Goal: Communication & Community: Answer question/provide support

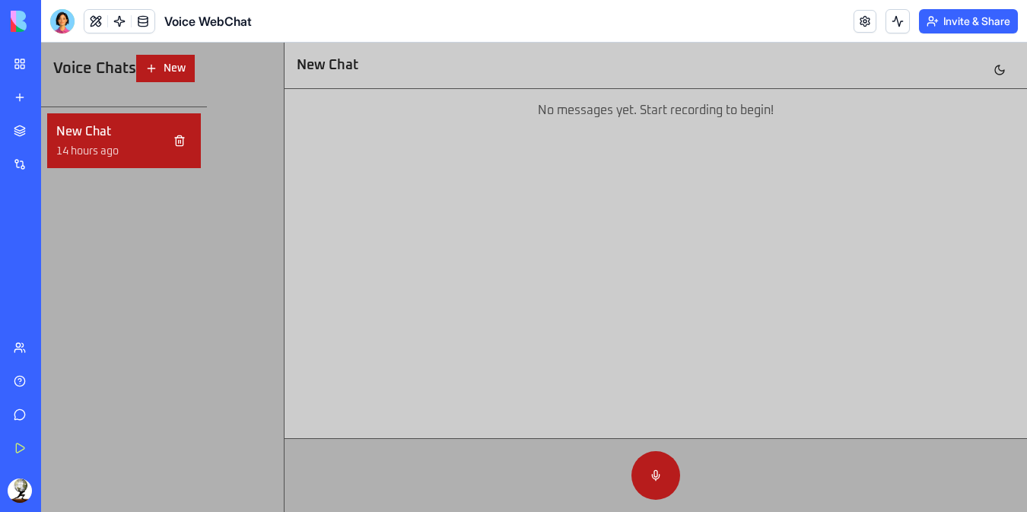
click at [95, 148] on div "14 hours ago" at bounding box center [110, 151] width 108 height 15
click at [56, 66] on div "My Workspace" at bounding box center [47, 63] width 20 height 15
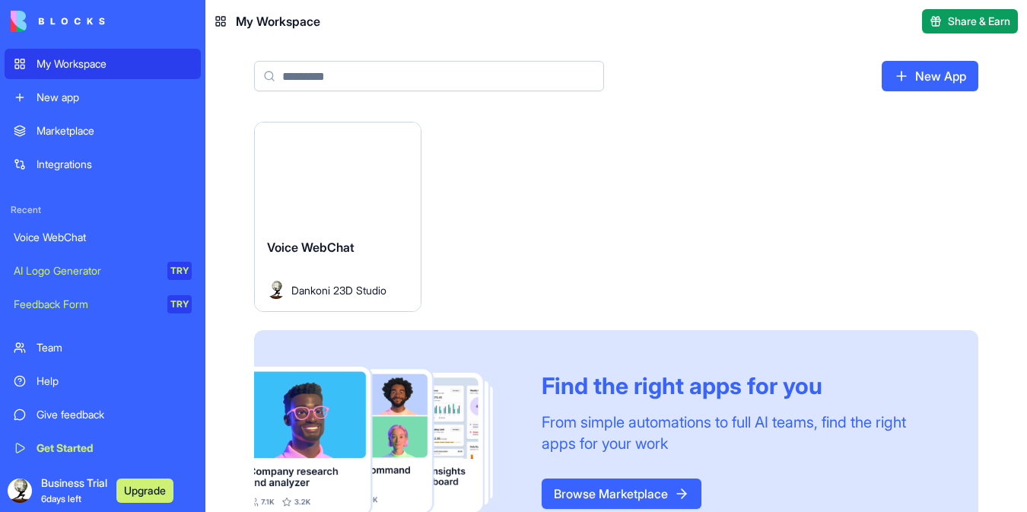
click at [403, 139] on html "My Workspace New app Marketplace Integrations Recent Voice WebChat AI Logo Gene…" at bounding box center [513, 256] width 1027 height 512
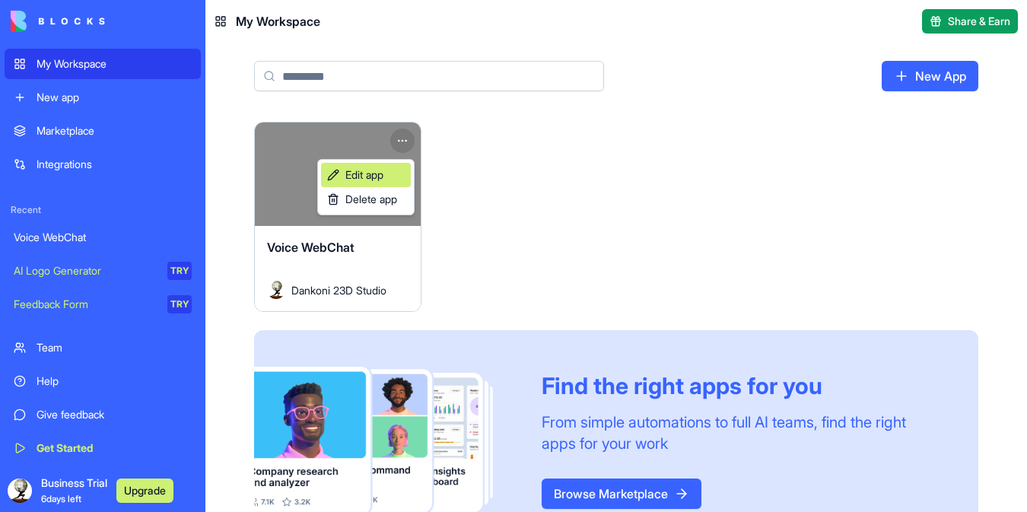
click at [390, 172] on link "Edit app" at bounding box center [366, 175] width 90 height 24
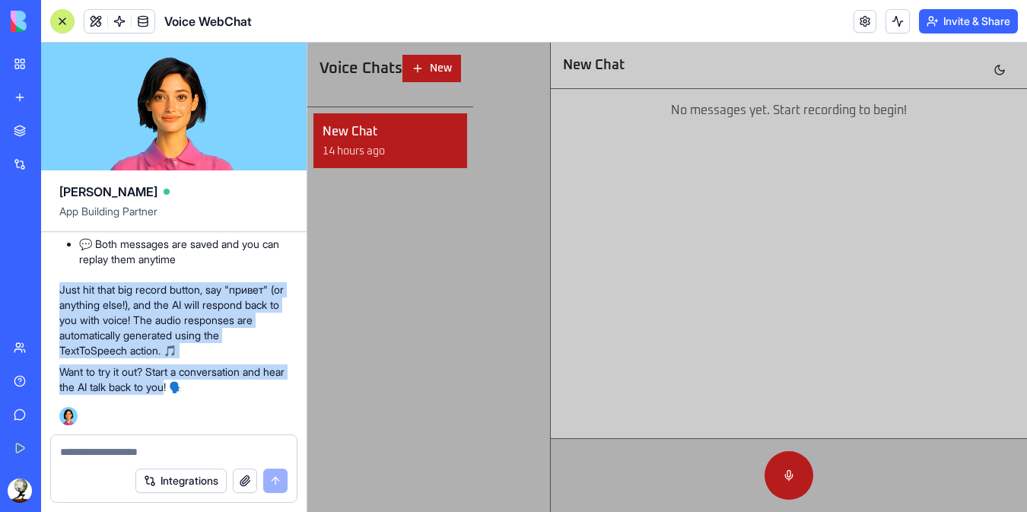
drag, startPoint x: 59, startPoint y: 289, endPoint x: 195, endPoint y: 390, distance: 169.3
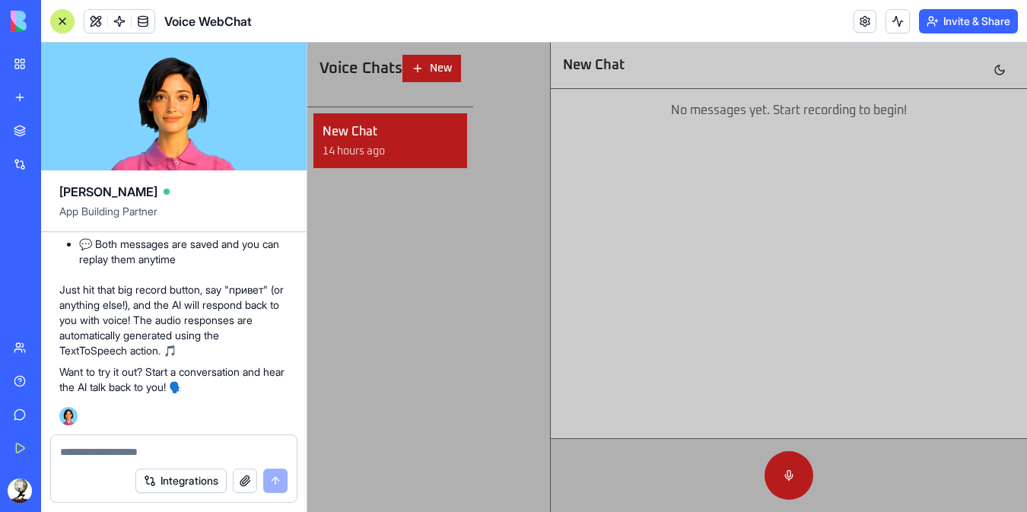
click at [204, 511] on div at bounding box center [513, 512] width 1027 height 0
click at [411, 352] on div "New Chat 14 hours ago" at bounding box center [390, 309] width 166 height 405
click at [427, 341] on div "New Chat 14 hours ago" at bounding box center [390, 309] width 166 height 405
click at [469, 197] on div "New Chat 14 hours ago" at bounding box center [390, 309] width 166 height 405
click at [310, 285] on div "New Chat 14 hours ago" at bounding box center [390, 309] width 166 height 405
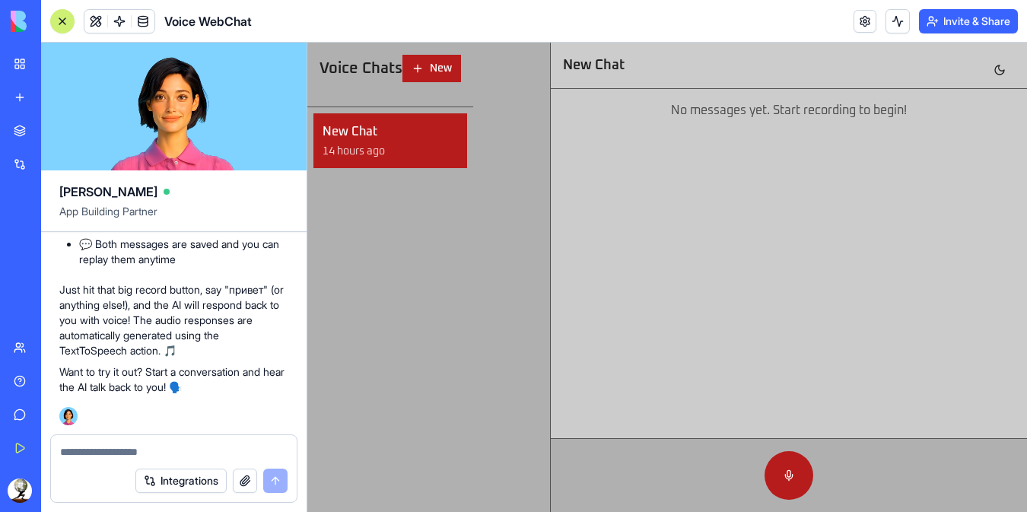
click at [183, 285] on p "Just hit that big record button, say "привет" (or anything else!), and the AI w…" at bounding box center [173, 320] width 229 height 76
click at [790, 472] on button at bounding box center [789, 475] width 49 height 49
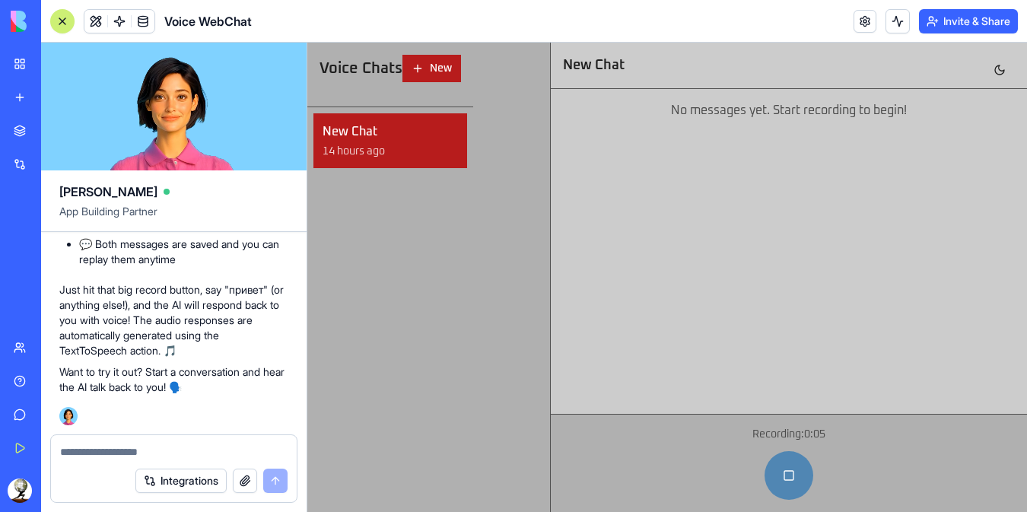
click at [790, 479] on button at bounding box center [789, 475] width 49 height 49
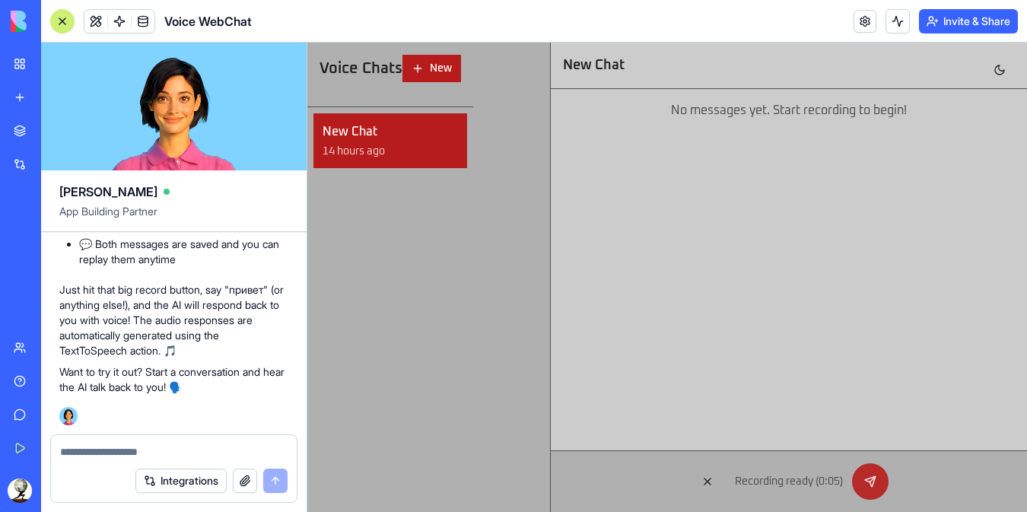
click at [871, 477] on button at bounding box center [870, 481] width 37 height 37
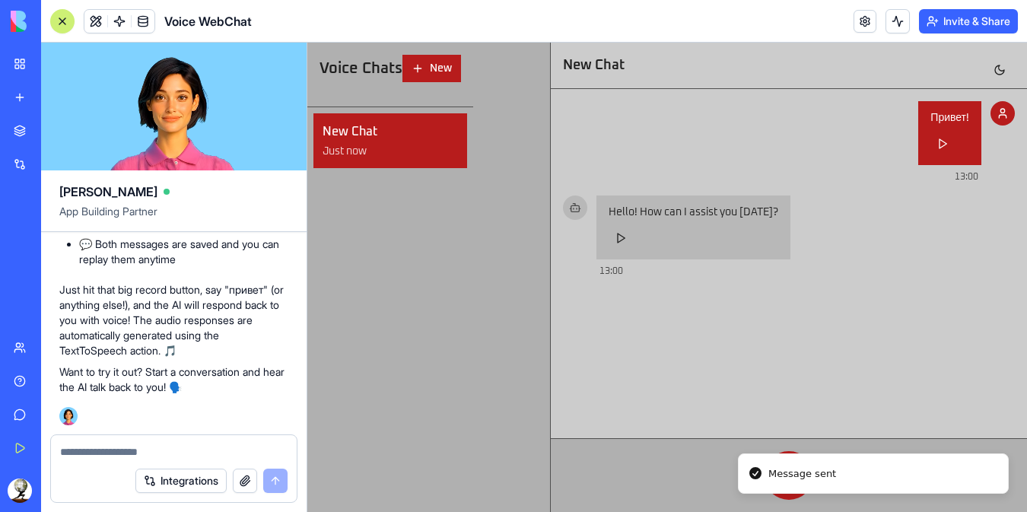
click at [686, 479] on div at bounding box center [789, 475] width 452 height 49
click at [732, 478] on div at bounding box center [789, 475] width 452 height 49
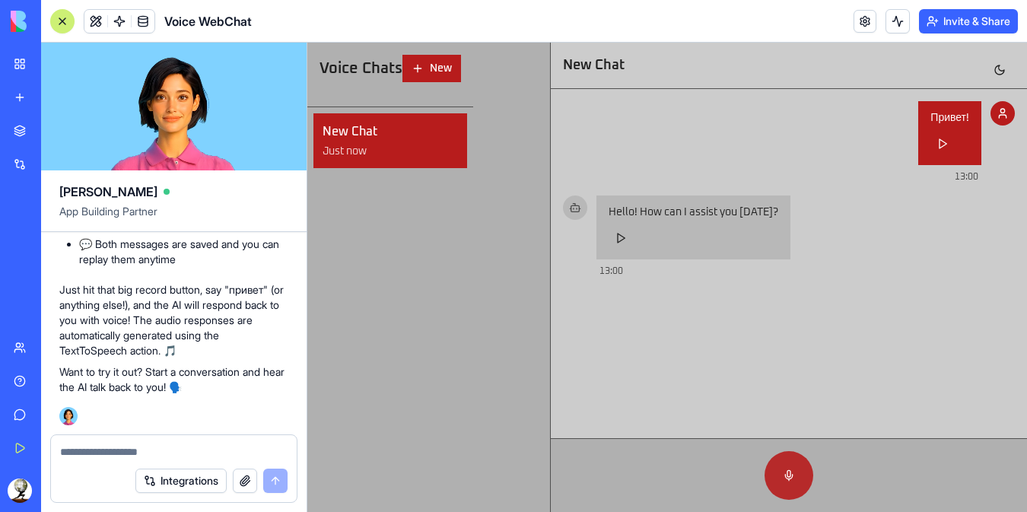
click at [791, 472] on button at bounding box center [789, 475] width 49 height 49
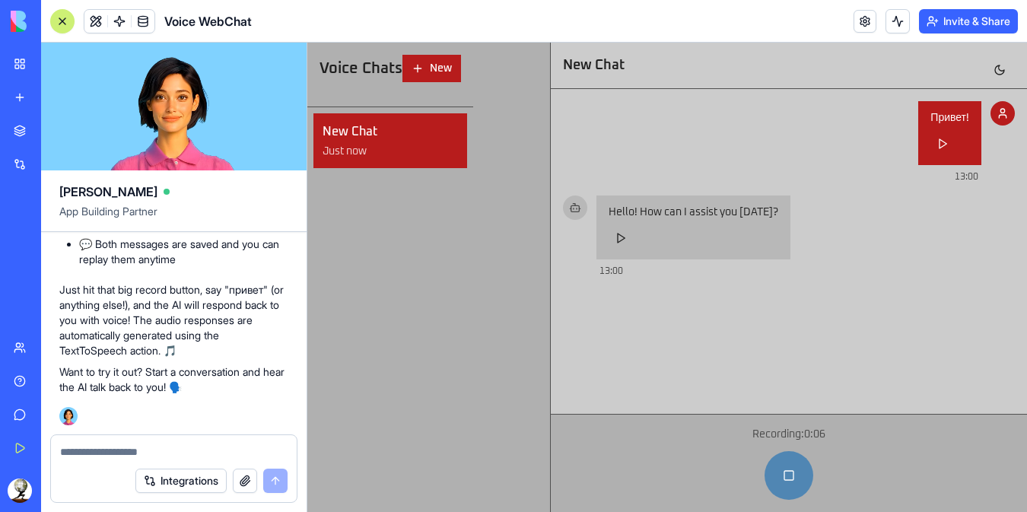
click at [791, 472] on button at bounding box center [789, 475] width 49 height 49
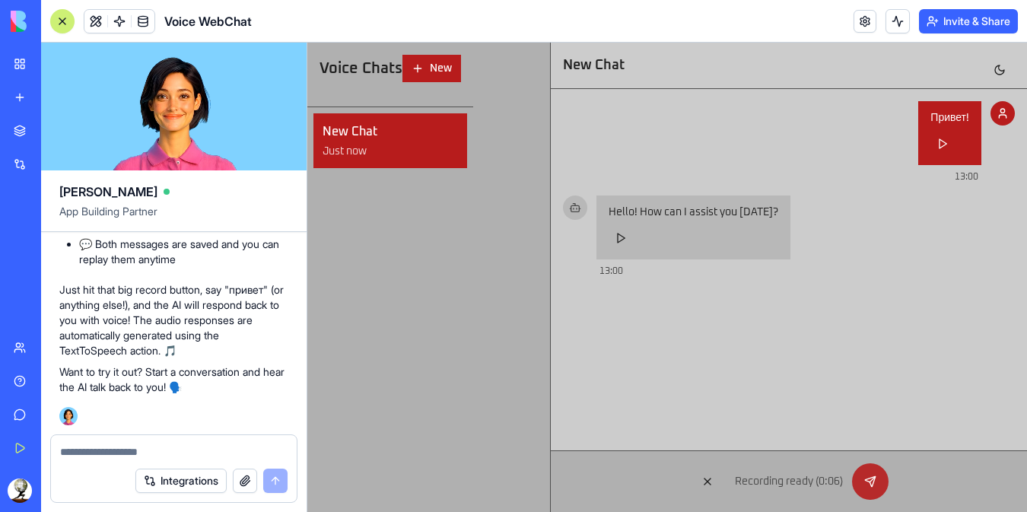
click at [866, 481] on button at bounding box center [870, 481] width 37 height 37
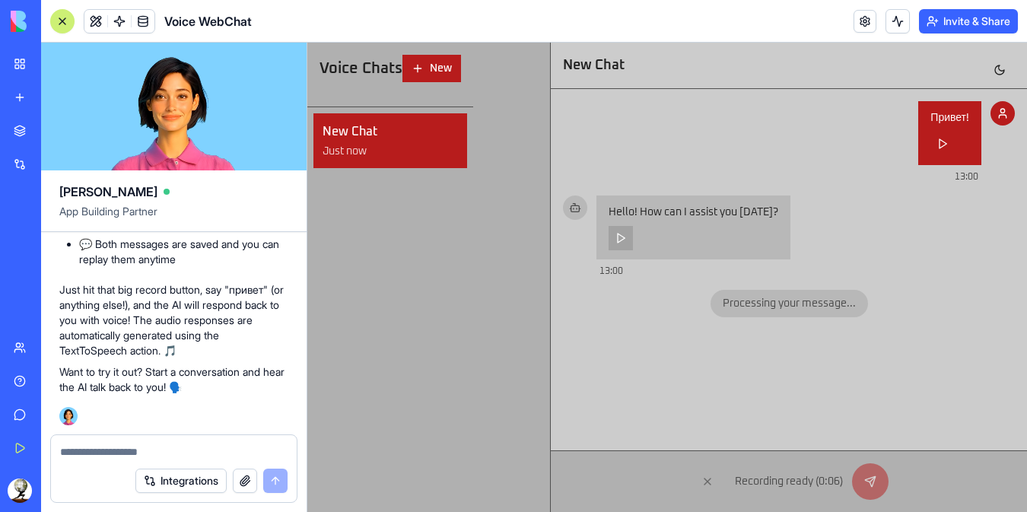
click at [621, 237] on button at bounding box center [621, 238] width 24 height 24
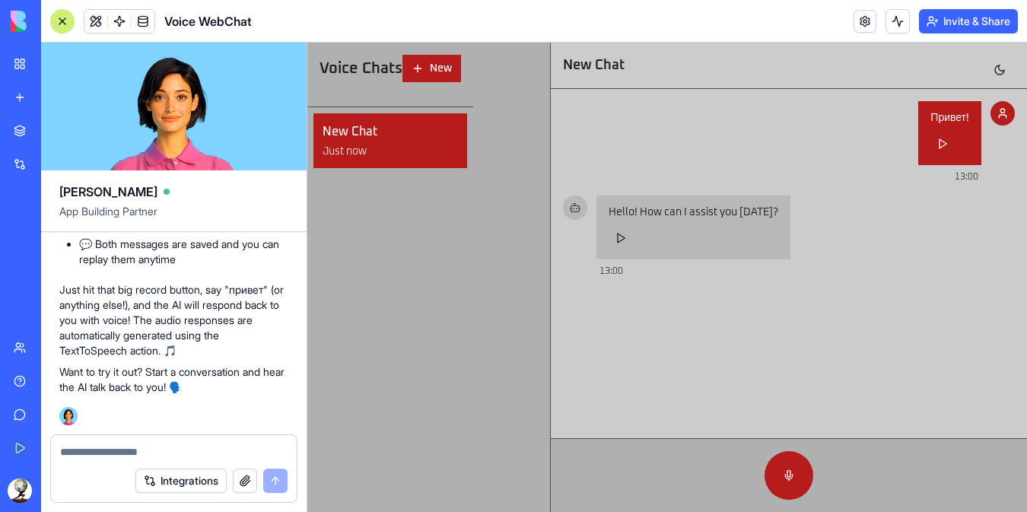
click at [55, 132] on div "Marketplace" at bounding box center [47, 130] width 20 height 15
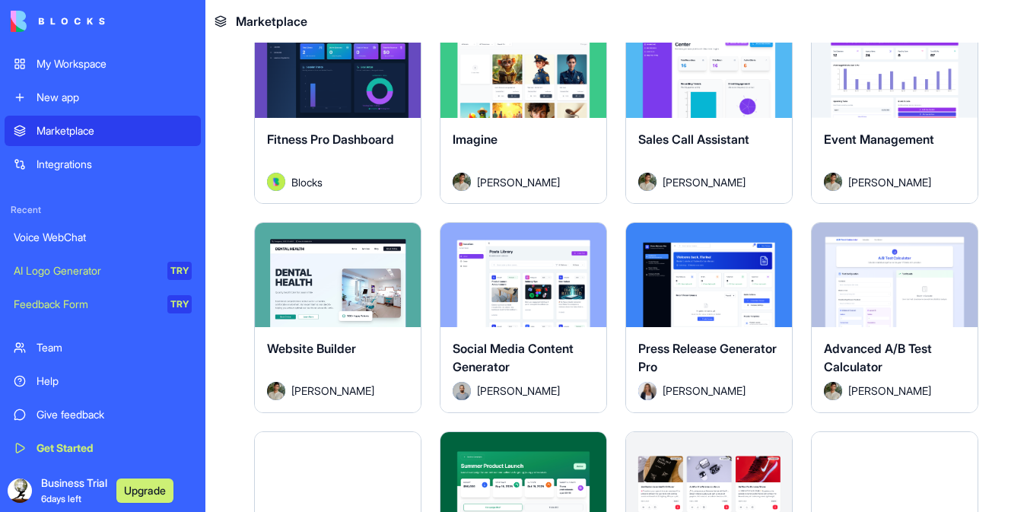
scroll to position [2740, 0]
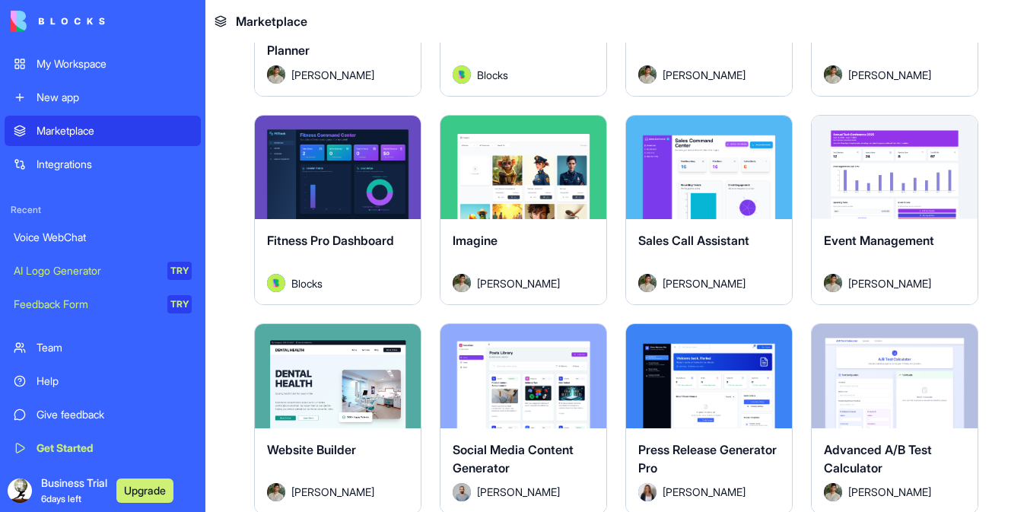
click at [695, 152] on button "Explore" at bounding box center [709, 167] width 114 height 30
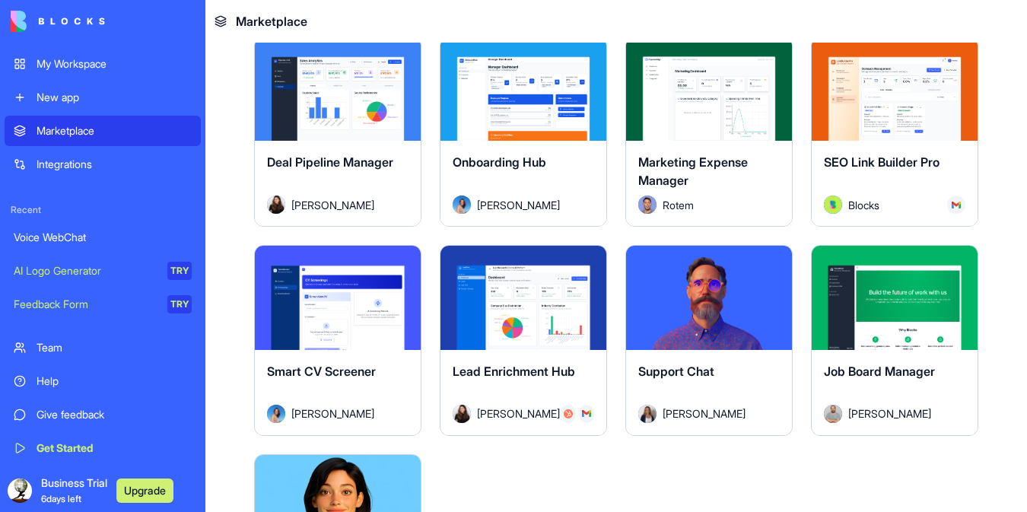
scroll to position [3754, 0]
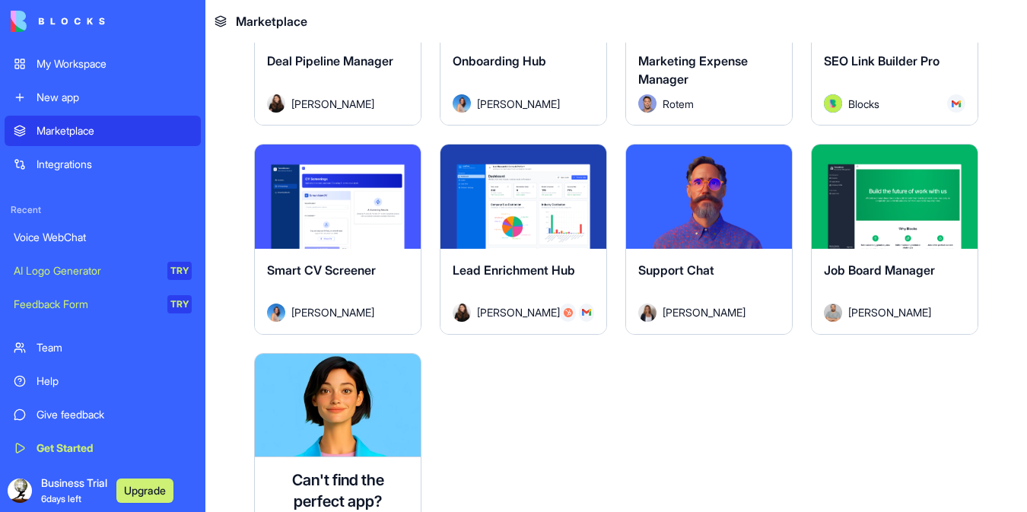
click at [693, 181] on button "Explore" at bounding box center [709, 196] width 114 height 30
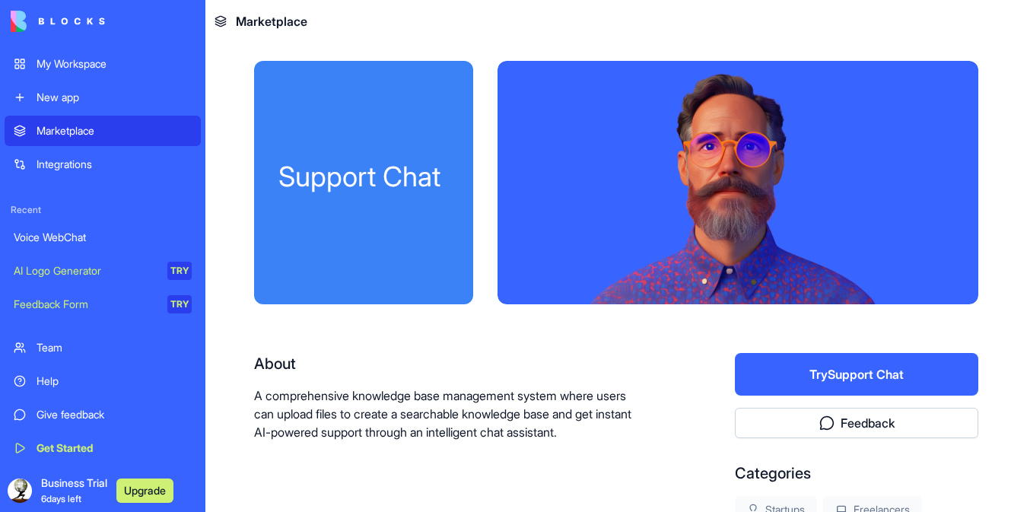
click at [850, 375] on button "Try Support Chat" at bounding box center [857, 374] width 244 height 43
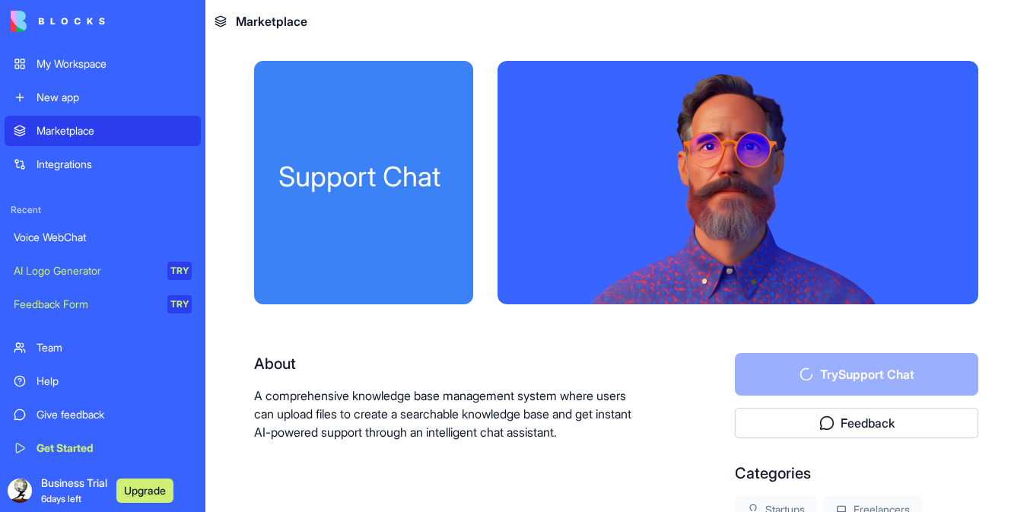
scroll to position [232, 0]
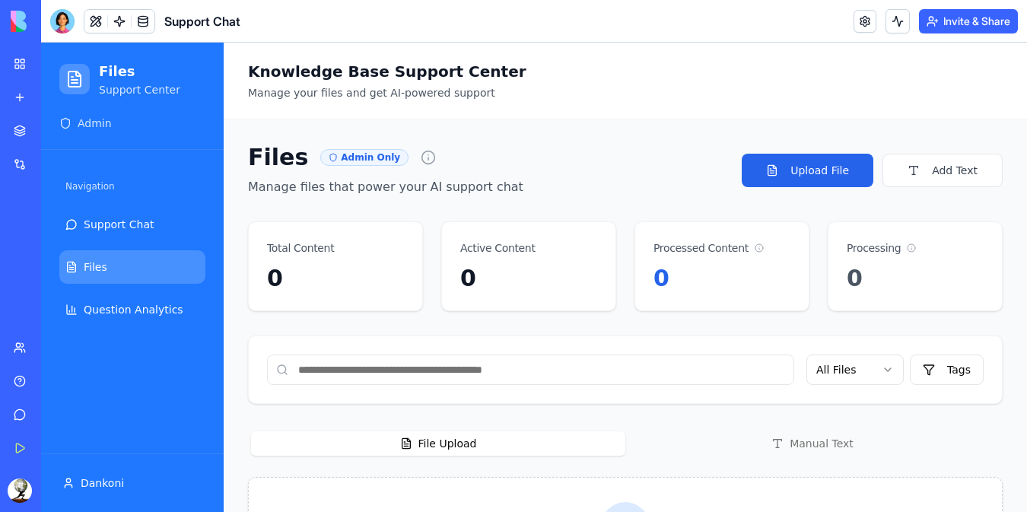
scroll to position [101, 0]
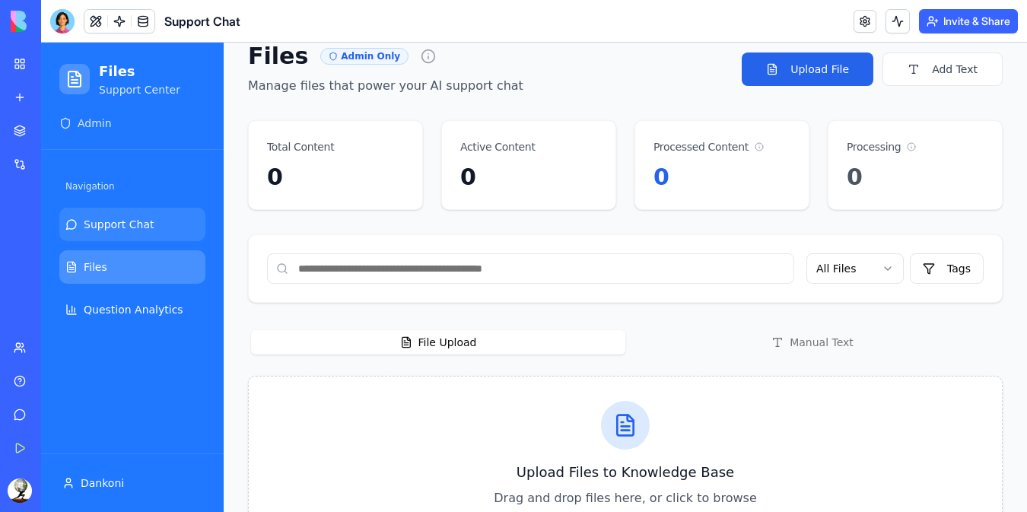
click at [126, 223] on span "Support Chat" at bounding box center [119, 224] width 71 height 15
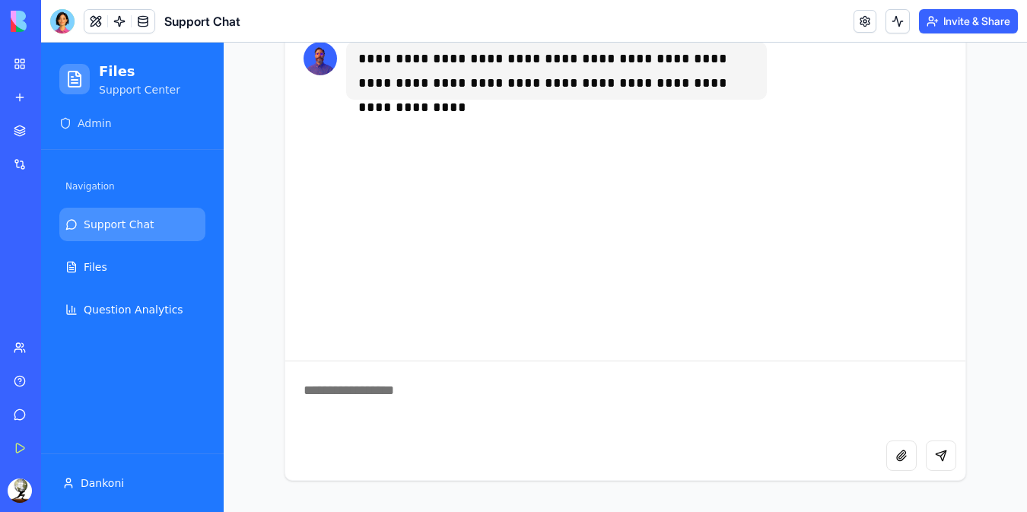
scroll to position [430, 0]
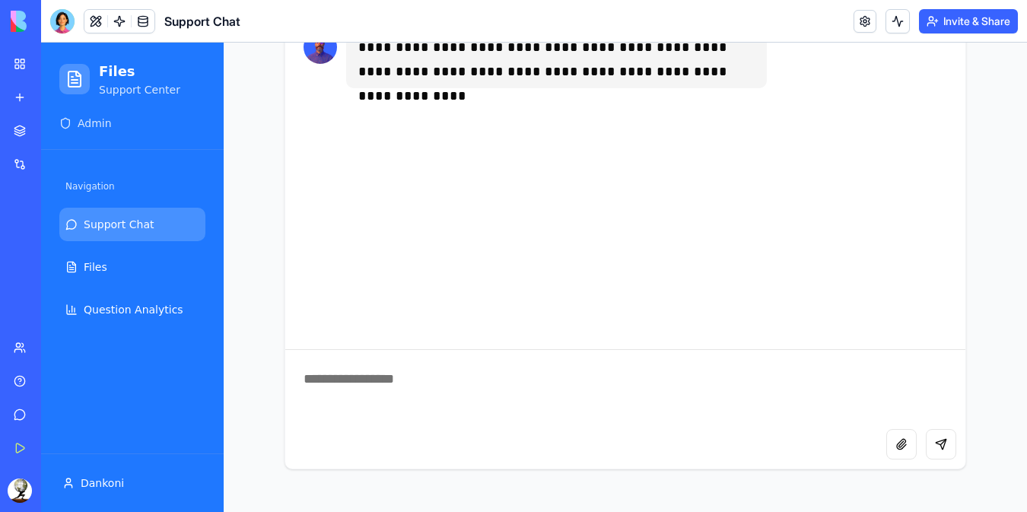
click at [544, 431] on div "Attach file Send message" at bounding box center [625, 449] width 680 height 40
click at [556, 396] on textarea at bounding box center [625, 389] width 680 height 79
click at [934, 443] on button "Send message" at bounding box center [941, 444] width 30 height 30
click at [639, 440] on div "Attach file Send message" at bounding box center [625, 449] width 680 height 40
click at [389, 383] on textarea at bounding box center [625, 389] width 680 height 79
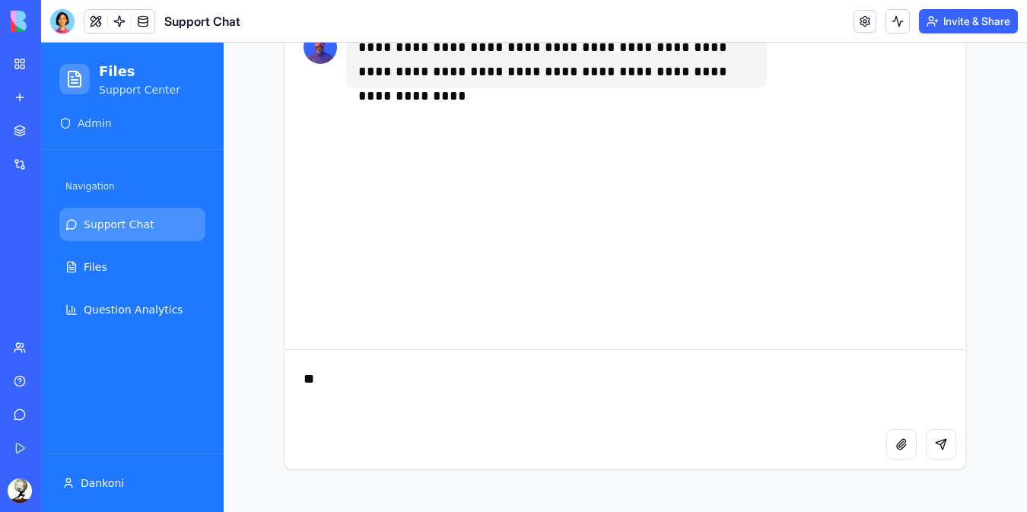
type textarea "*"
type textarea "******"
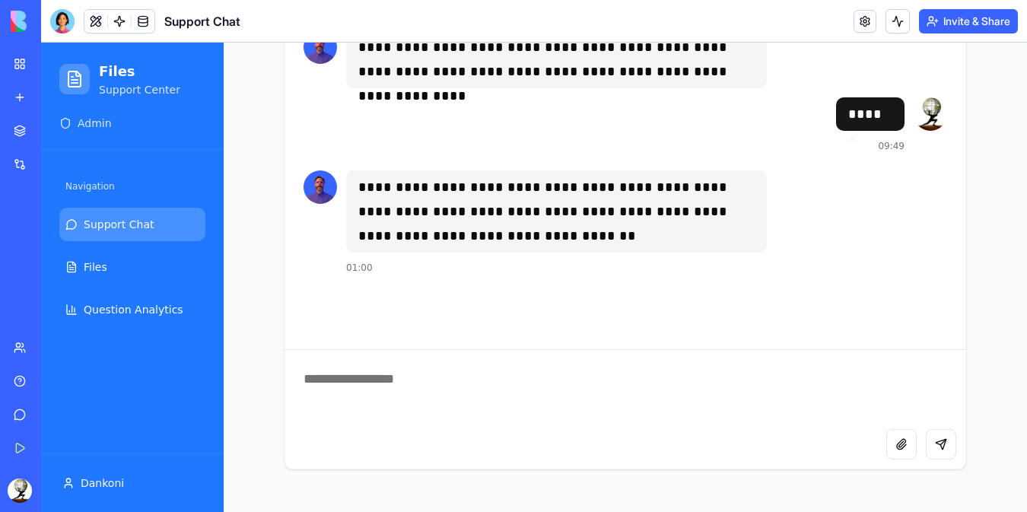
click at [438, 403] on textarea at bounding box center [625, 389] width 680 height 79
type textarea "**********"
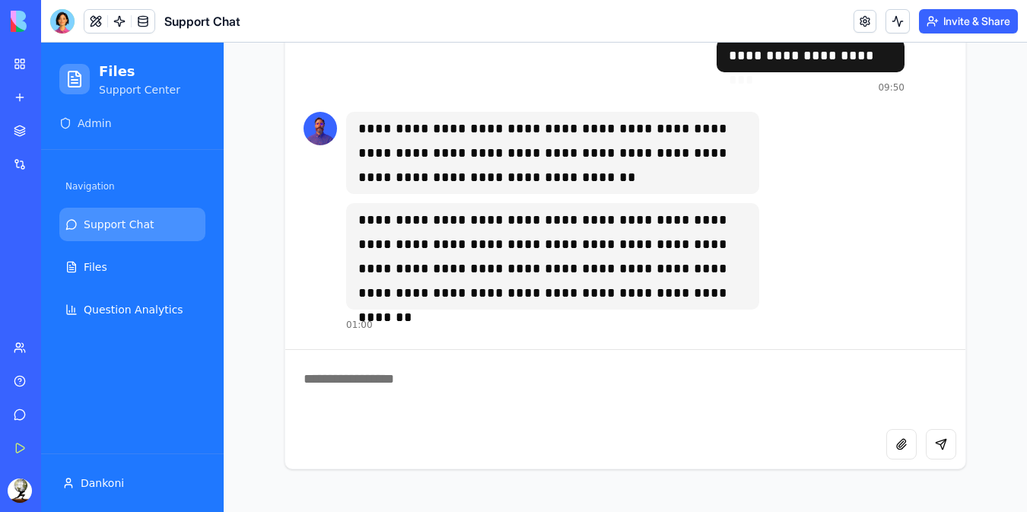
scroll to position [101, 0]
type textarea "**********"
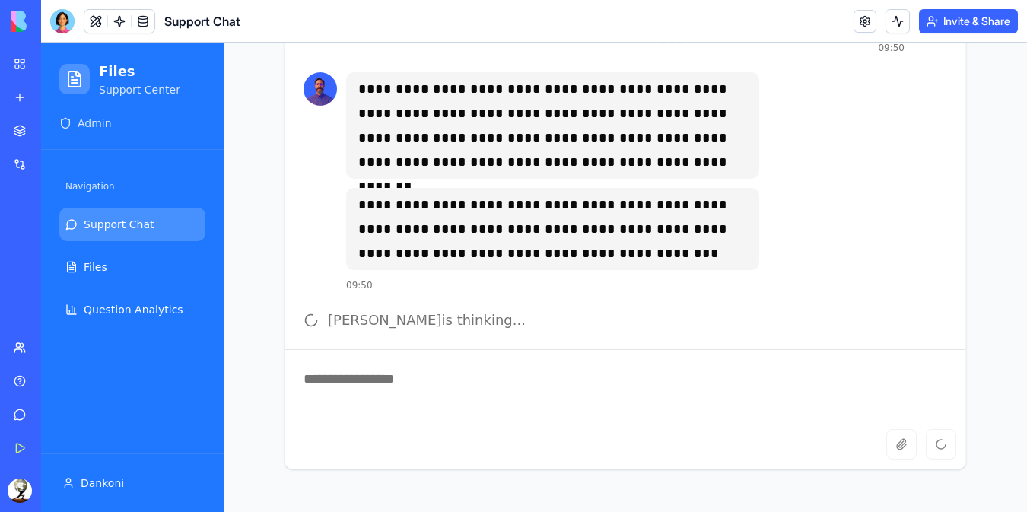
scroll to position [320, 0]
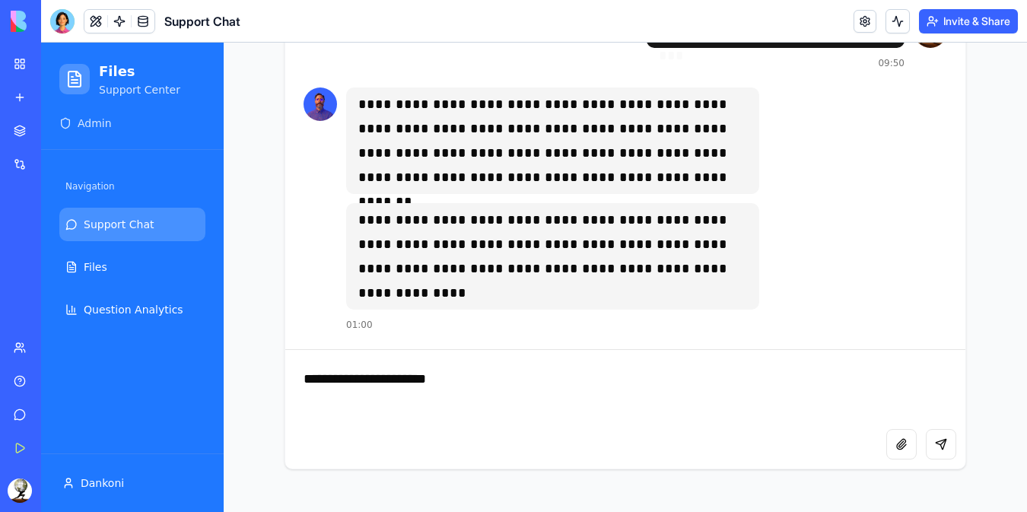
type textarea "**********"
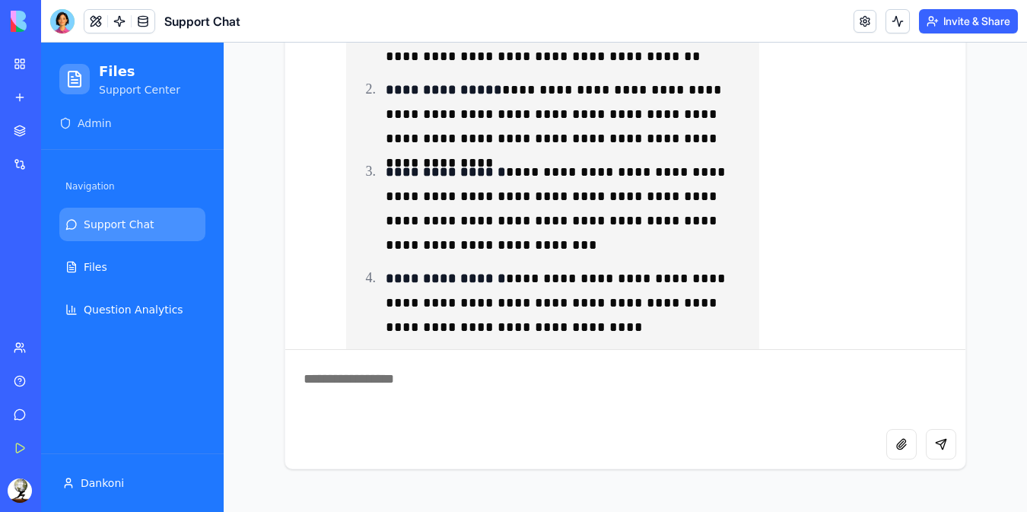
scroll to position [944, 0]
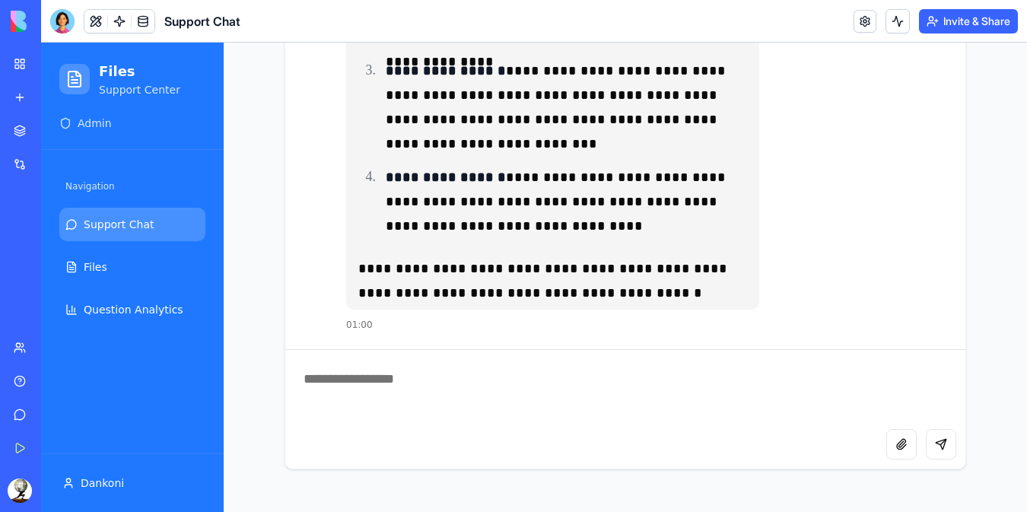
click at [457, 391] on textarea at bounding box center [625, 389] width 680 height 79
type textarea "**********"
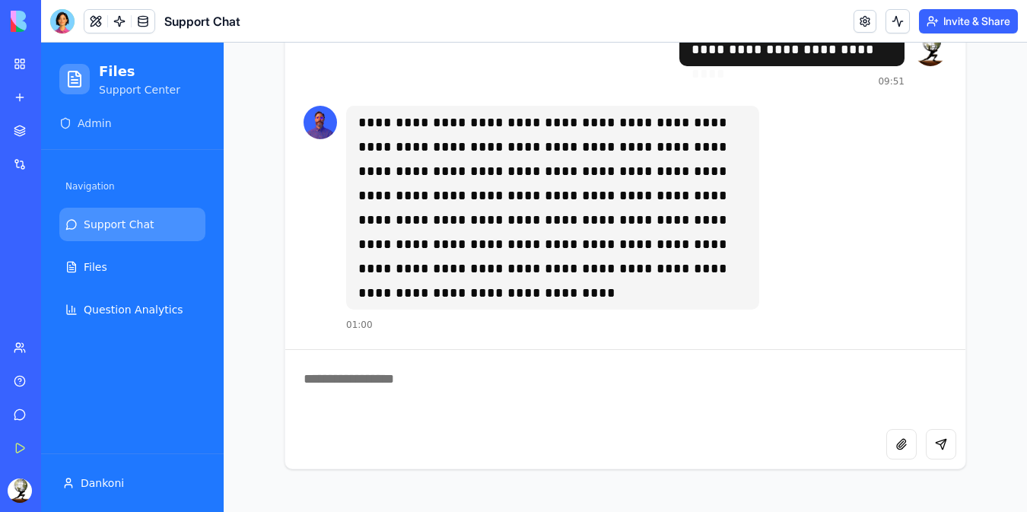
scroll to position [1261, 0]
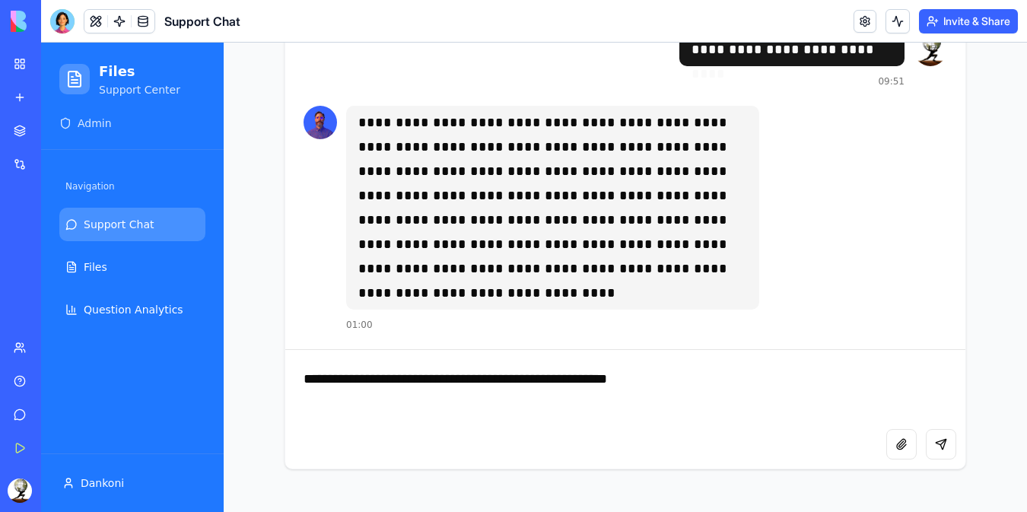
type textarea "**********"
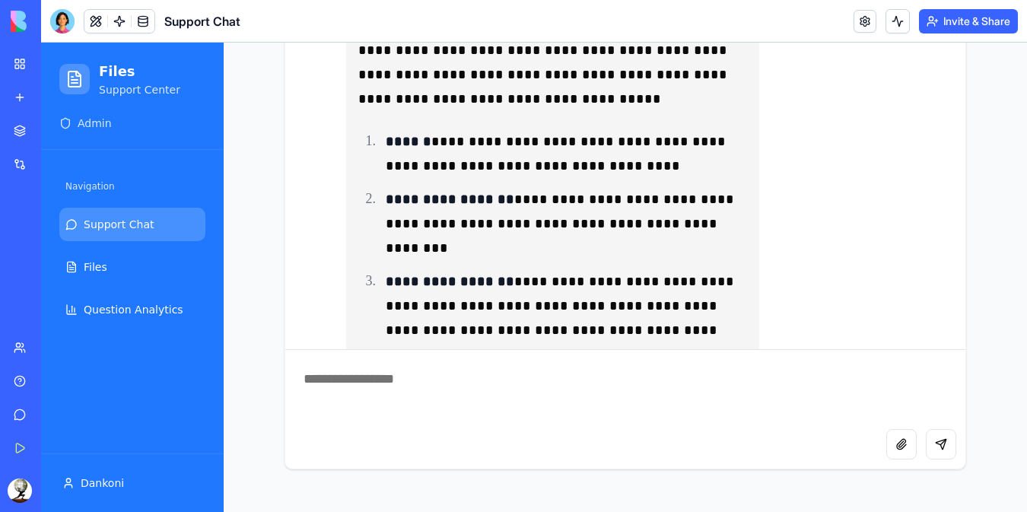
scroll to position [1794, 0]
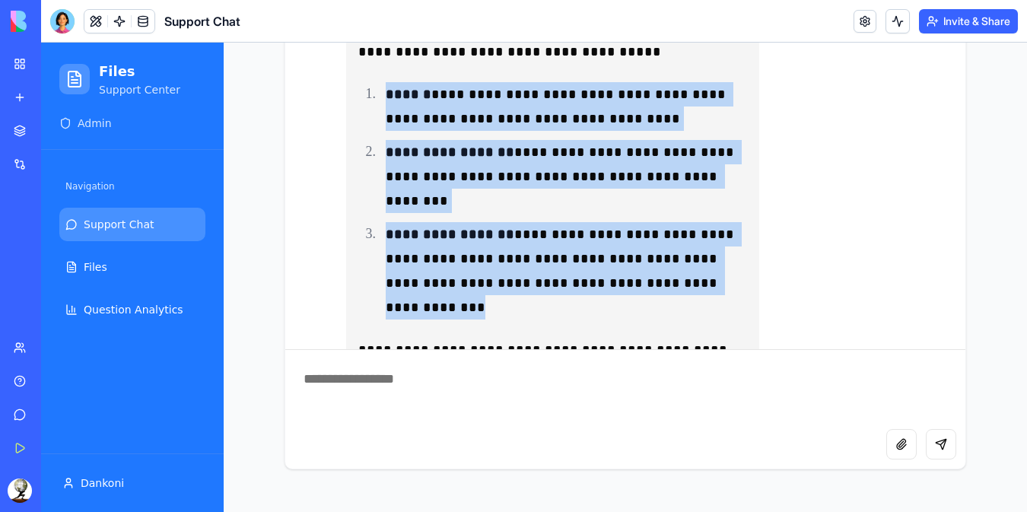
drag, startPoint x: 383, startPoint y: 96, endPoint x: 518, endPoint y: 303, distance: 247.4
click at [518, 303] on ol "**********" at bounding box center [552, 200] width 389 height 237
copy ol "**********"
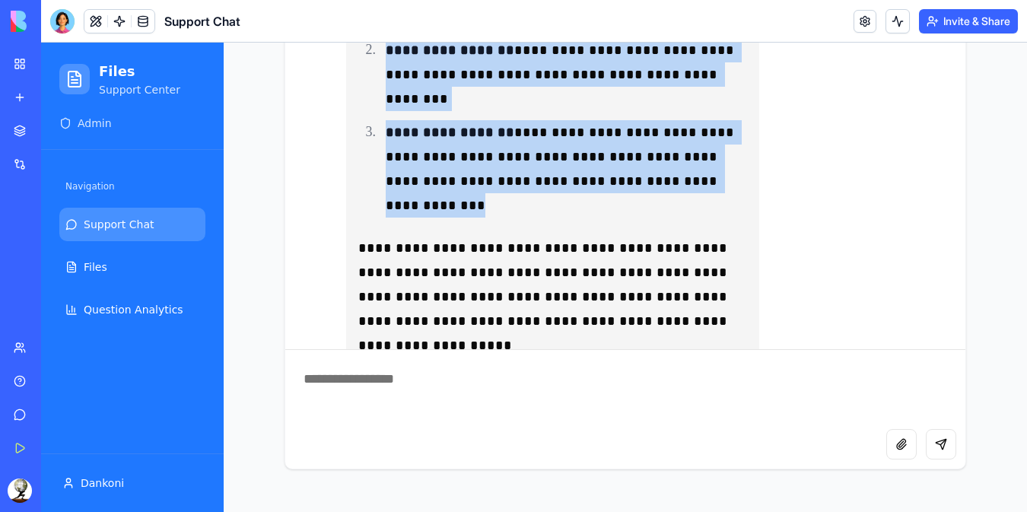
scroll to position [1998, 0]
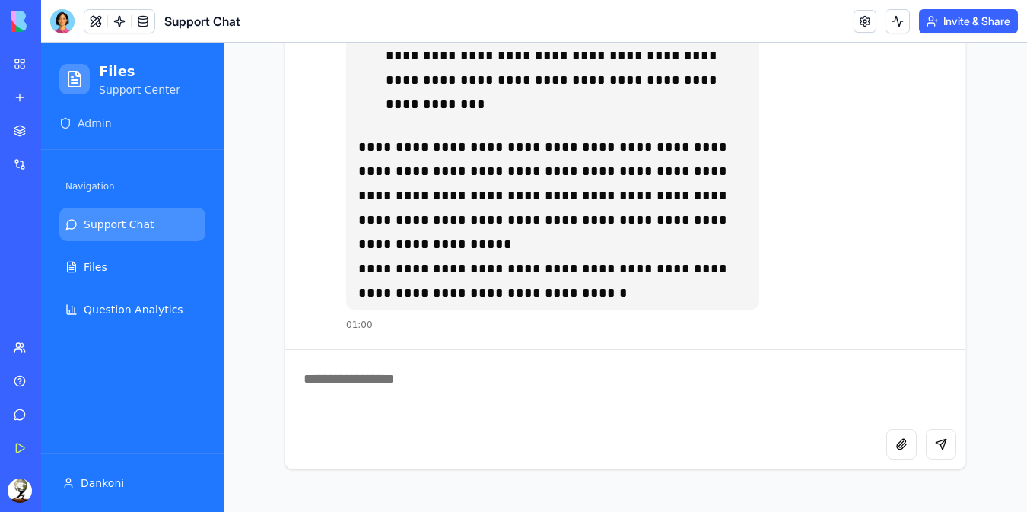
click at [435, 391] on textarea at bounding box center [625, 389] width 680 height 79
type textarea "*"
type textarea "**********"
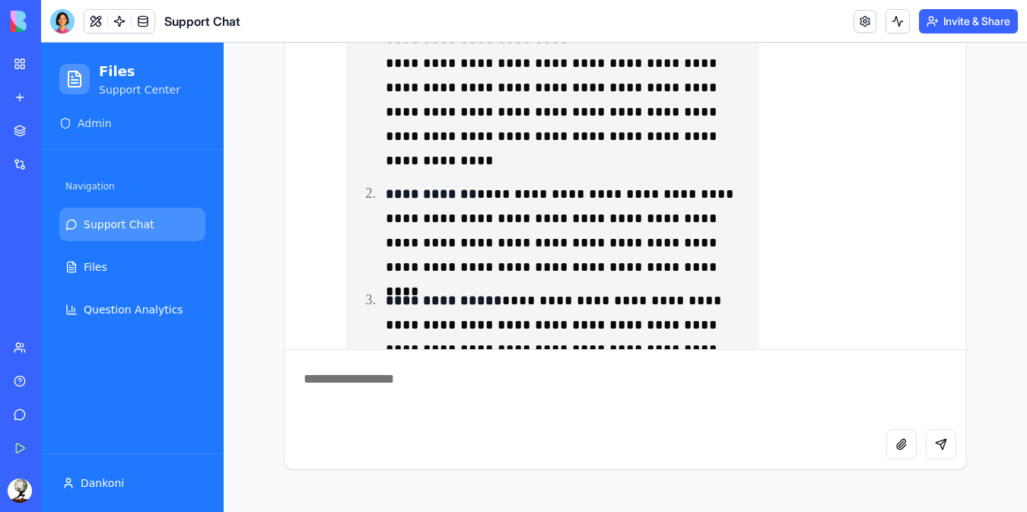
scroll to position [2615, 0]
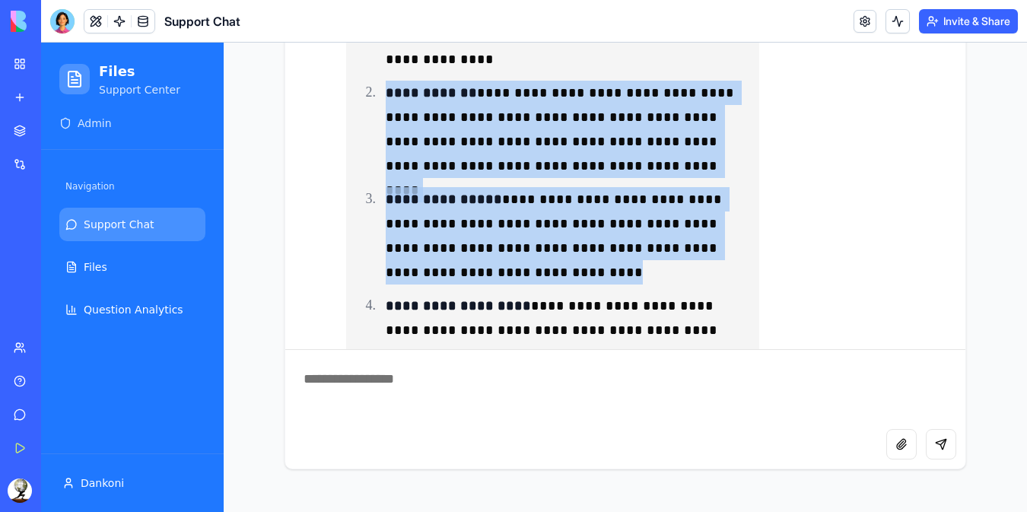
drag, startPoint x: 383, startPoint y: 94, endPoint x: 607, endPoint y: 263, distance: 281.0
click at [607, 263] on ol "**********" at bounding box center [552, 158] width 389 height 466
copy ol "**********"
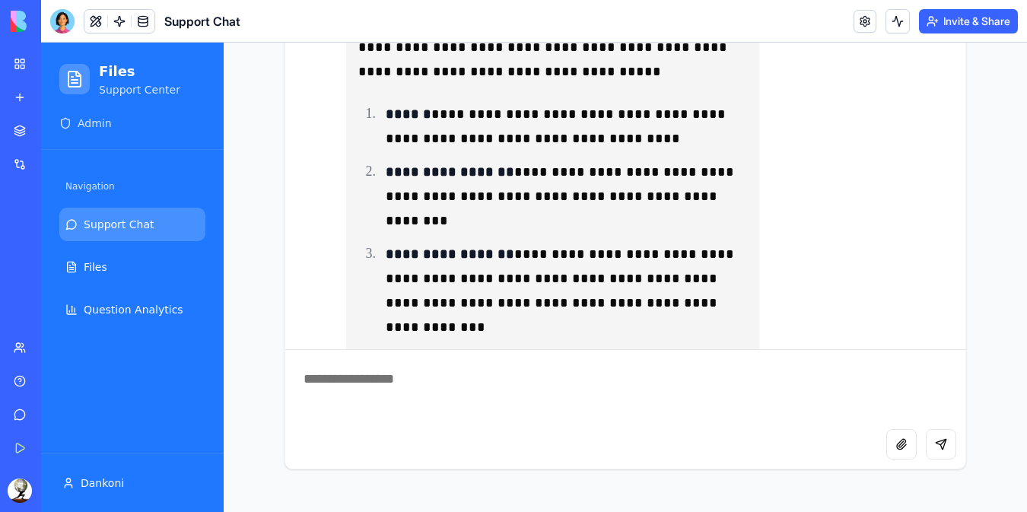
scroll to position [1804, 0]
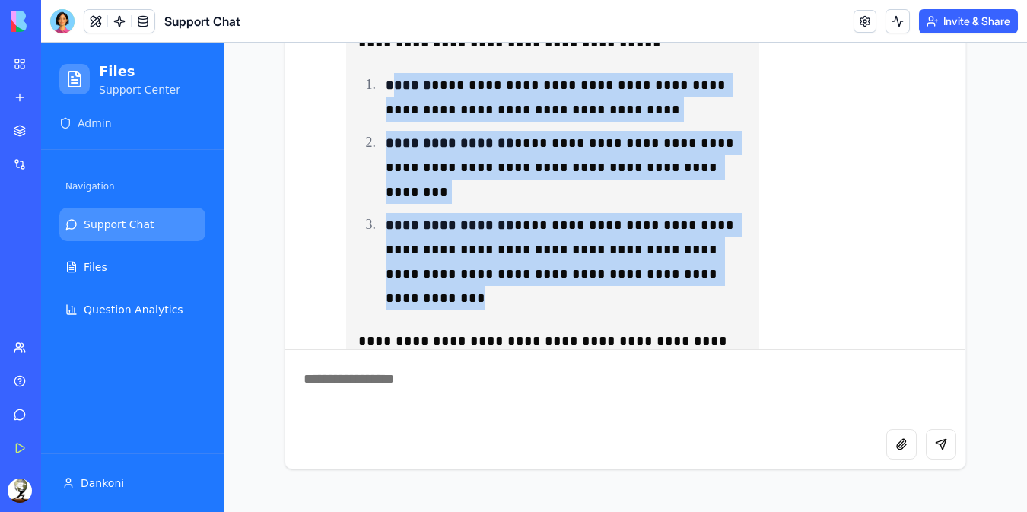
drag, startPoint x: 384, startPoint y: 86, endPoint x: 515, endPoint y: 300, distance: 250.7
click at [515, 300] on ol "**********" at bounding box center [552, 191] width 389 height 237
copy ol "**********"
click at [510, 276] on p "**********" at bounding box center [566, 261] width 361 height 97
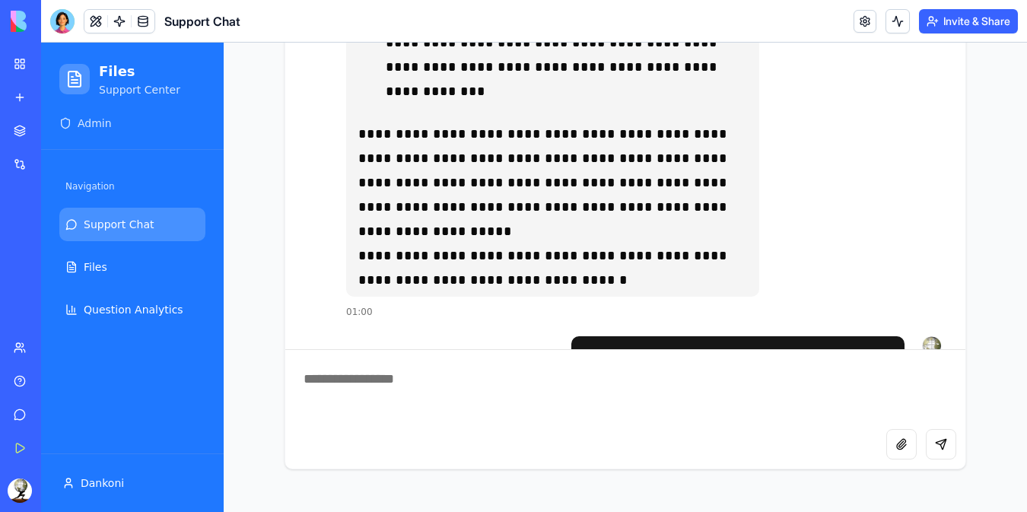
scroll to position [2108, 0]
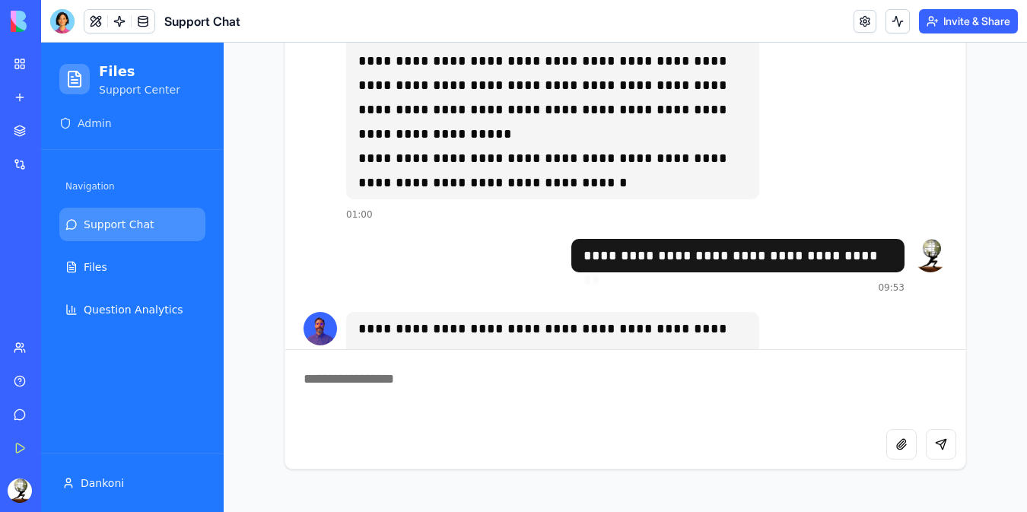
click at [425, 395] on textarea at bounding box center [625, 389] width 680 height 79
type textarea "*"
type textarea "**********"
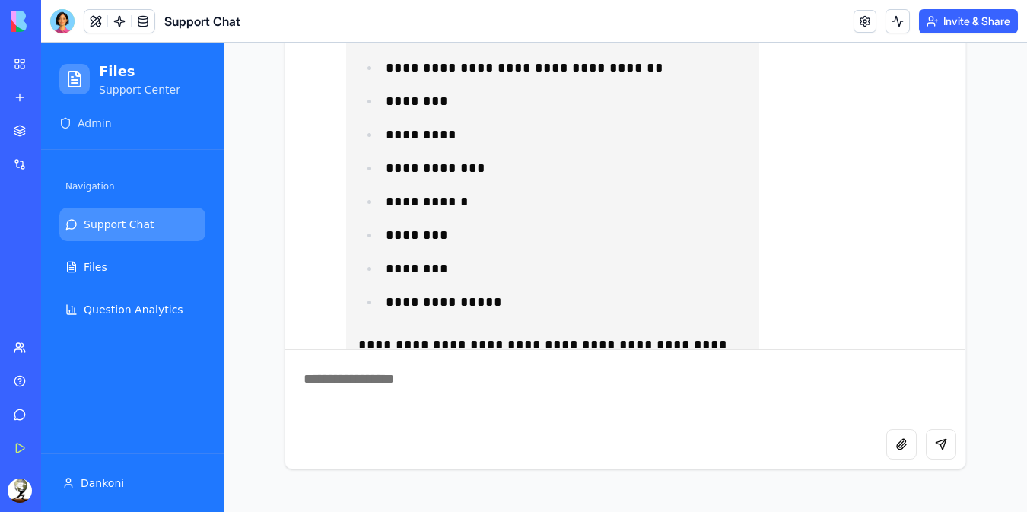
scroll to position [3581, 0]
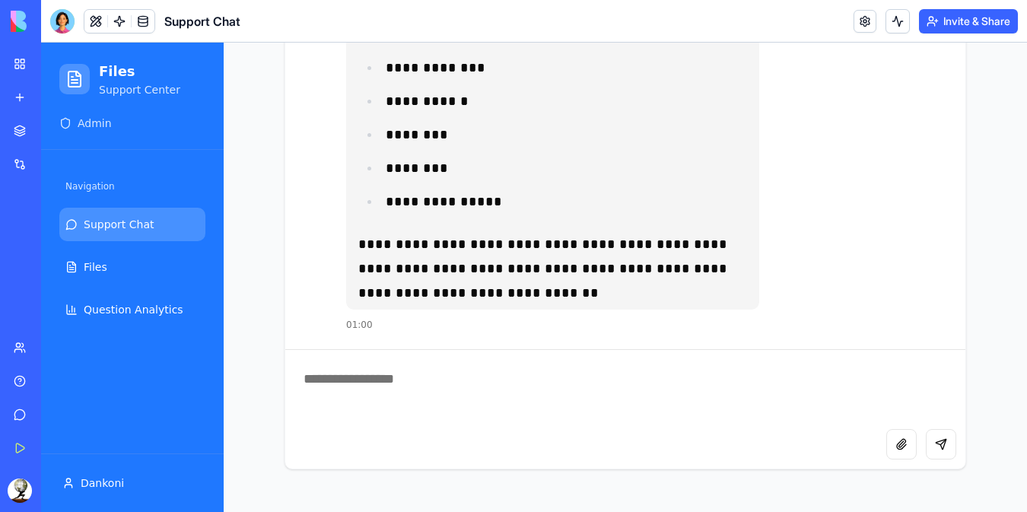
click at [450, 384] on textarea at bounding box center [625, 389] width 680 height 79
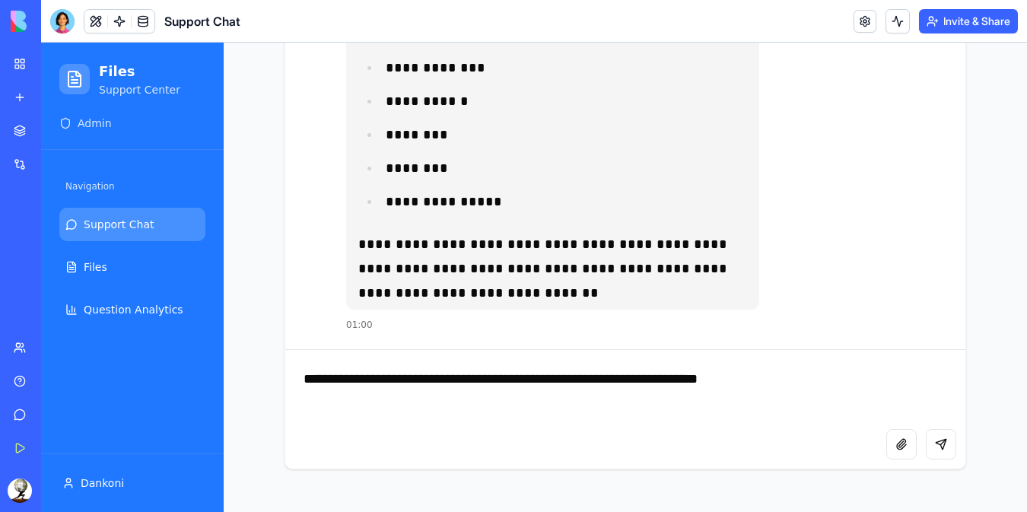
type textarea "**********"
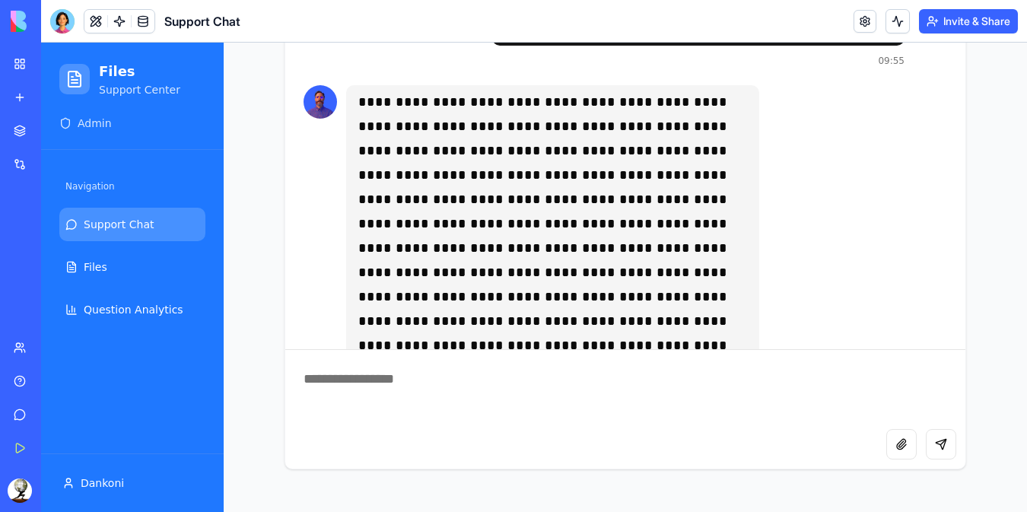
scroll to position [4043, 0]
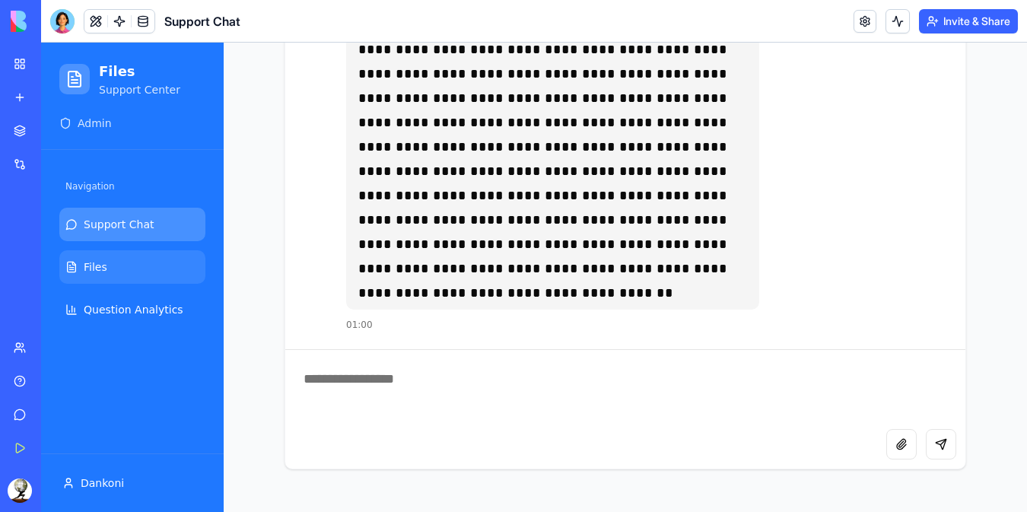
click at [100, 264] on span "Files" at bounding box center [96, 267] width 24 height 15
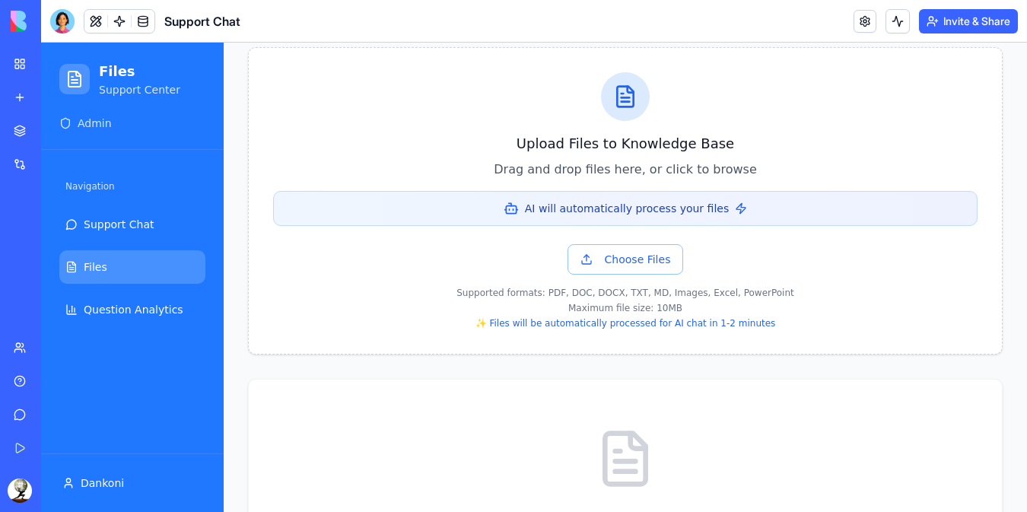
click at [56, 67] on div "My Workspace" at bounding box center [47, 63] width 20 height 15
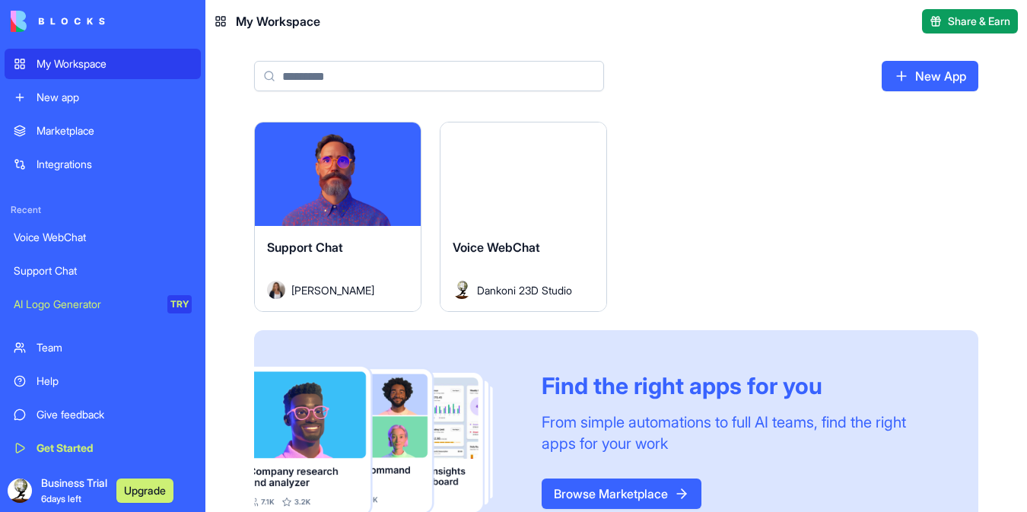
click at [397, 135] on html "My Workspace New app Marketplace Integrations Recent Voice WebChat Support Chat…" at bounding box center [513, 256] width 1027 height 512
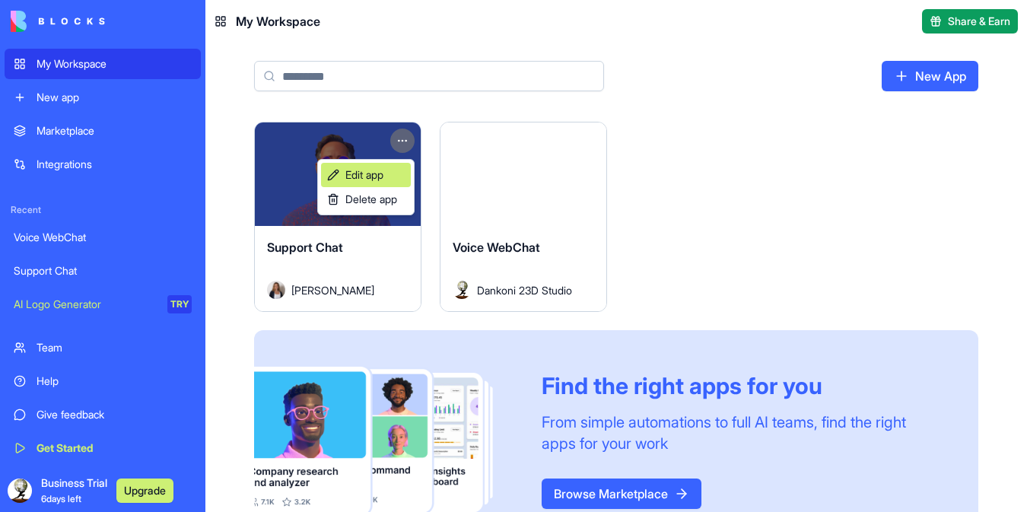
click at [384, 178] on span "Edit app" at bounding box center [364, 174] width 38 height 15
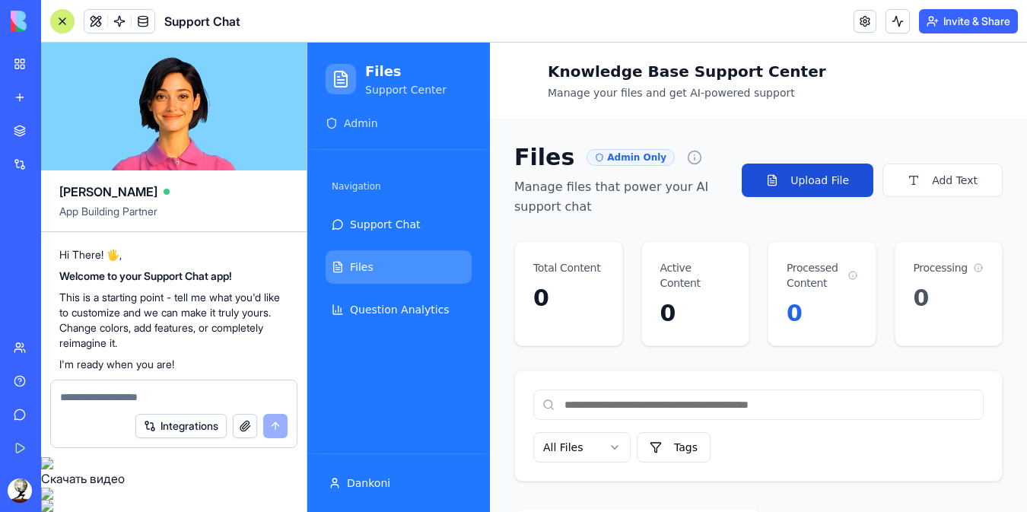
click at [785, 183] on button "Upload File" at bounding box center [808, 180] width 132 height 33
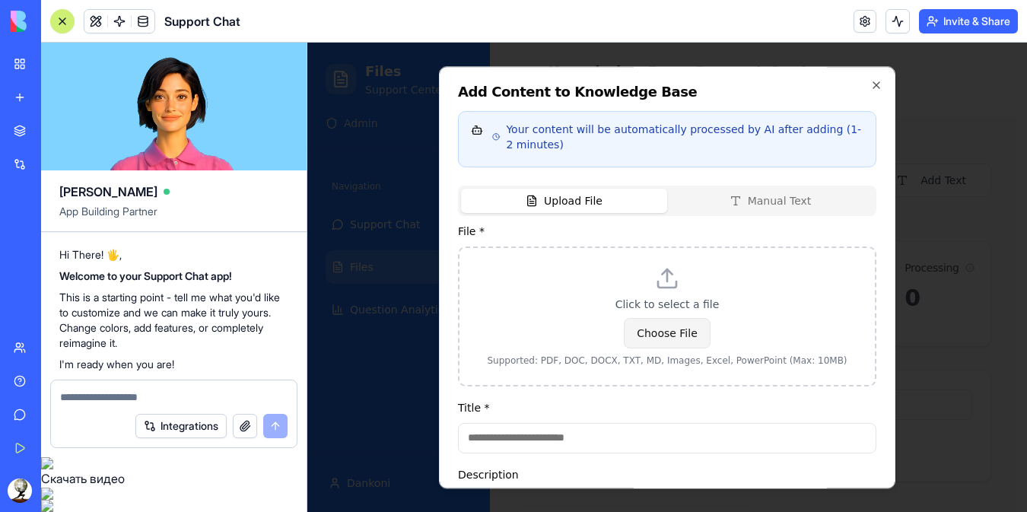
click at [661, 338] on button "Choose File" at bounding box center [667, 333] width 87 height 30
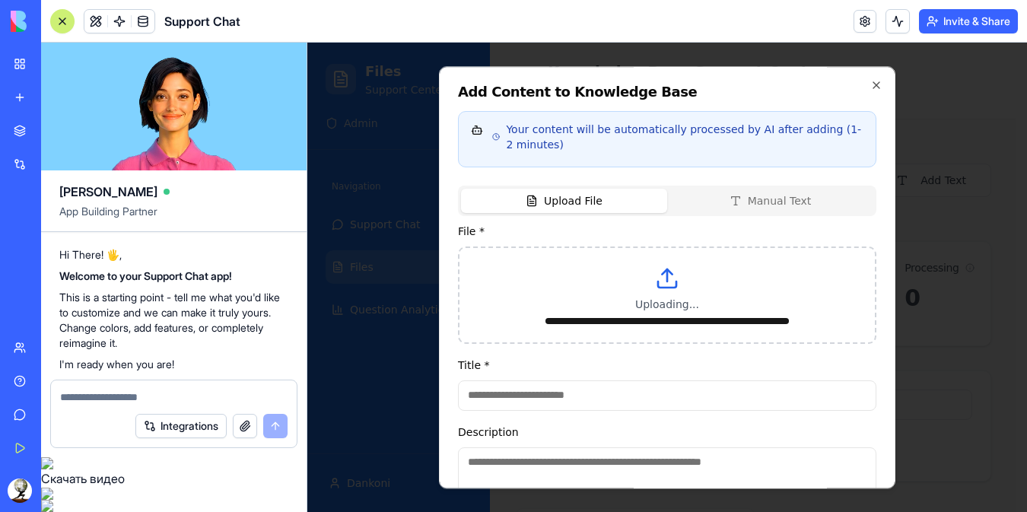
type input "**********"
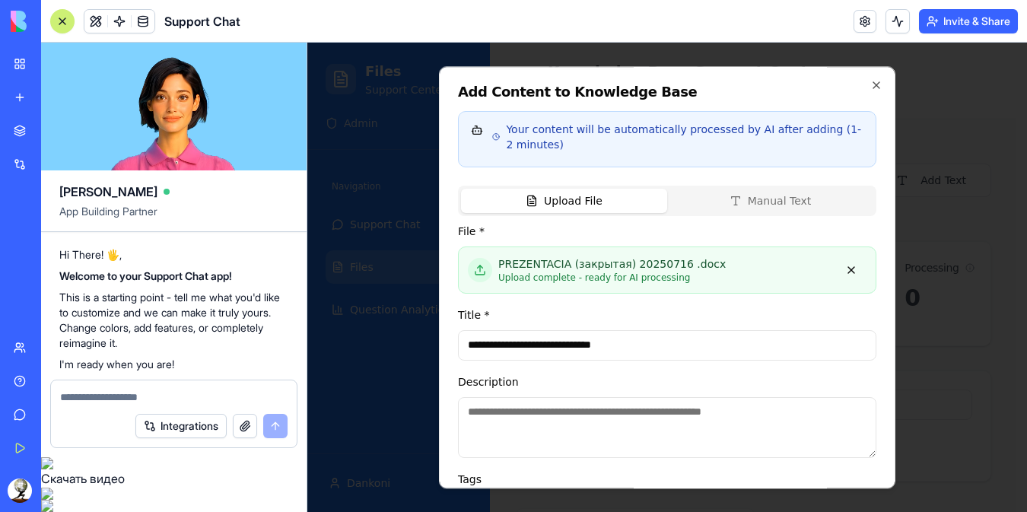
click at [570, 393] on div "Description" at bounding box center [667, 415] width 419 height 85
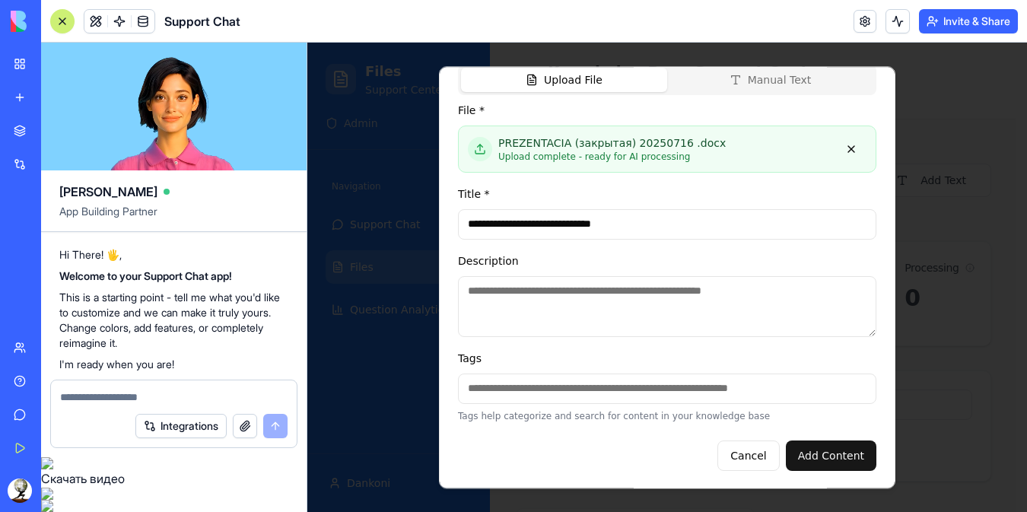
scroll to position [123, 0]
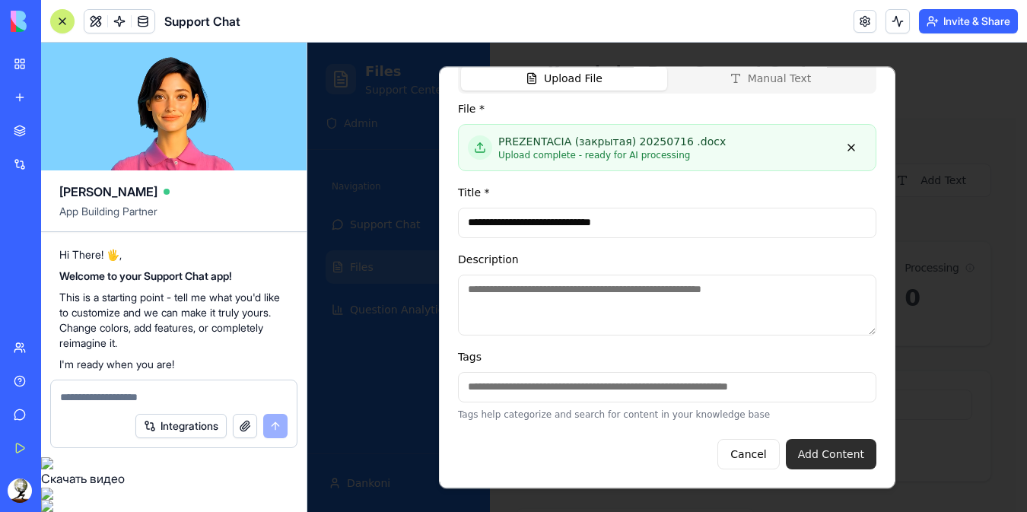
click at [817, 452] on button "Add Content" at bounding box center [831, 454] width 91 height 30
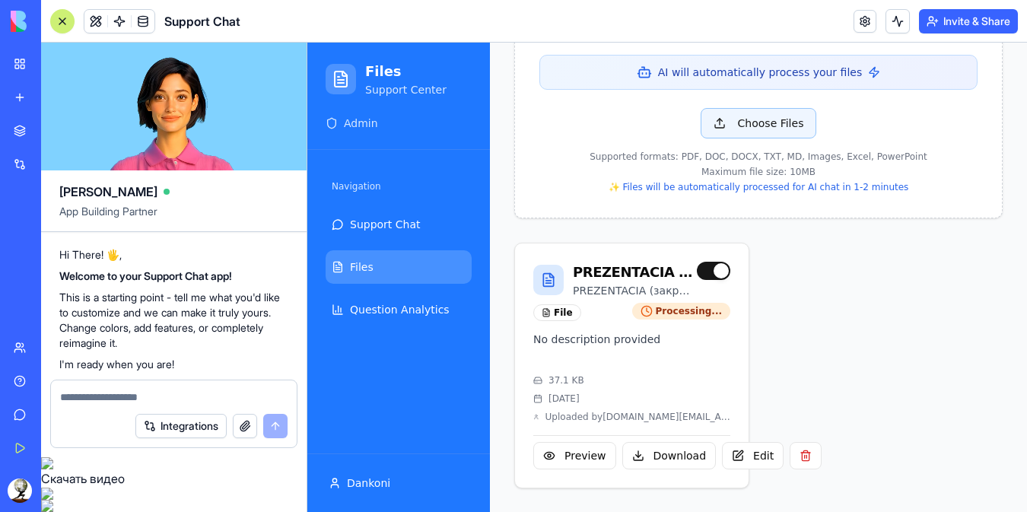
scroll to position [543, 0]
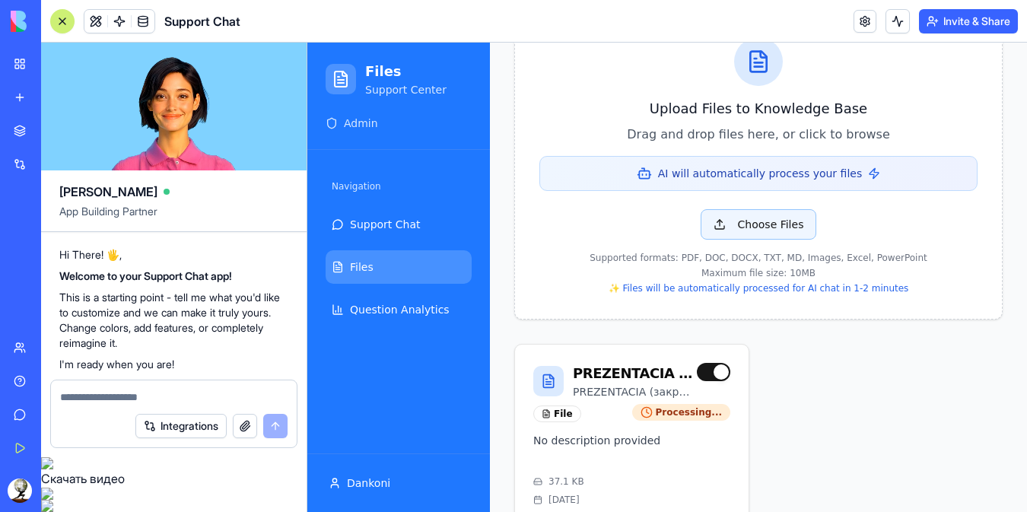
click at [744, 224] on button "Choose Files" at bounding box center [759, 224] width 116 height 30
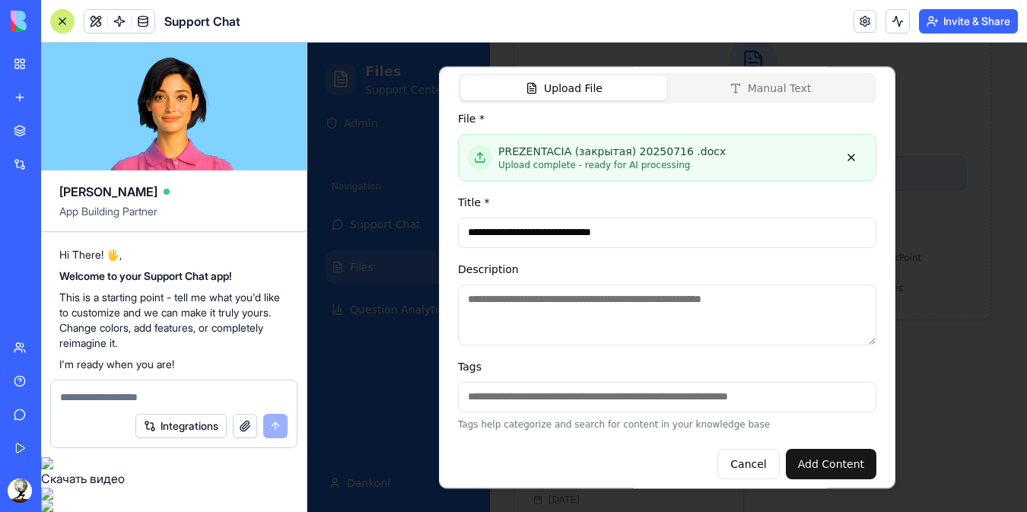
scroll to position [123, 0]
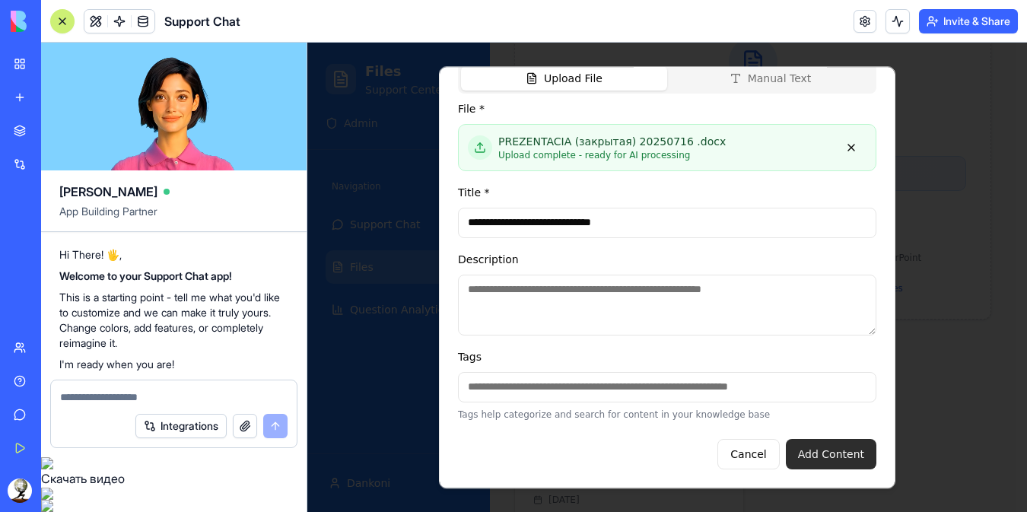
click at [812, 459] on button "Add Content" at bounding box center [831, 454] width 91 height 30
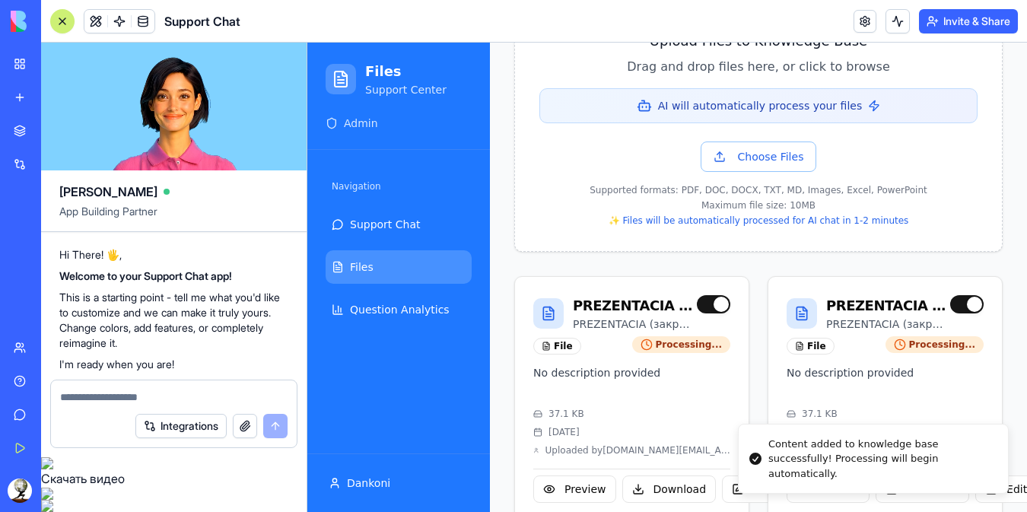
scroll to position [655, 0]
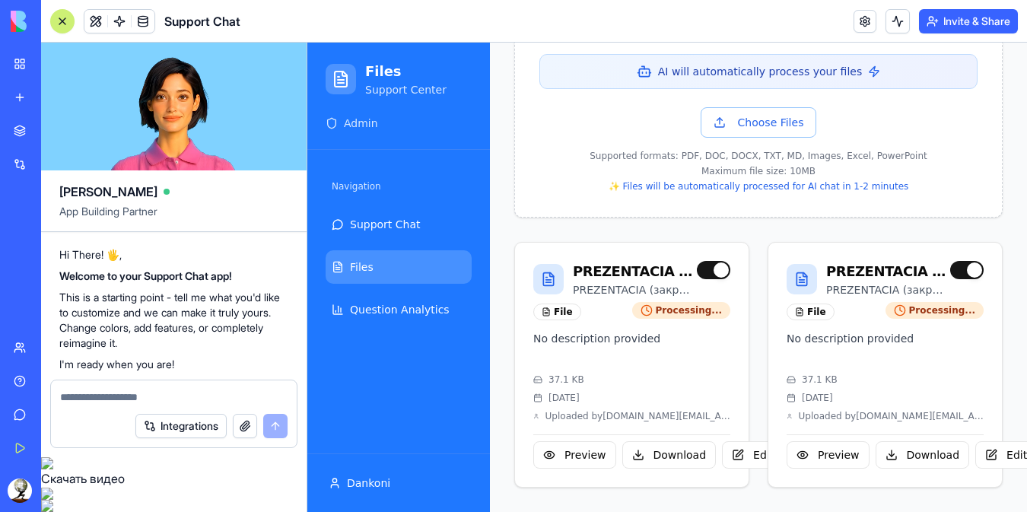
drag, startPoint x: 170, startPoint y: 115, endPoint x: 171, endPoint y: 199, distance: 83.7
click at [170, 115] on video at bounding box center [174, 107] width 266 height 128
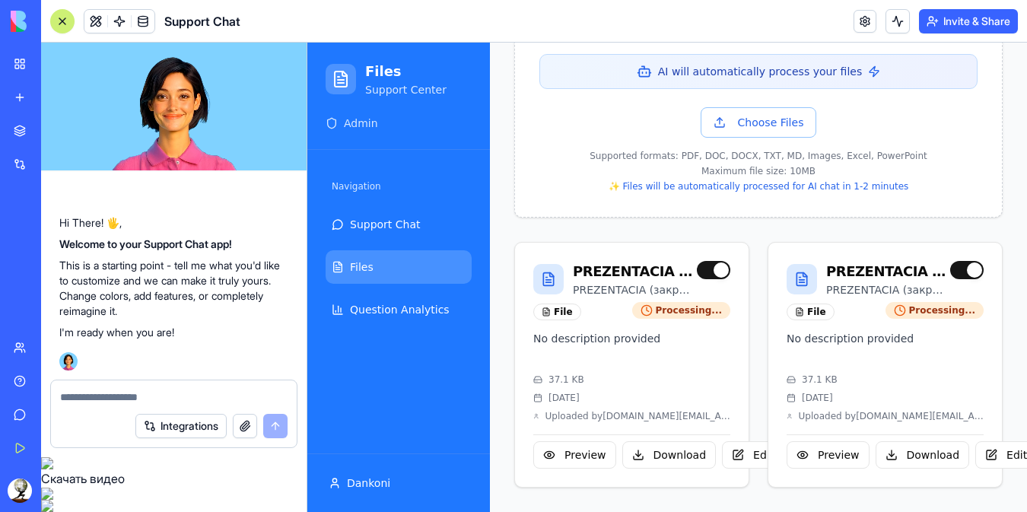
click at [161, 319] on p "This is a starting point - tell me what you'd like to customize and we can make…" at bounding box center [173, 288] width 229 height 61
click at [133, 405] on textarea at bounding box center [174, 397] width 228 height 15
type textarea "**********"
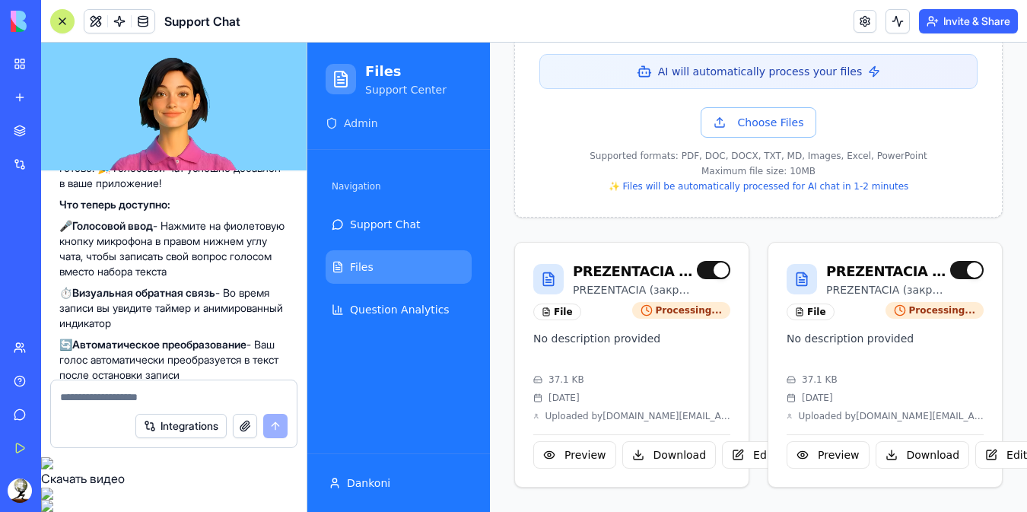
scroll to position [1066, 0]
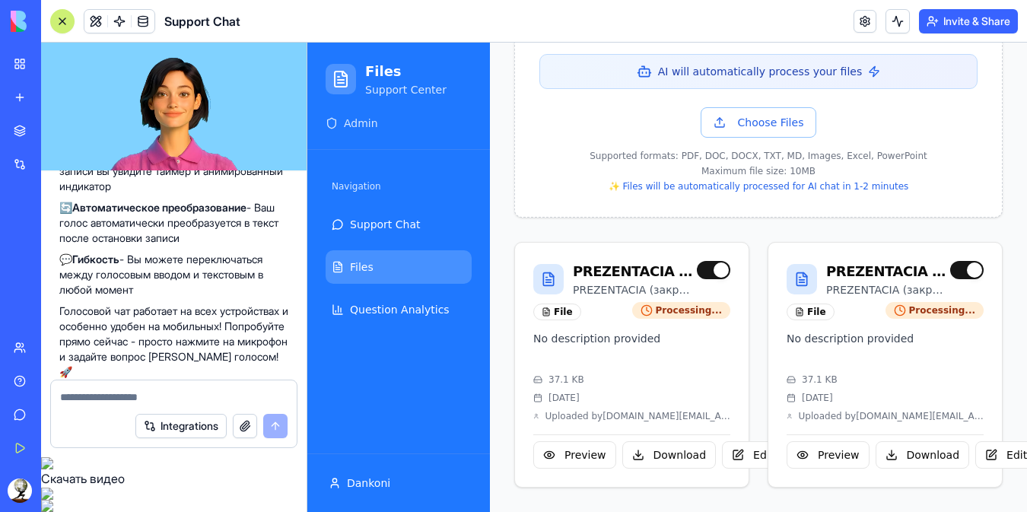
click at [158, 246] on p "🔄 Автоматическое преобразование - Ваш голос автоматически преобразуется в текст…" at bounding box center [173, 223] width 229 height 46
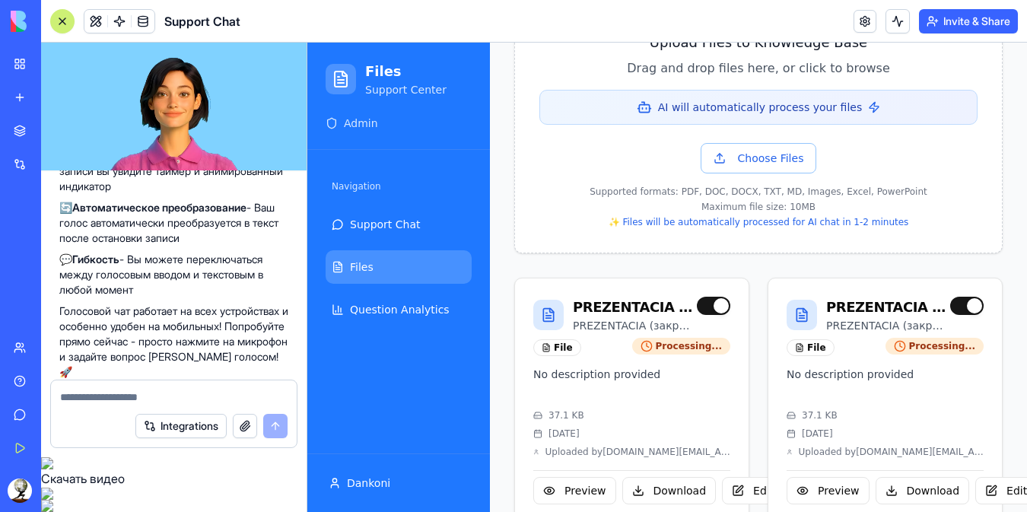
scroll to position [655, 0]
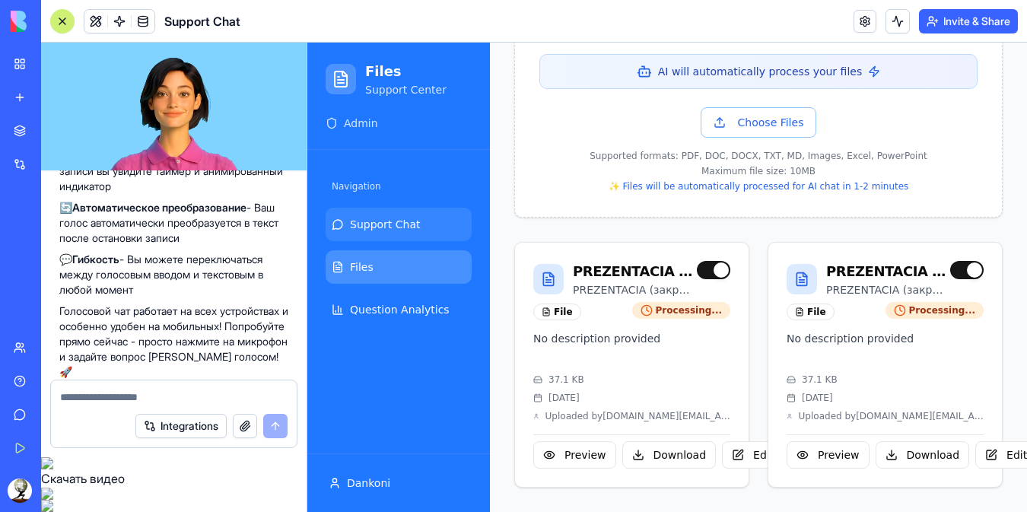
click at [394, 221] on span "Support Chat" at bounding box center [385, 224] width 71 height 15
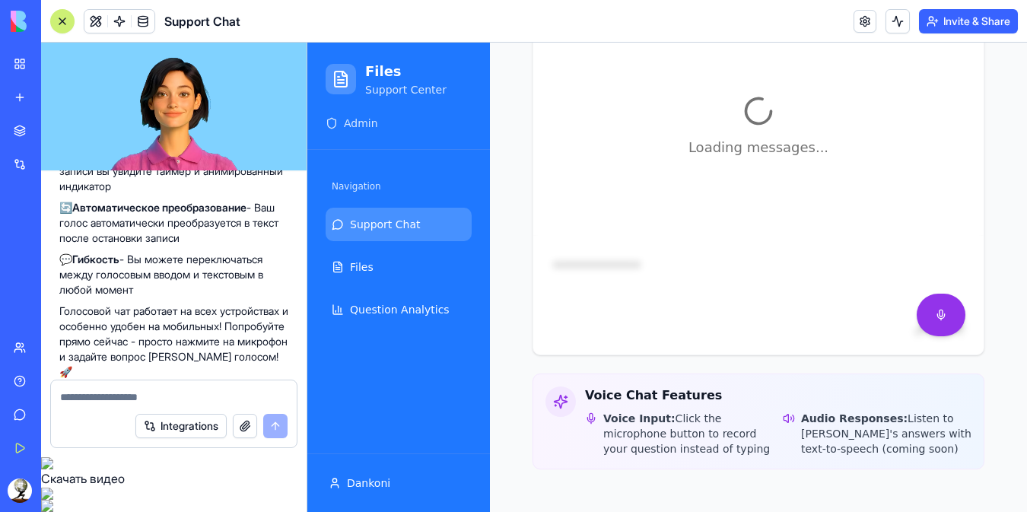
scroll to position [607, 0]
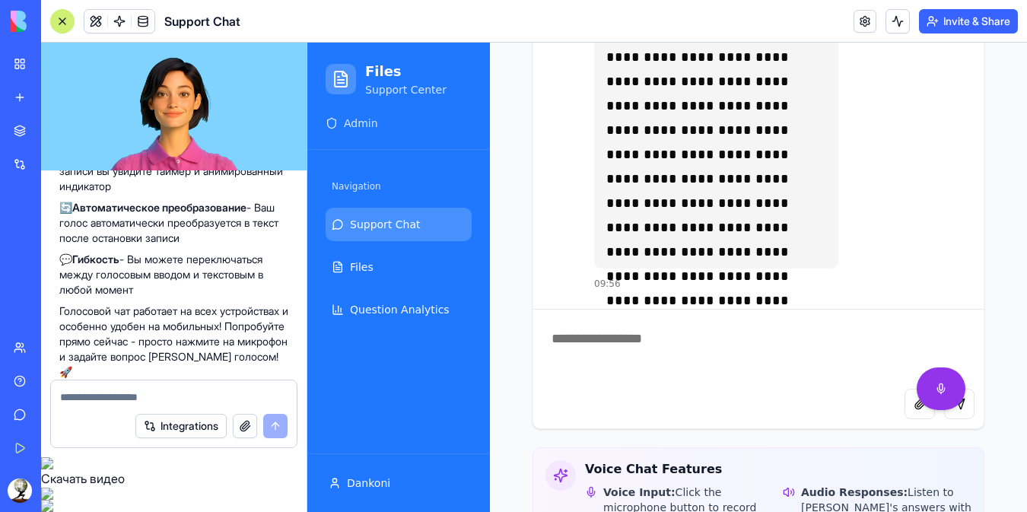
scroll to position [607, 0]
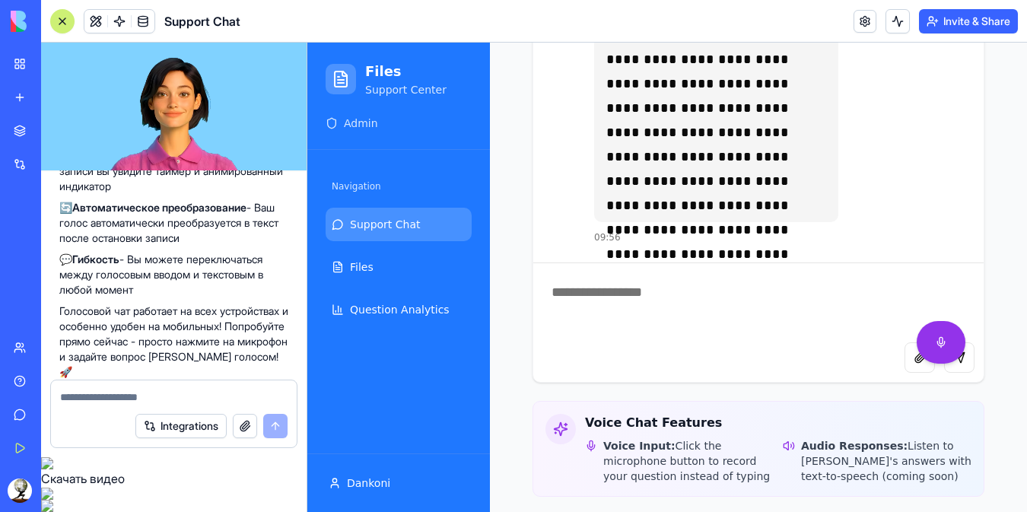
click at [669, 299] on textarea at bounding box center [758, 302] width 451 height 79
type textarea "**********"
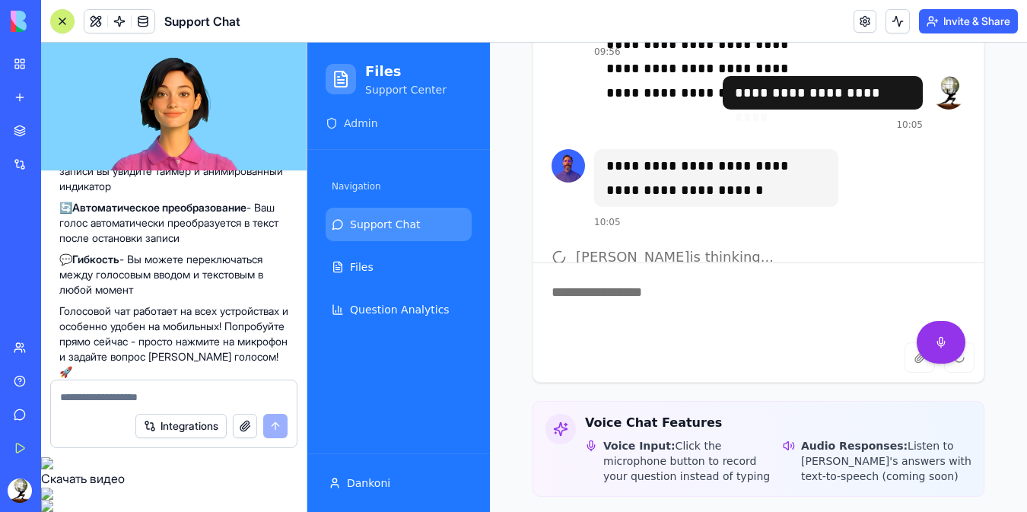
scroll to position [6555, 0]
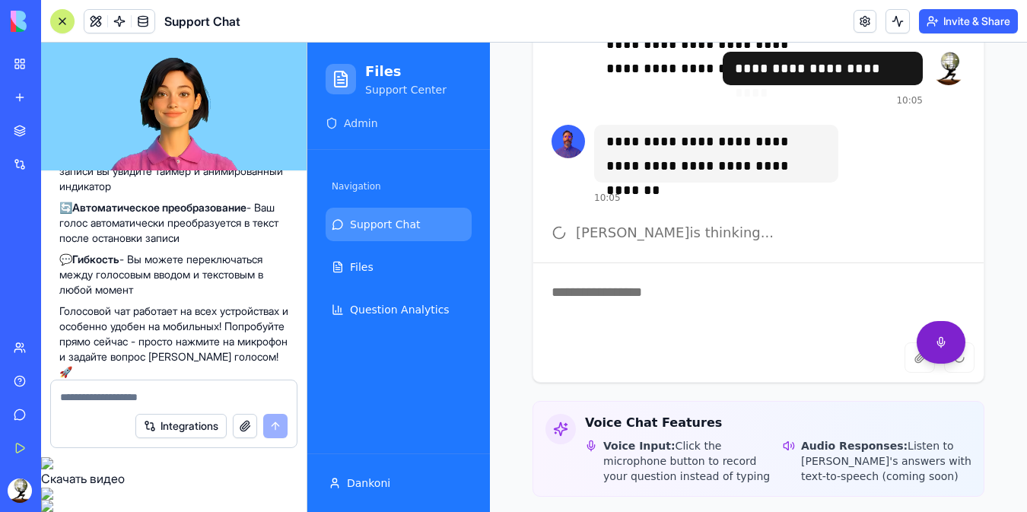
click at [927, 321] on button at bounding box center [941, 342] width 49 height 43
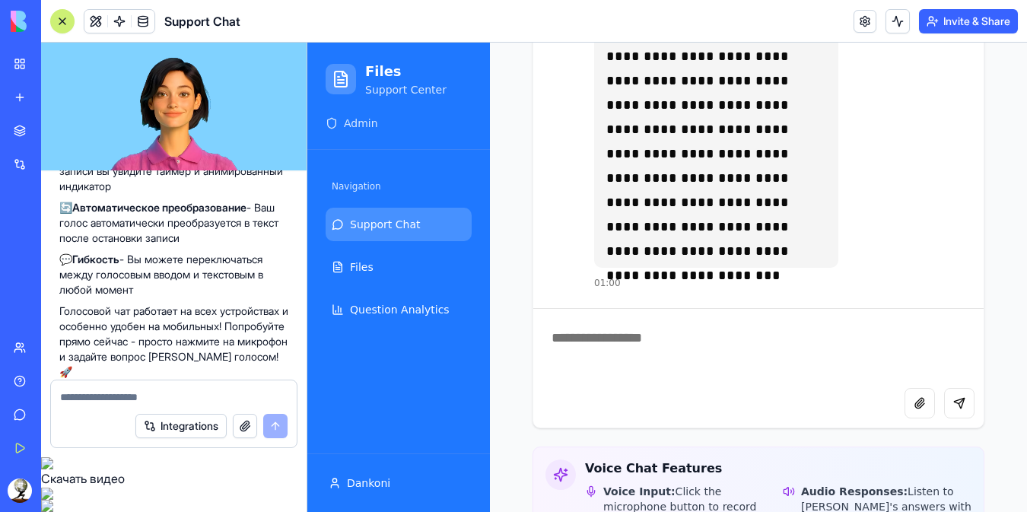
scroll to position [730, 0]
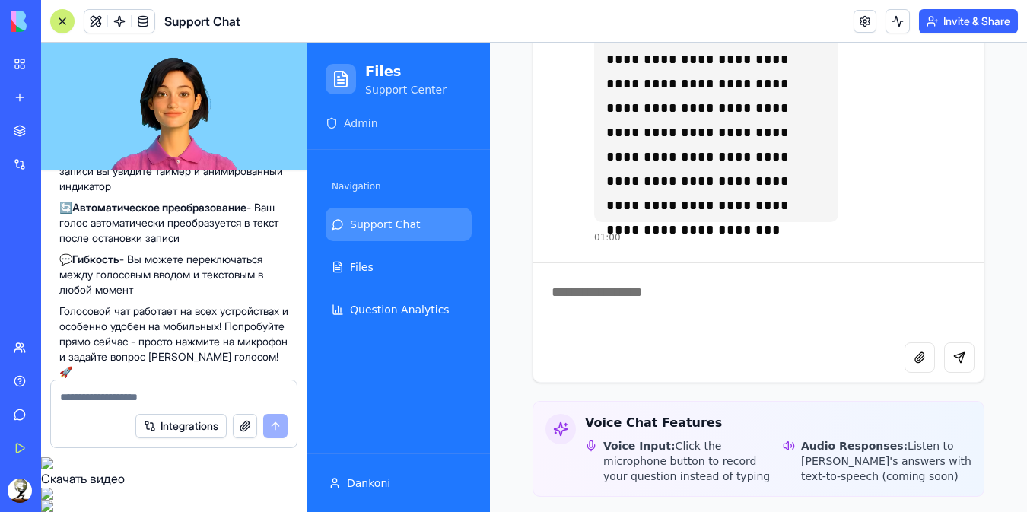
click at [384, 227] on span "Support Chat" at bounding box center [385, 224] width 71 height 15
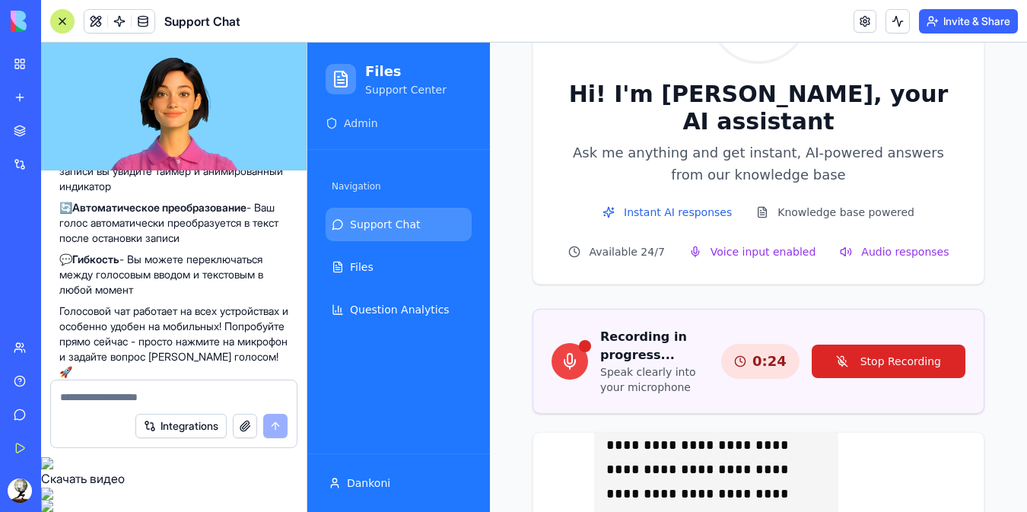
scroll to position [324, 0]
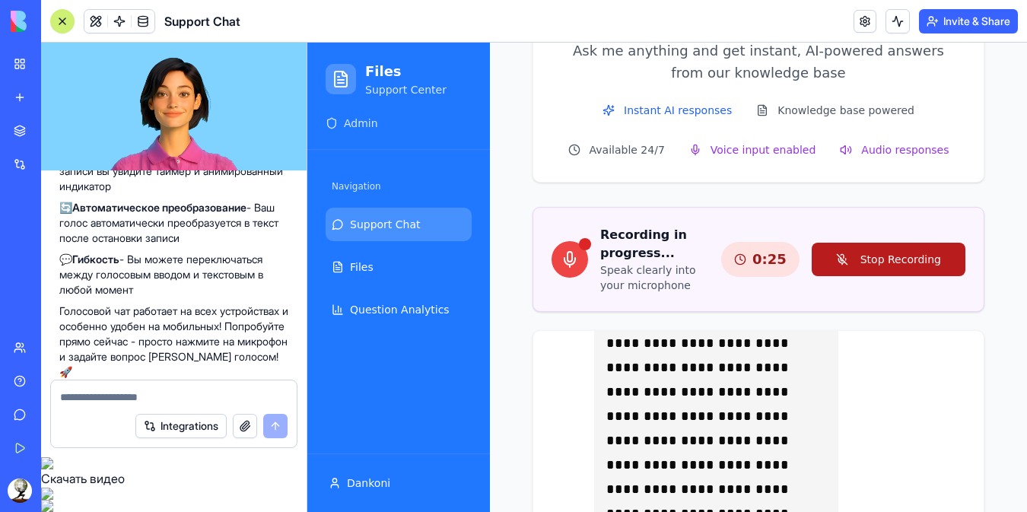
click at [849, 243] on button "Stop Recording" at bounding box center [889, 259] width 154 height 33
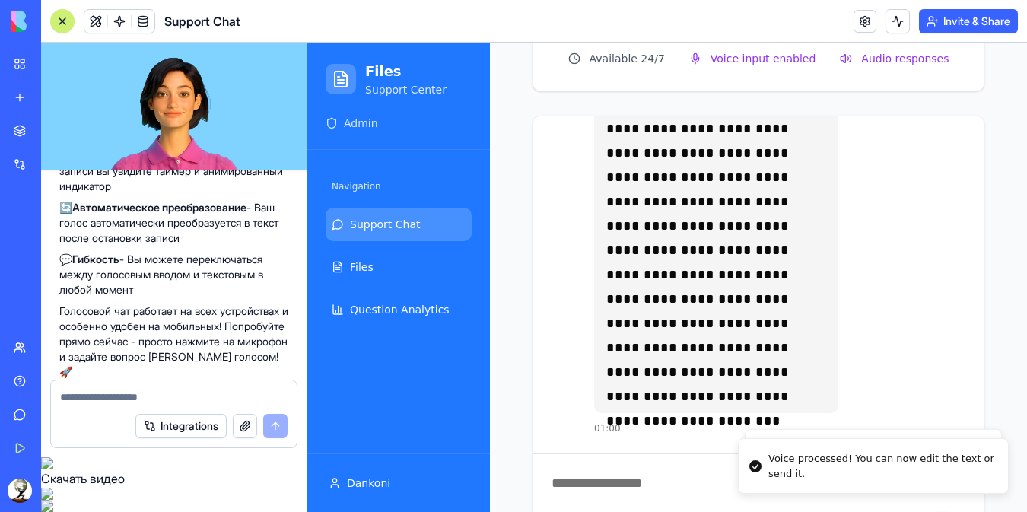
scroll to position [607, 0]
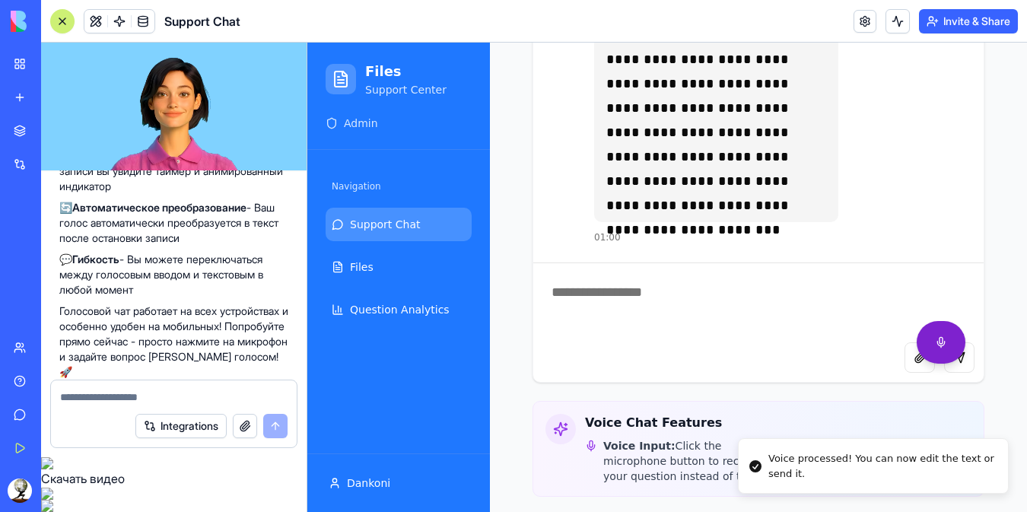
click at [931, 321] on button at bounding box center [941, 342] width 49 height 43
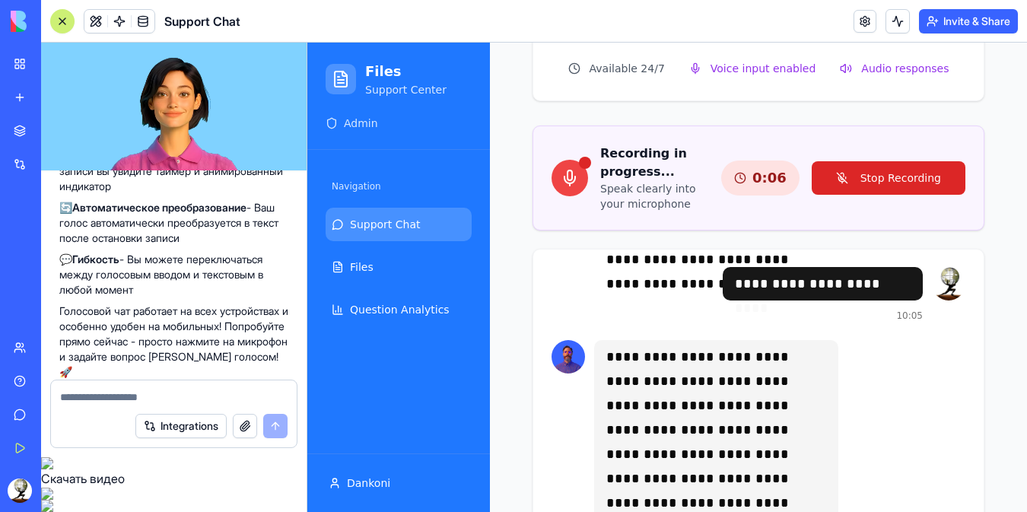
scroll to position [6653, 0]
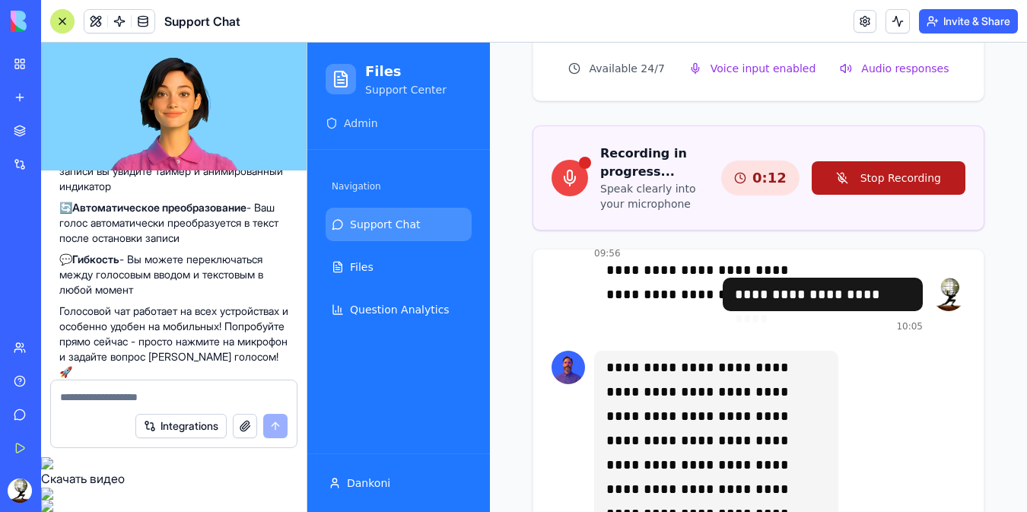
click at [869, 161] on button "Stop Recording" at bounding box center [889, 177] width 154 height 33
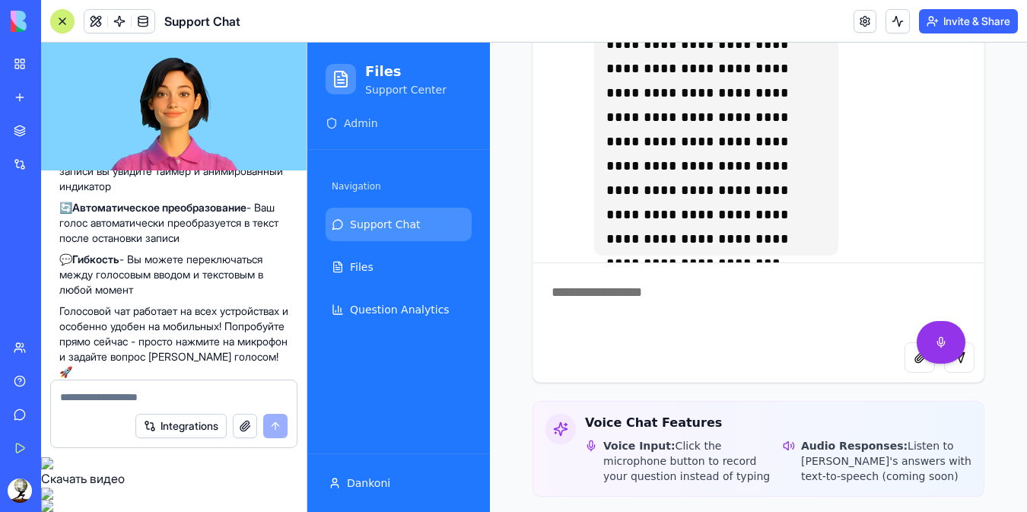
scroll to position [6856, 0]
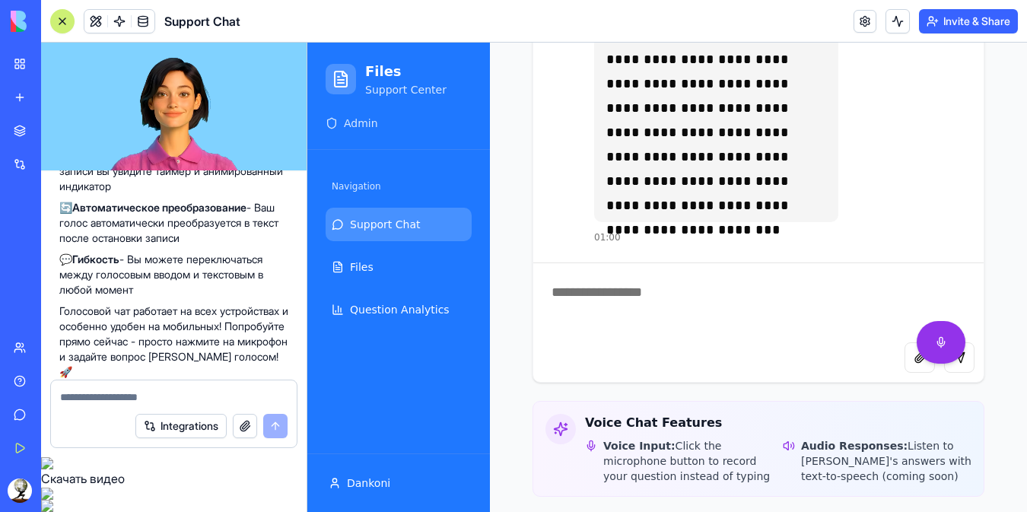
click at [950, 334] on div at bounding box center [941, 342] width 49 height 43
drag, startPoint x: 939, startPoint y: 313, endPoint x: 899, endPoint y: 285, distance: 49.2
click at [899, 285] on div "**********" at bounding box center [758, 153] width 451 height 457
click at [949, 342] on button "Send message" at bounding box center [959, 357] width 30 height 30
click at [833, 342] on div "Attach file Send message" at bounding box center [758, 362] width 451 height 40
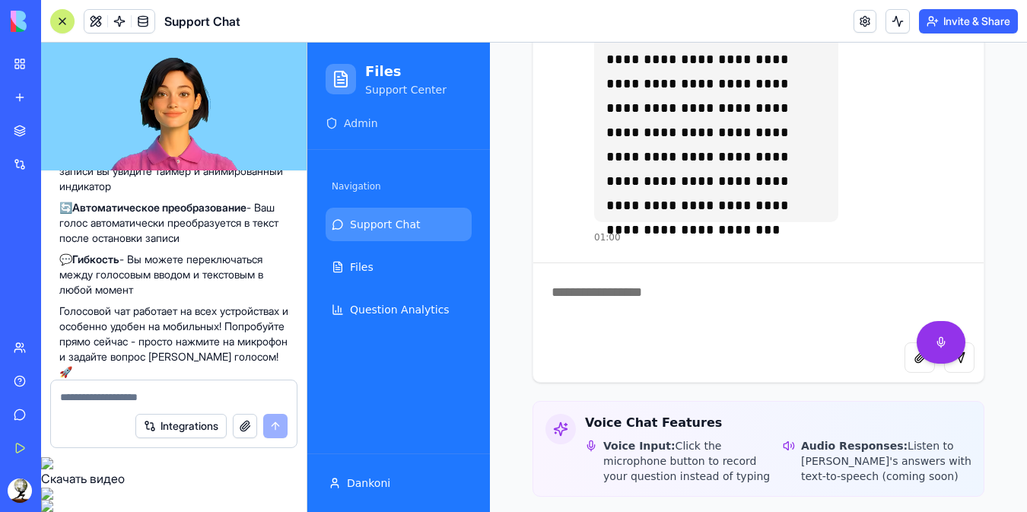
click at [801, 294] on textarea at bounding box center [752, 302] width 439 height 79
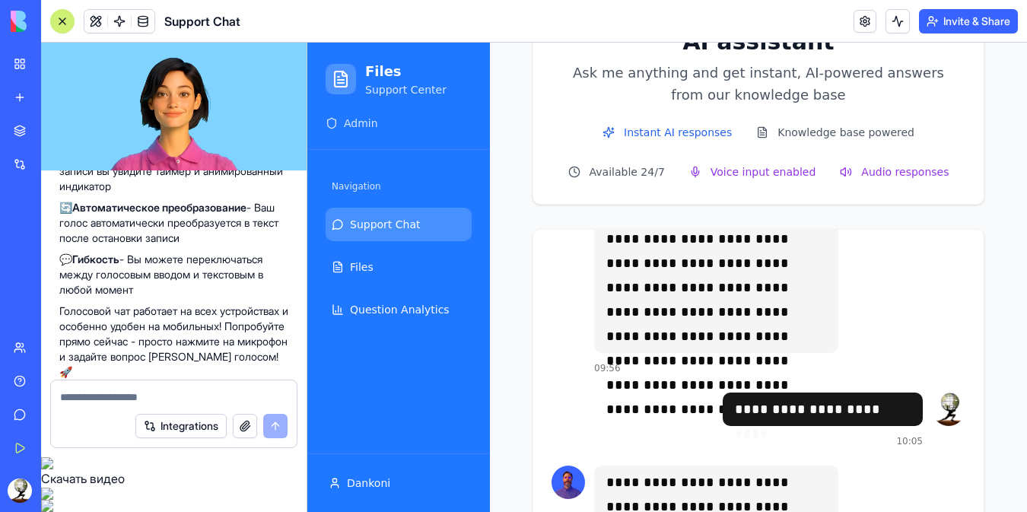
scroll to position [6146, 0]
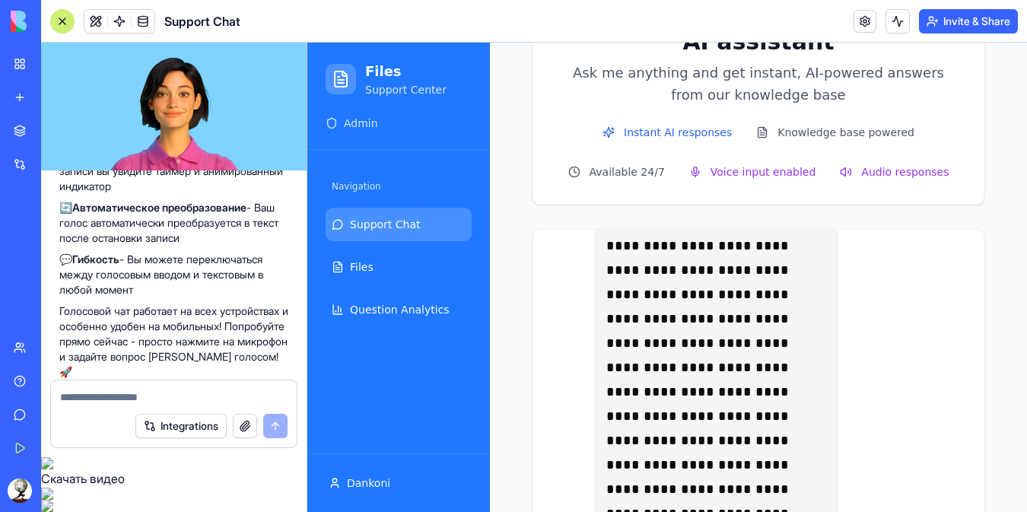
click at [771, 164] on span "Voice input enabled" at bounding box center [764, 171] width 106 height 15
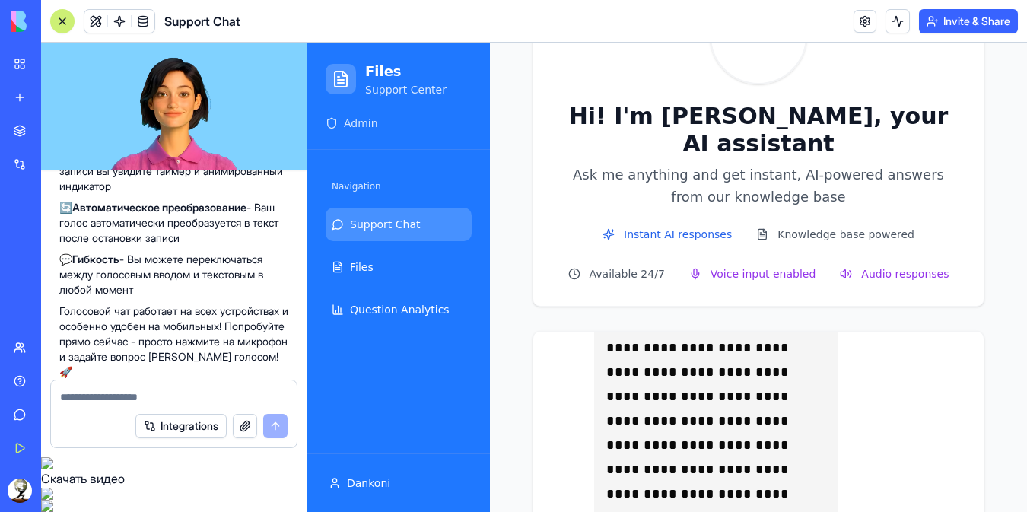
scroll to position [203, 0]
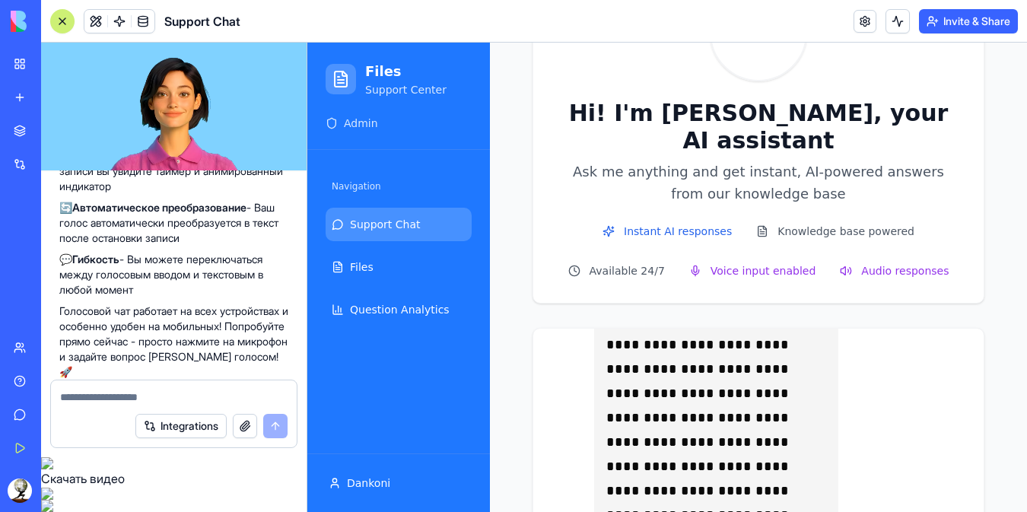
click at [56, 60] on div "My Workspace" at bounding box center [47, 63] width 20 height 15
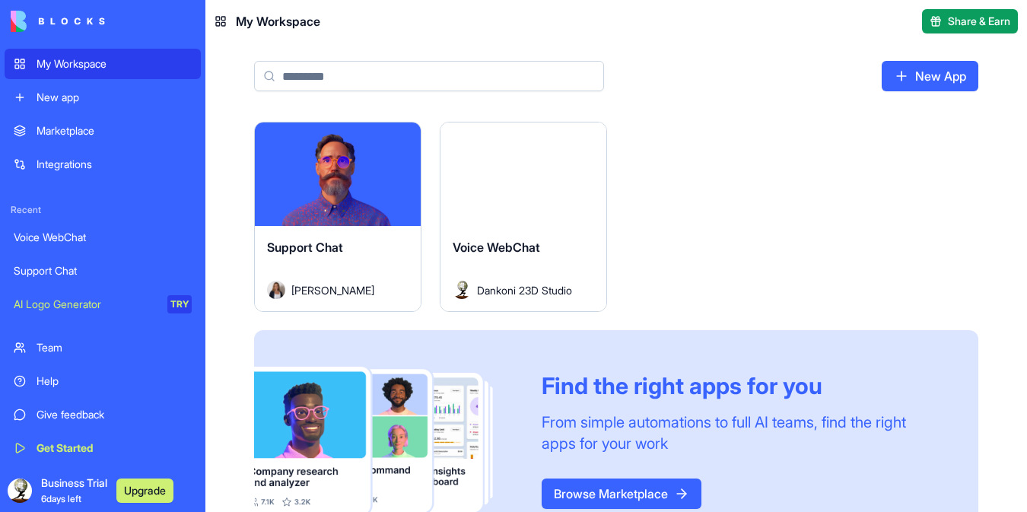
click at [334, 175] on button "Launch" at bounding box center [338, 174] width 114 height 30
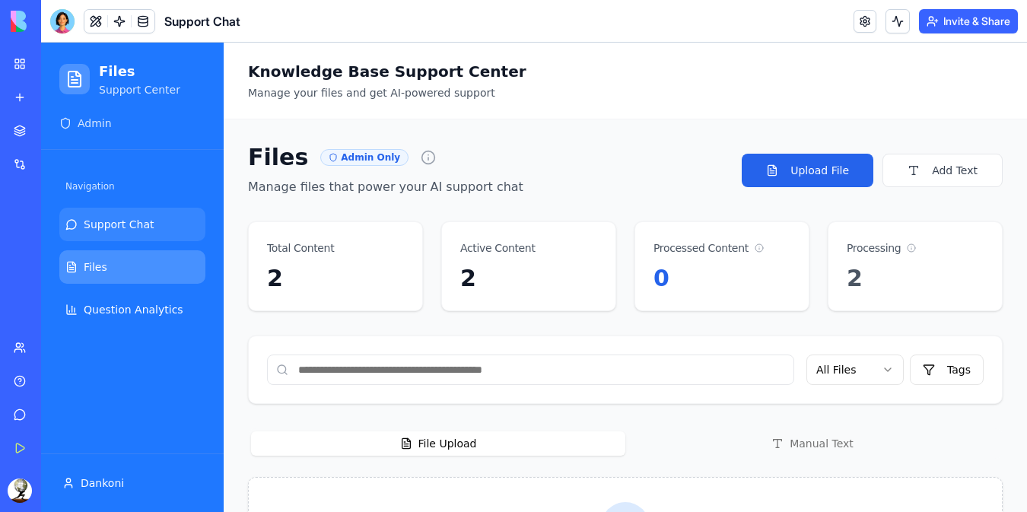
click at [132, 224] on span "Support Chat" at bounding box center [119, 224] width 71 height 15
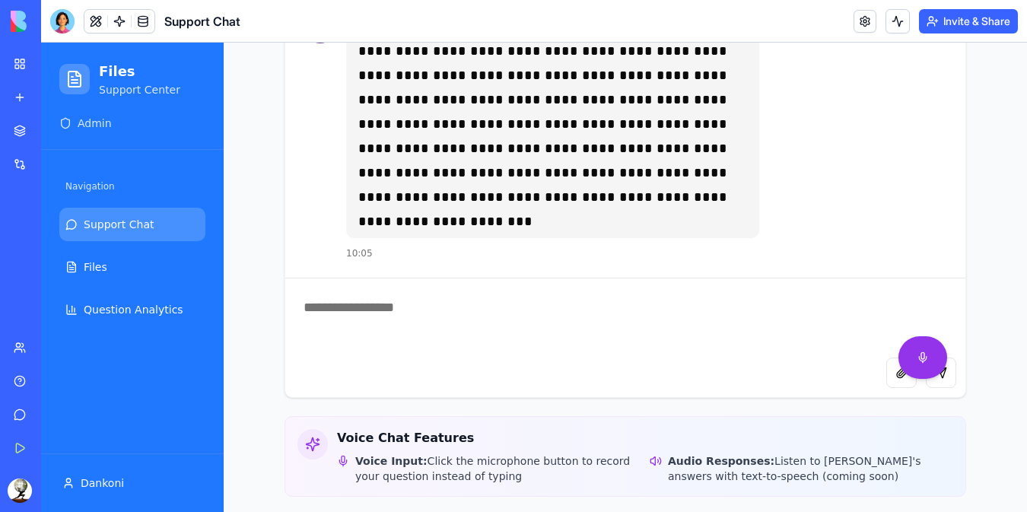
scroll to position [568, 0]
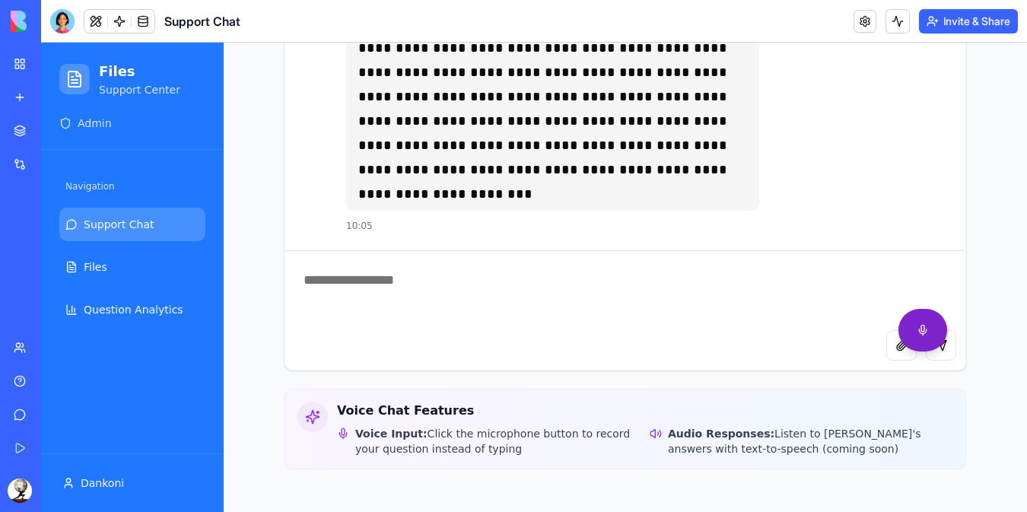
click at [919, 330] on button at bounding box center [923, 330] width 49 height 43
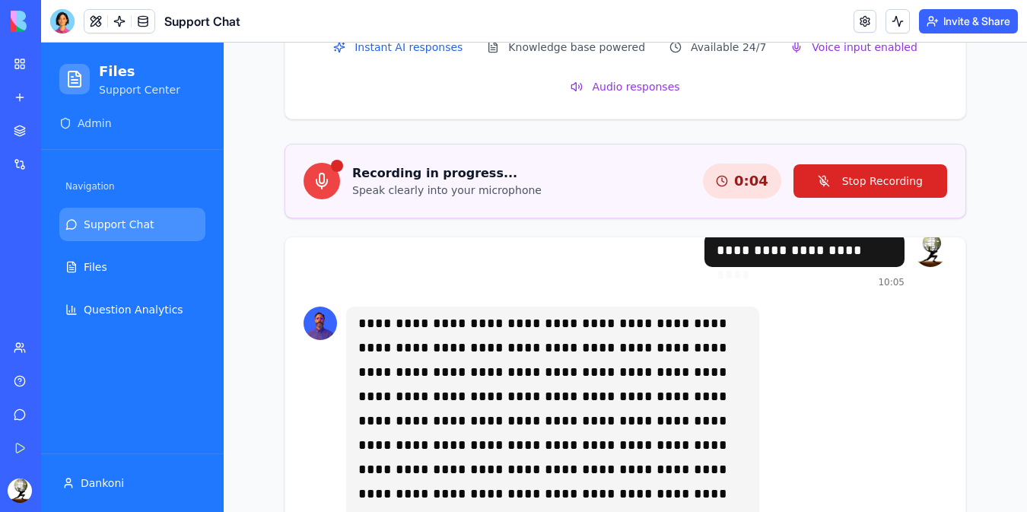
scroll to position [357, 0]
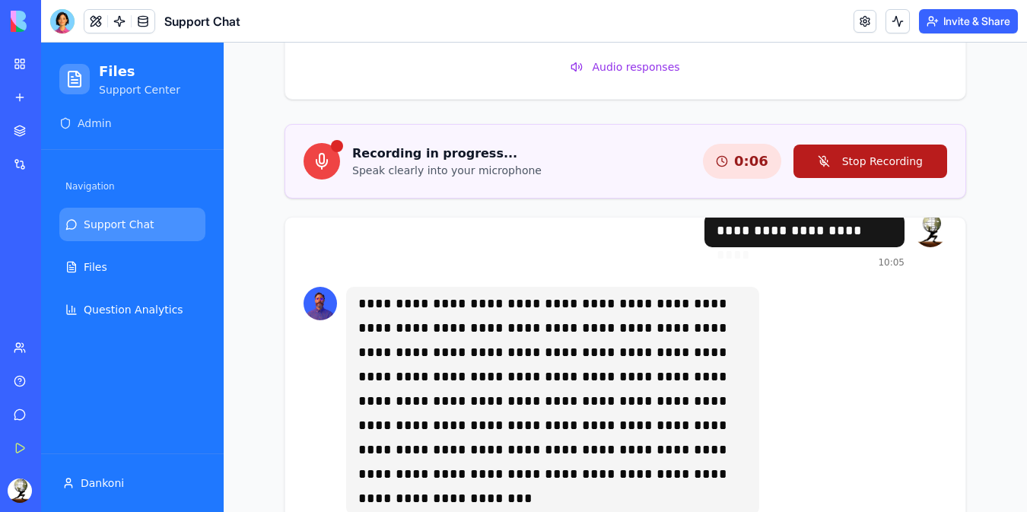
click at [861, 158] on button "Stop Recording" at bounding box center [871, 161] width 154 height 33
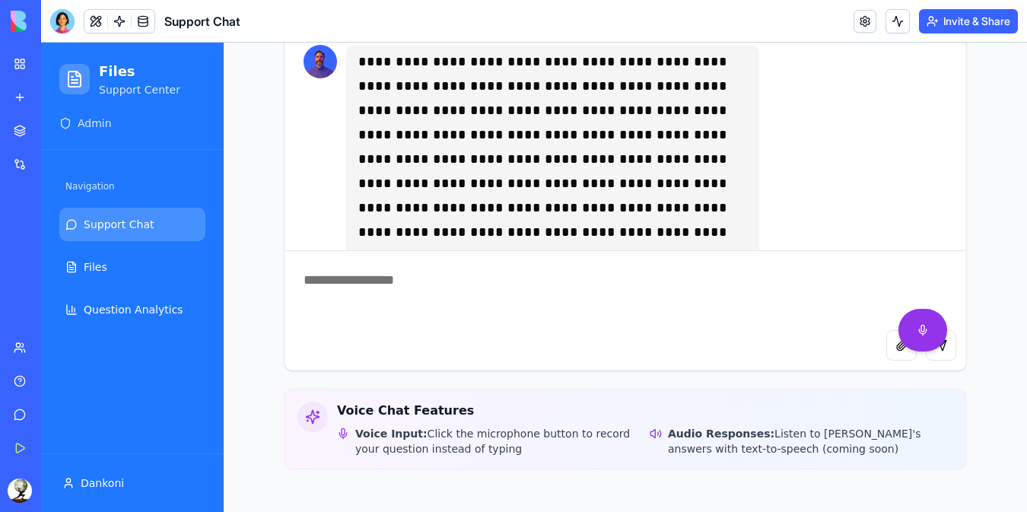
scroll to position [4445, 0]
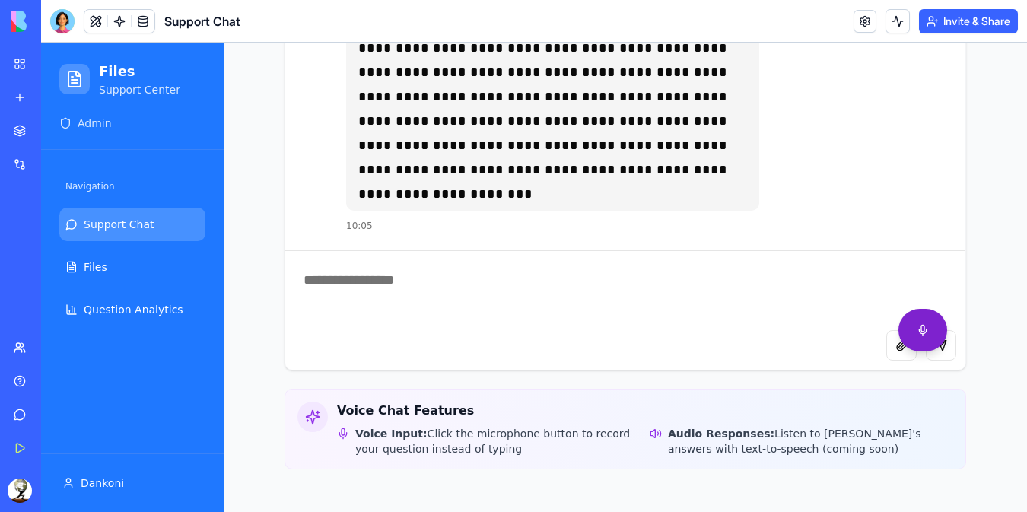
click at [912, 330] on button at bounding box center [923, 330] width 49 height 43
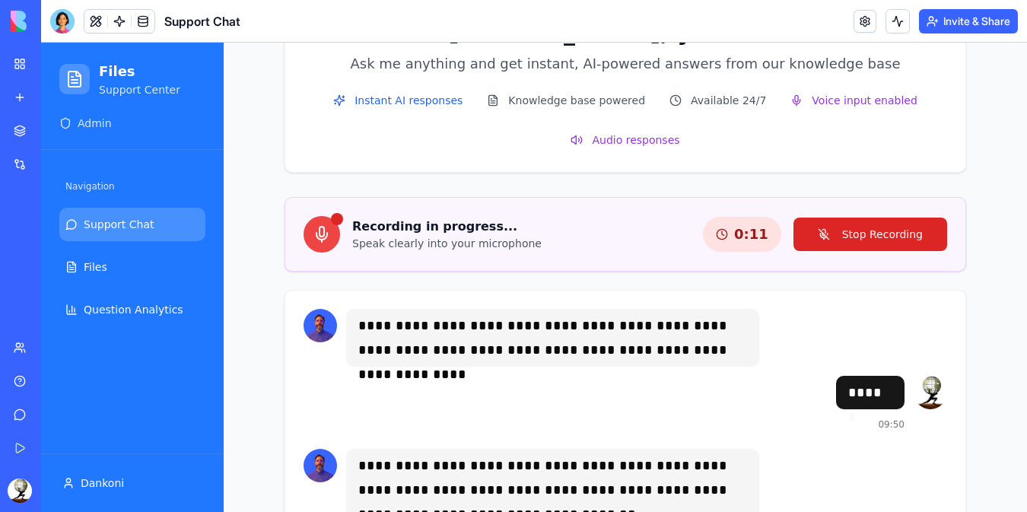
scroll to position [304, 0]
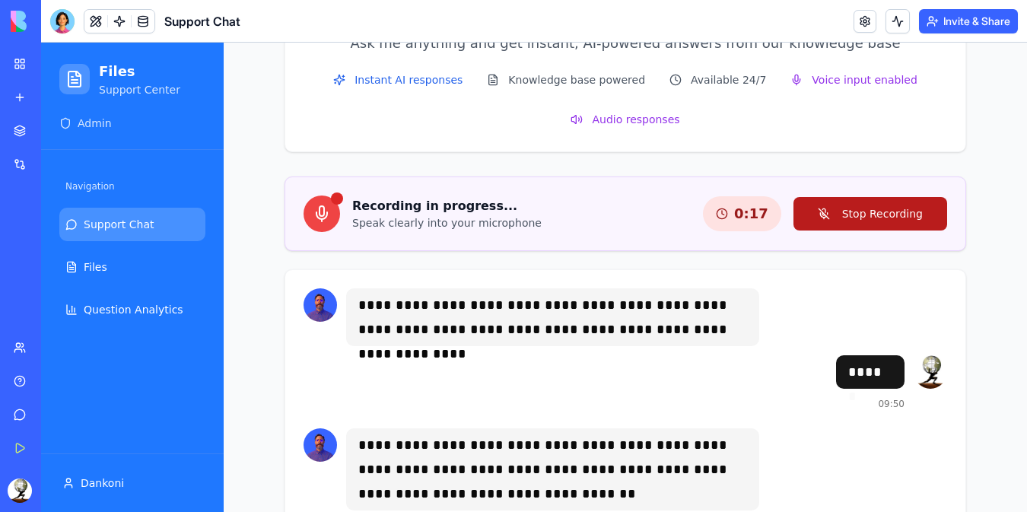
click at [836, 212] on button "Stop Recording" at bounding box center [871, 213] width 154 height 33
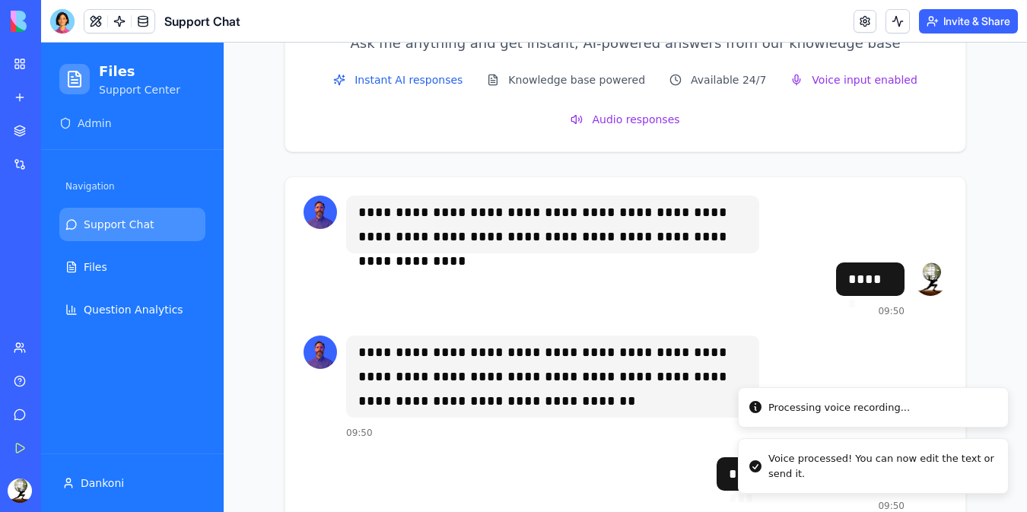
click at [801, 470] on div "Voice processed! You can now edit the text or send it." at bounding box center [883, 466] width 228 height 30
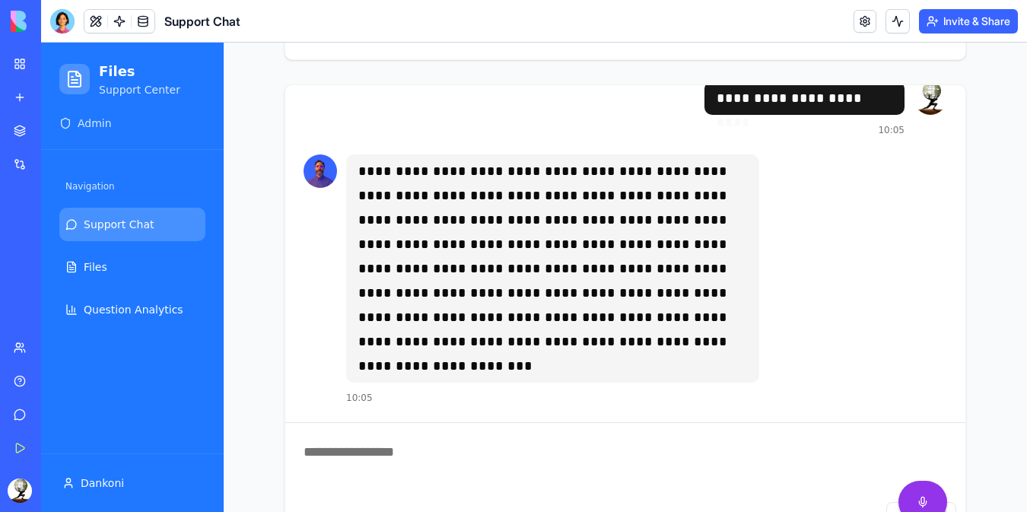
scroll to position [568, 0]
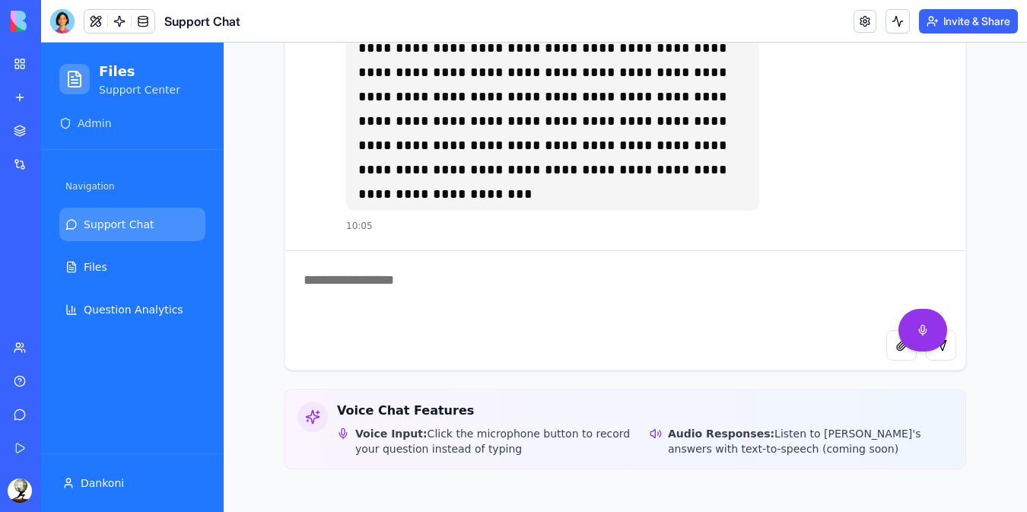
click at [492, 326] on textarea at bounding box center [625, 290] width 680 height 79
type textarea "*"
type textarea "**********"
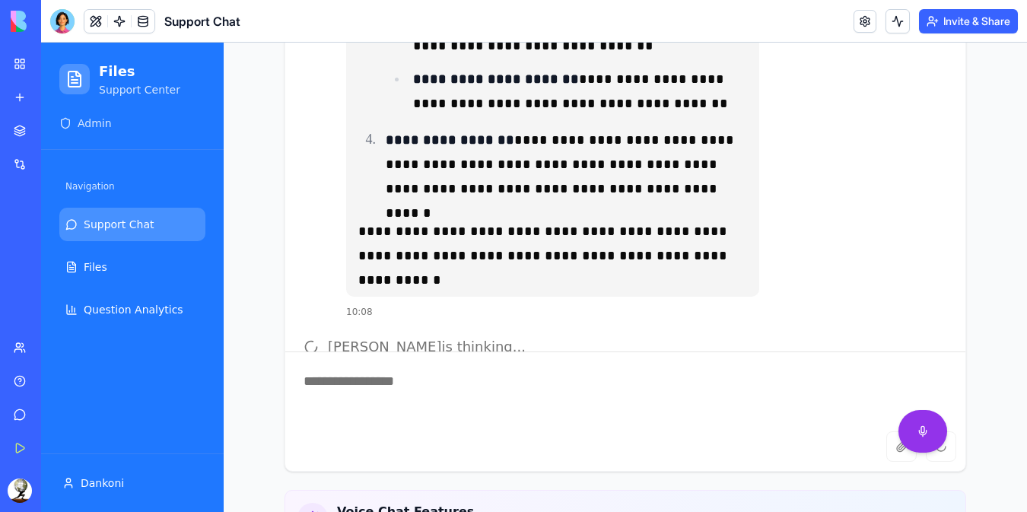
scroll to position [5517, 0]
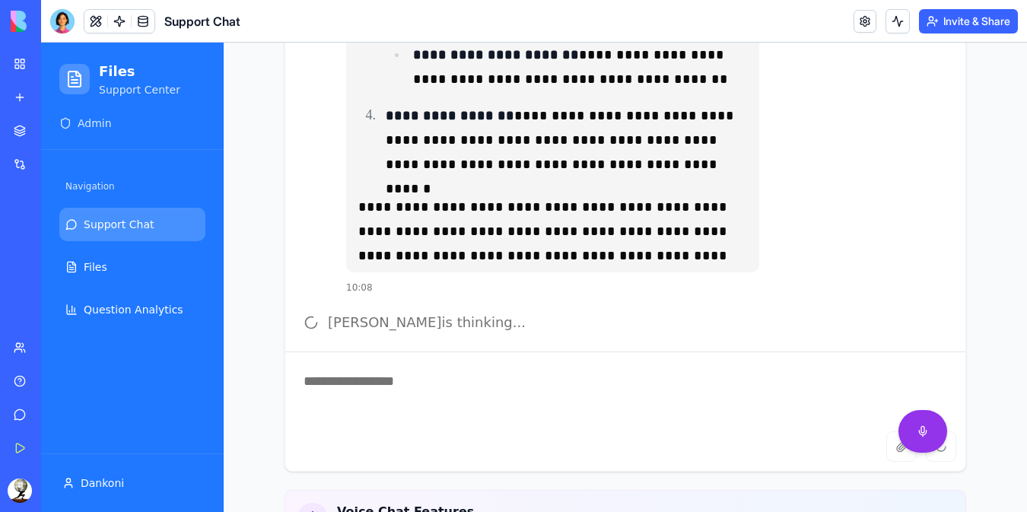
click at [472, 384] on textarea at bounding box center [625, 391] width 680 height 79
type textarea "****"
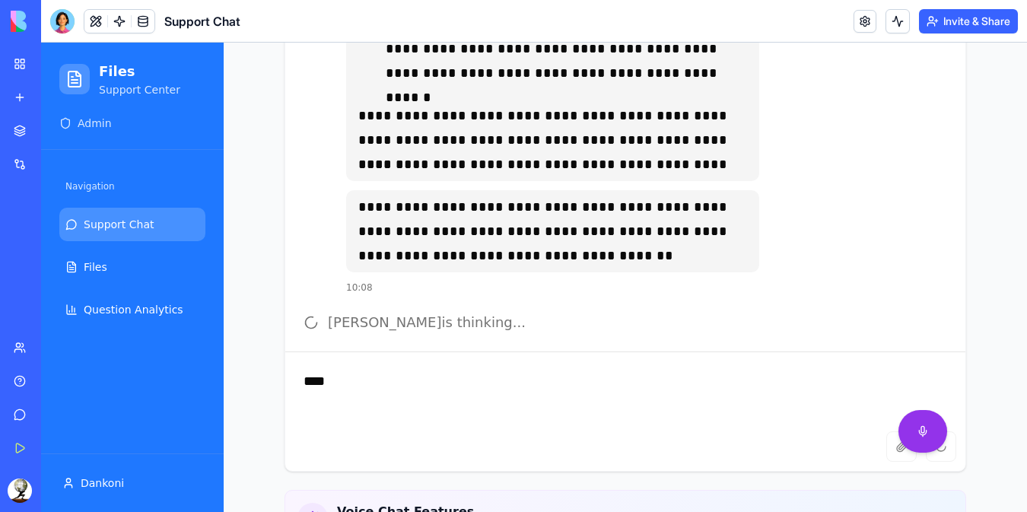
scroll to position [5568, 0]
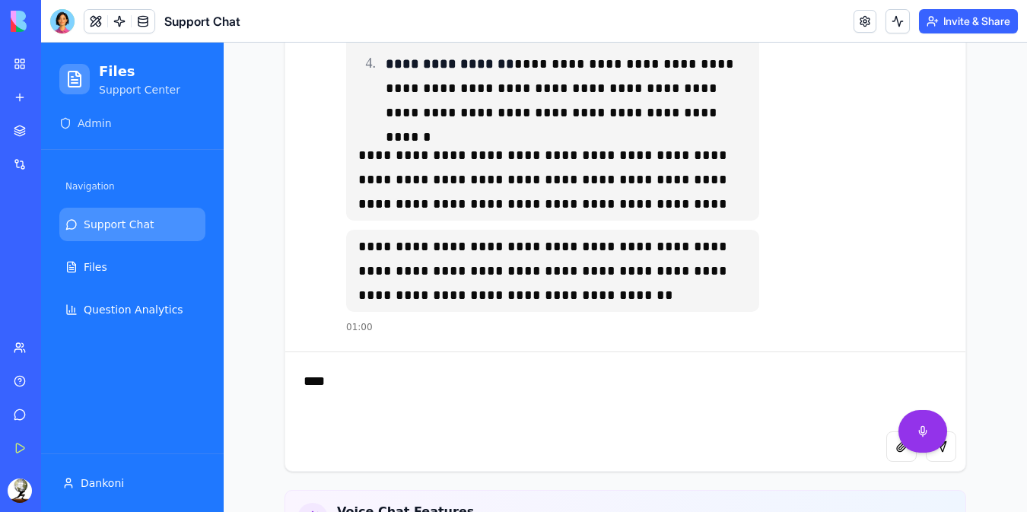
click at [472, 384] on textarea "****" at bounding box center [625, 391] width 680 height 79
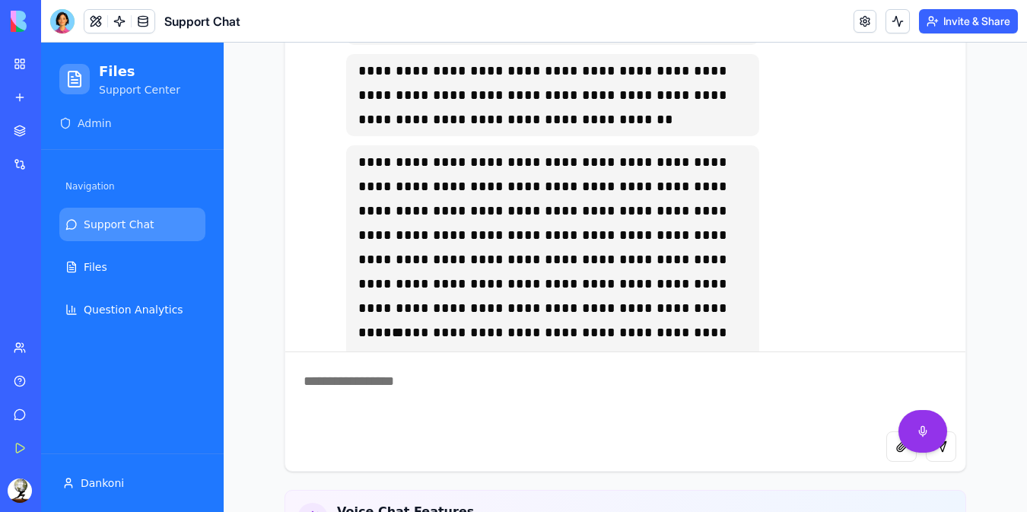
scroll to position [5848, 0]
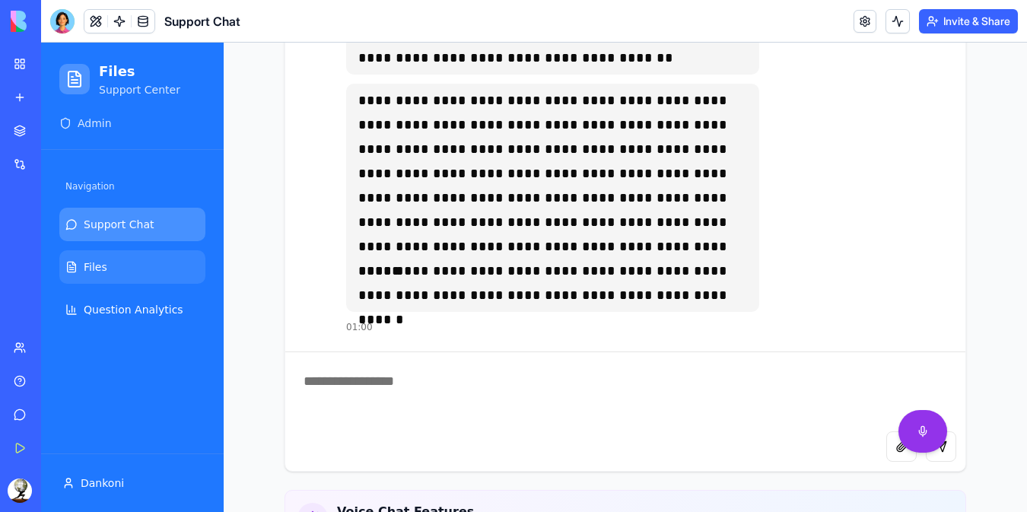
click at [103, 265] on span "Files" at bounding box center [96, 267] width 24 height 15
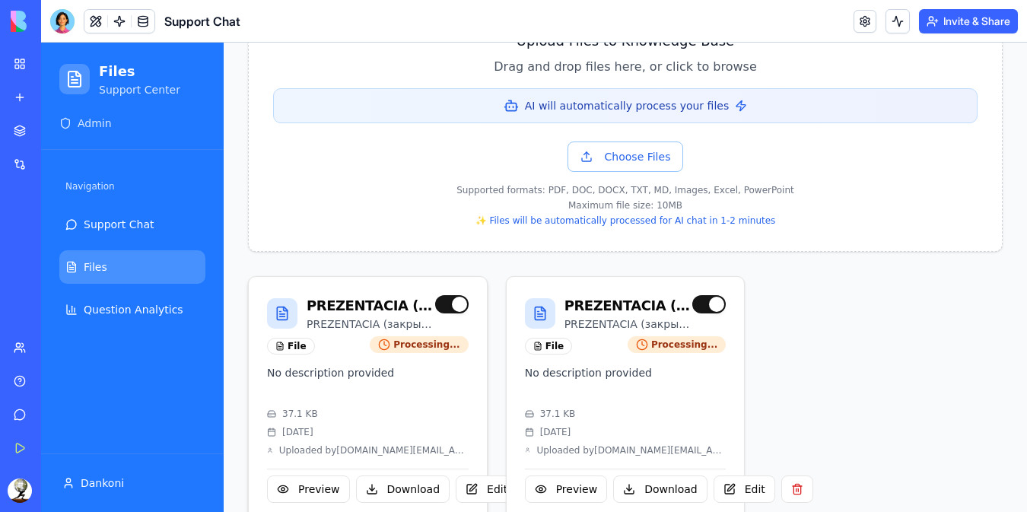
scroll to position [566, 0]
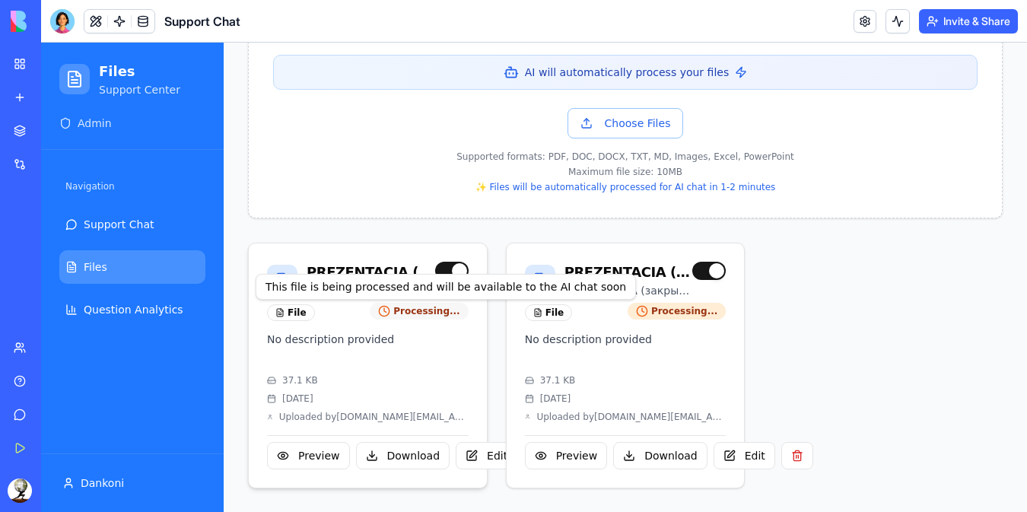
click at [441, 311] on span "Processing..." at bounding box center [426, 311] width 66 height 12
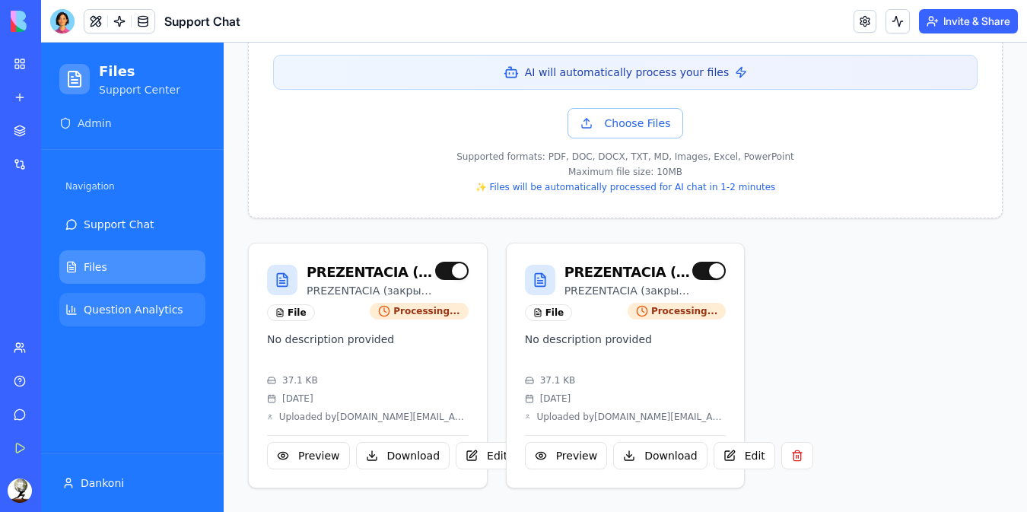
click at [110, 313] on span "Question Analytics" at bounding box center [134, 309] width 100 height 15
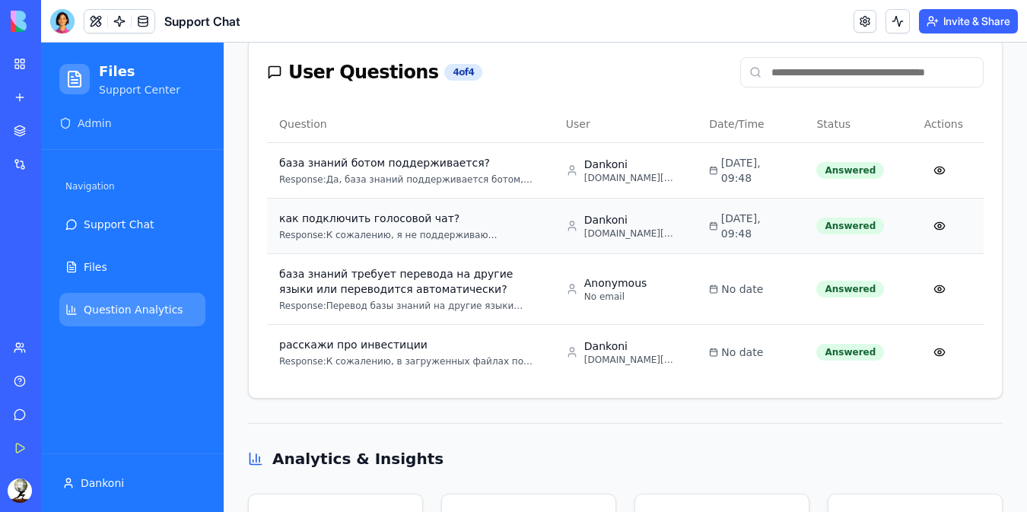
scroll to position [218, 0]
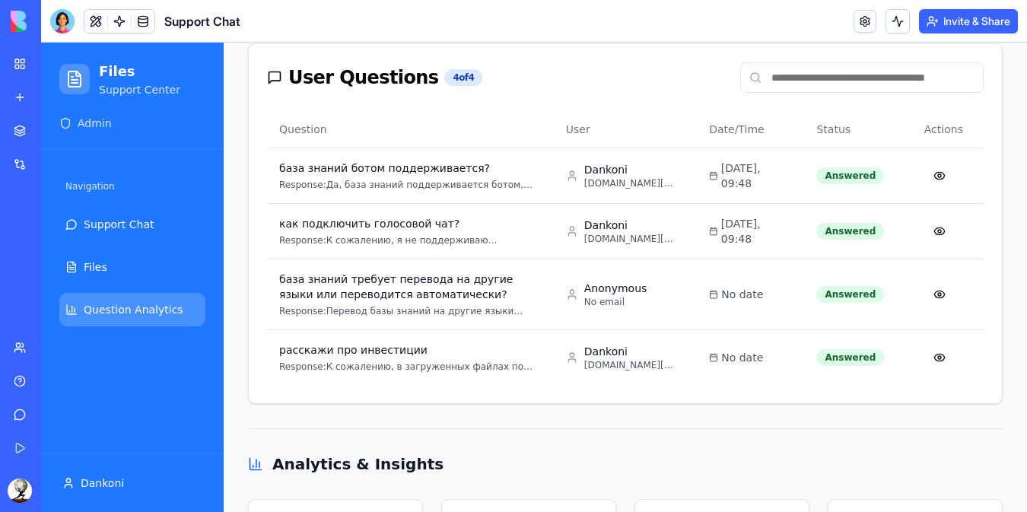
click at [37, 237] on div "Voice WebChat" at bounding box center [35, 237] width 43 height 15
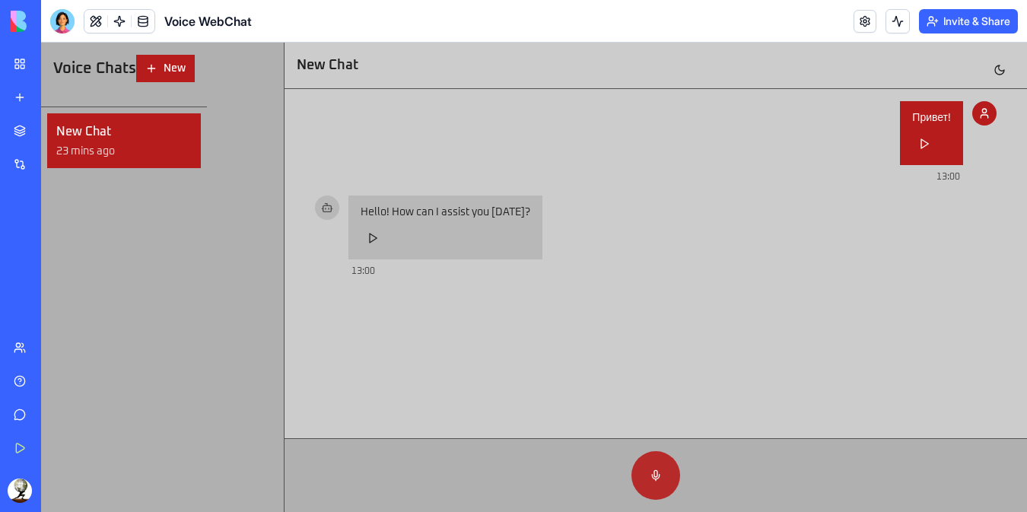
click at [652, 464] on button at bounding box center [656, 475] width 49 height 49
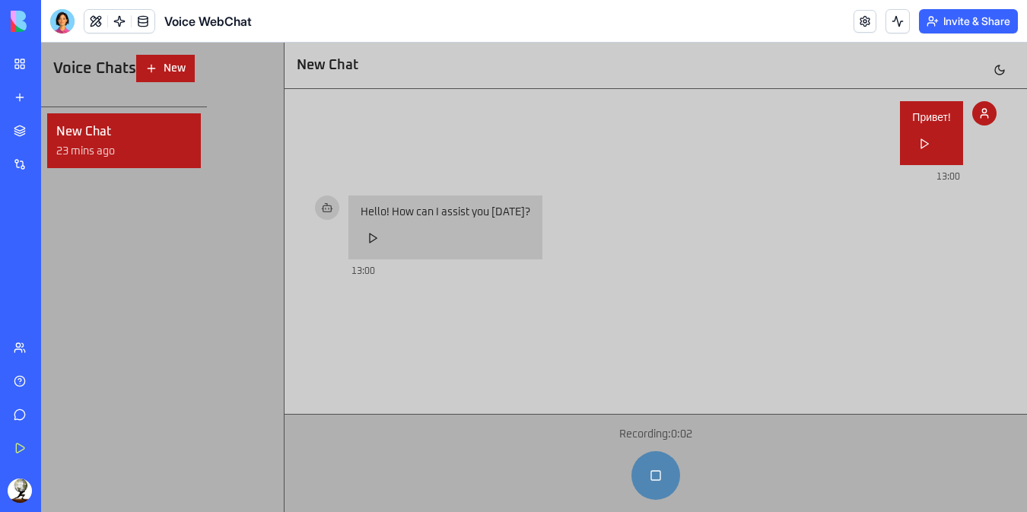
click at [654, 474] on button at bounding box center [656, 475] width 49 height 49
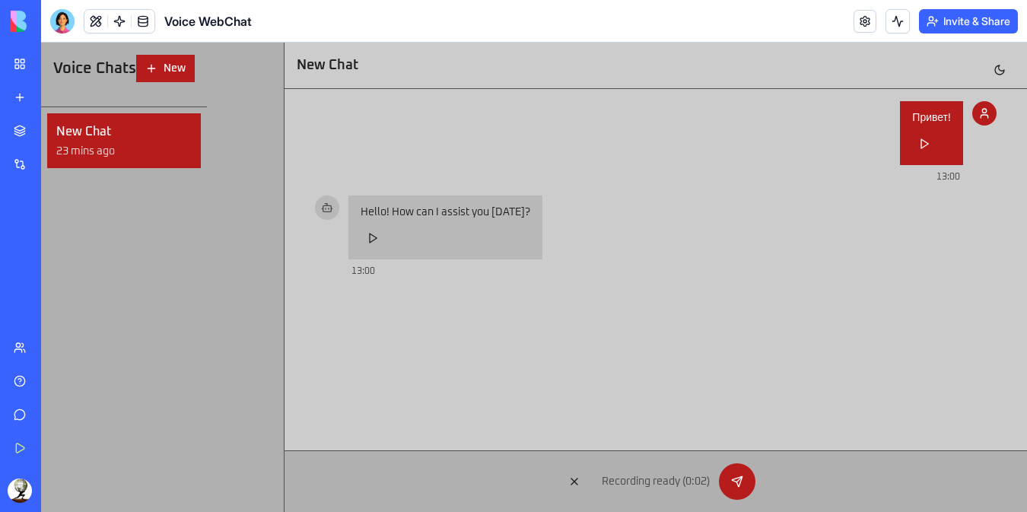
click at [756, 482] on div "Recording ready ( 0:02 )" at bounding box center [656, 481] width 718 height 37
click at [738, 482] on button at bounding box center [737, 481] width 37 height 37
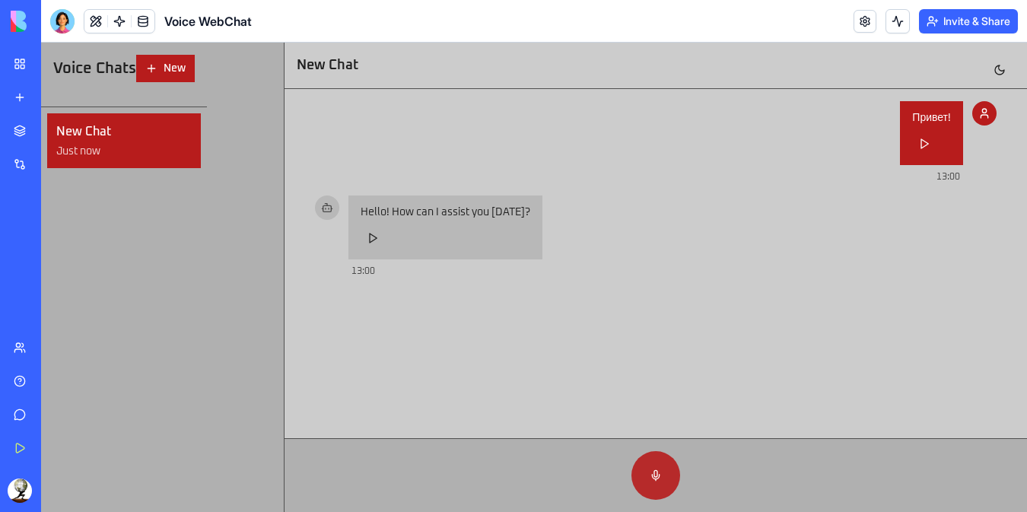
click at [658, 476] on button at bounding box center [656, 475] width 49 height 49
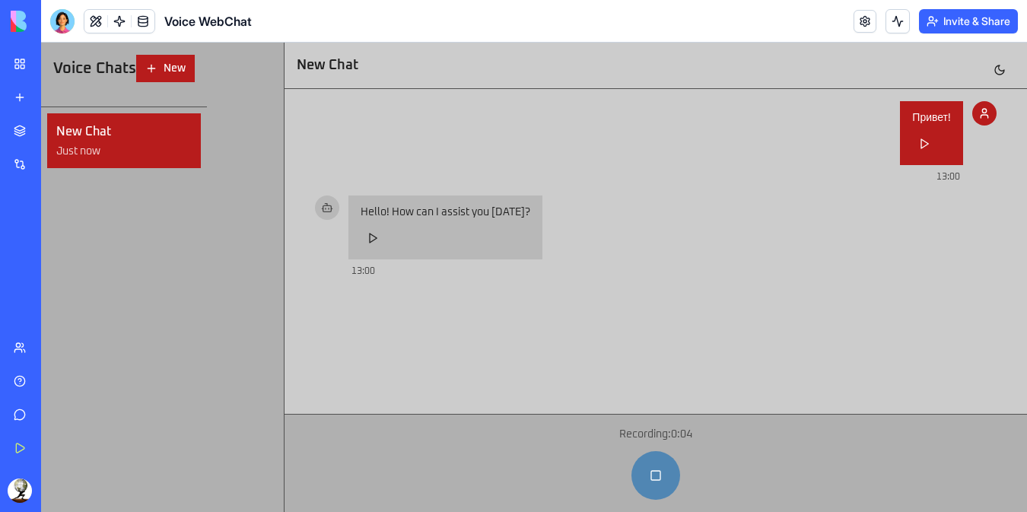
click at [658, 476] on button at bounding box center [656, 475] width 49 height 49
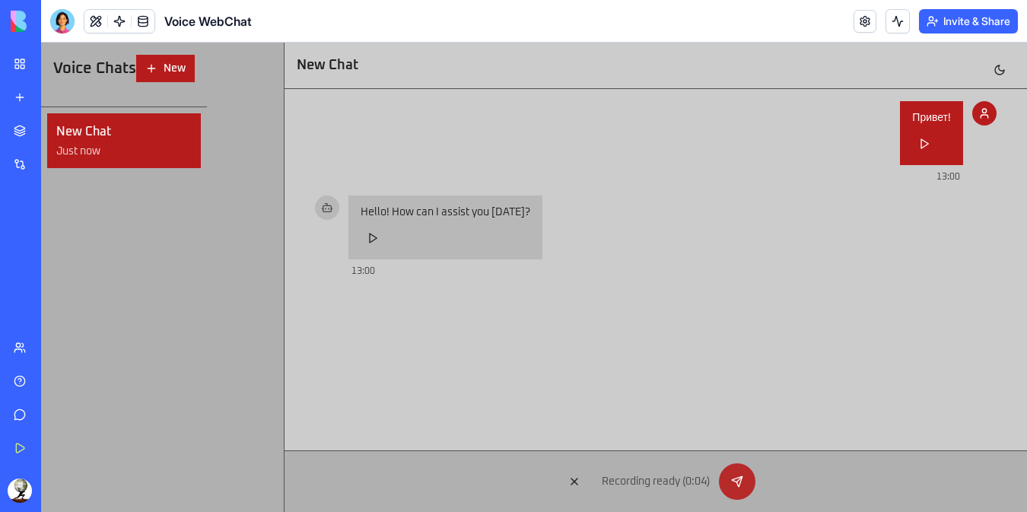
click at [740, 477] on button at bounding box center [737, 481] width 37 height 37
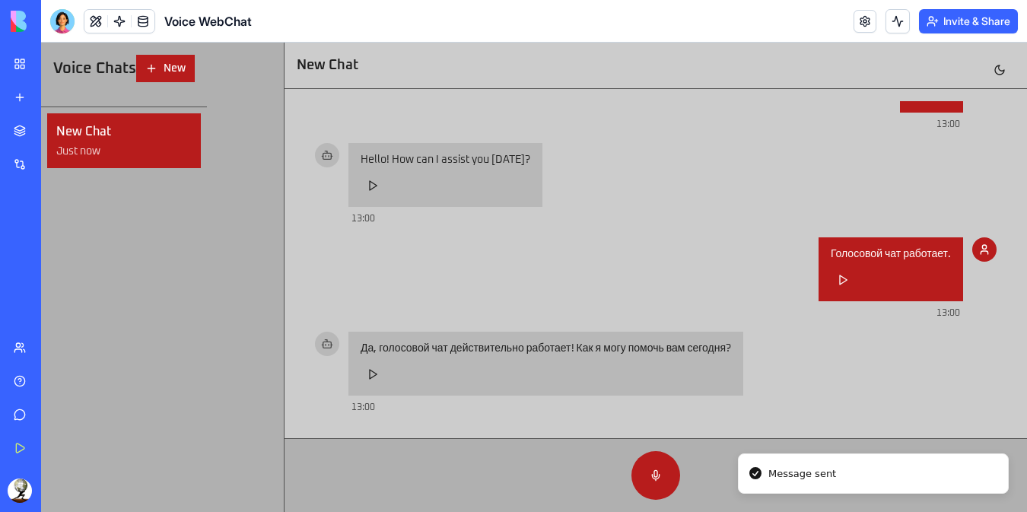
scroll to position [53, 0]
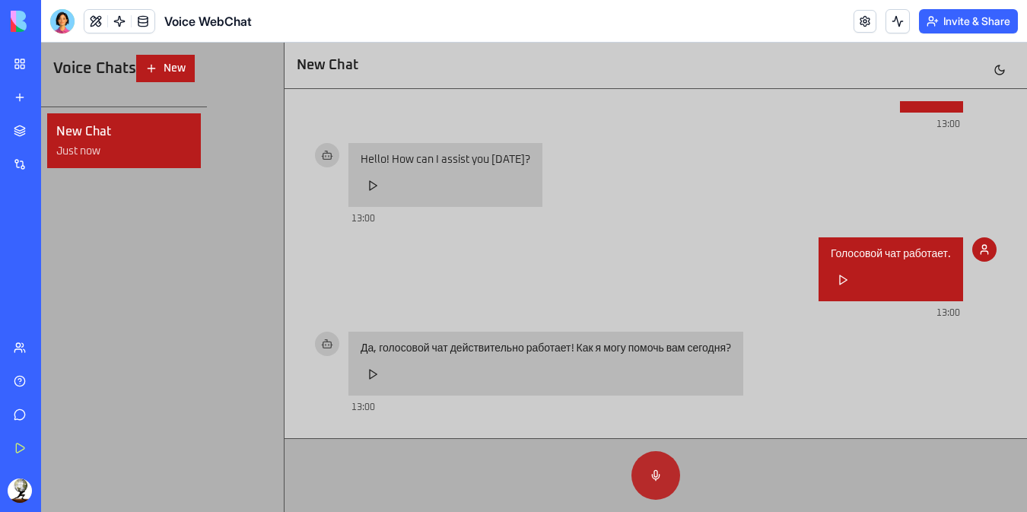
click at [654, 474] on button at bounding box center [656, 475] width 49 height 49
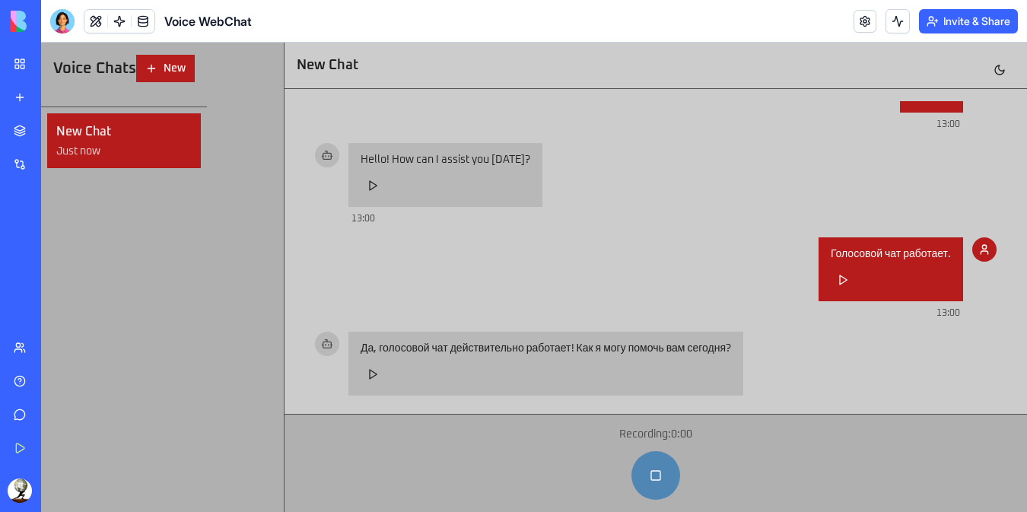
scroll to position [68, 0]
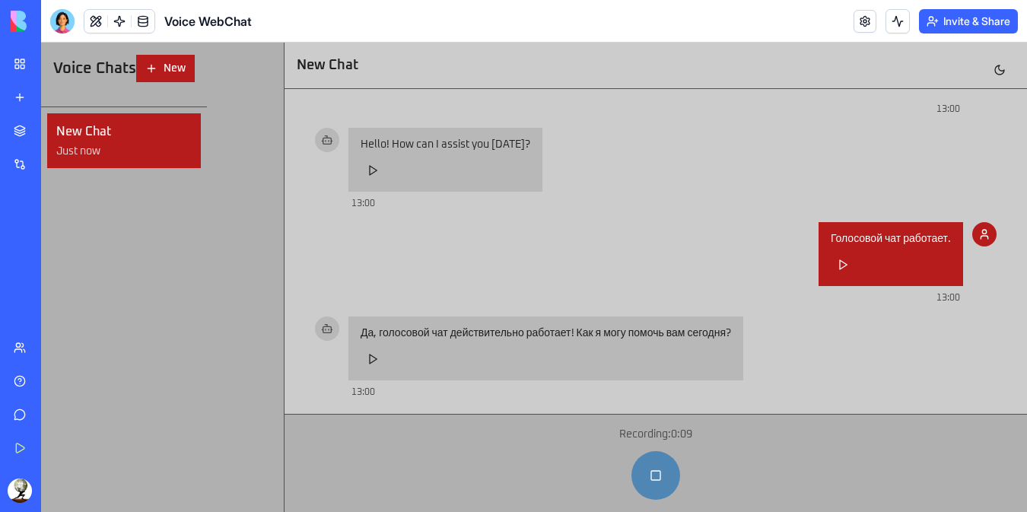
click at [654, 474] on button at bounding box center [656, 475] width 49 height 49
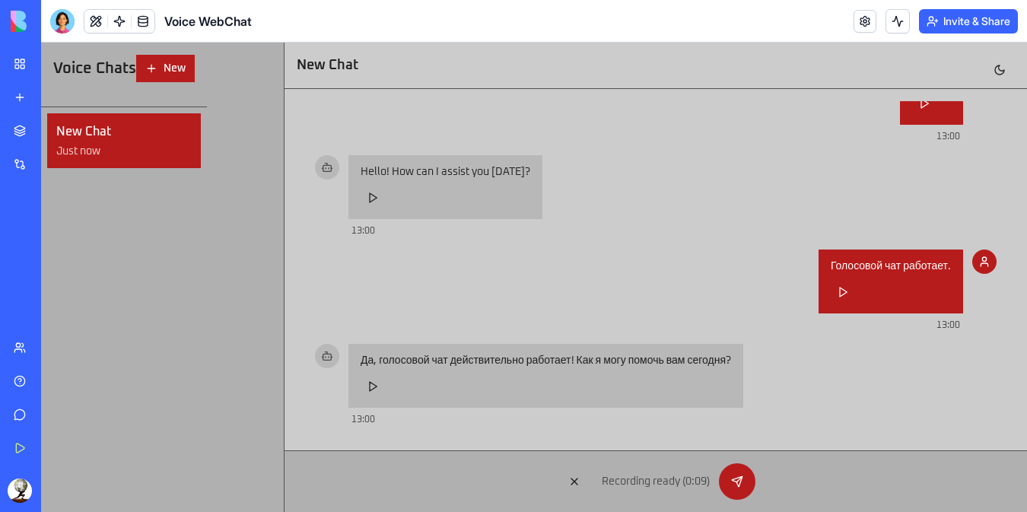
scroll to position [40, 0]
click at [738, 479] on button at bounding box center [737, 481] width 37 height 37
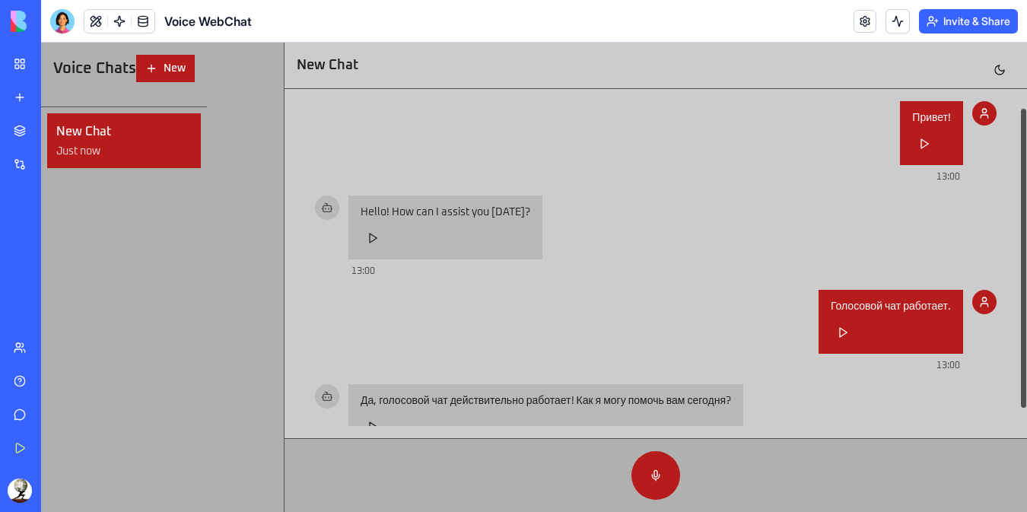
scroll to position [53, 0]
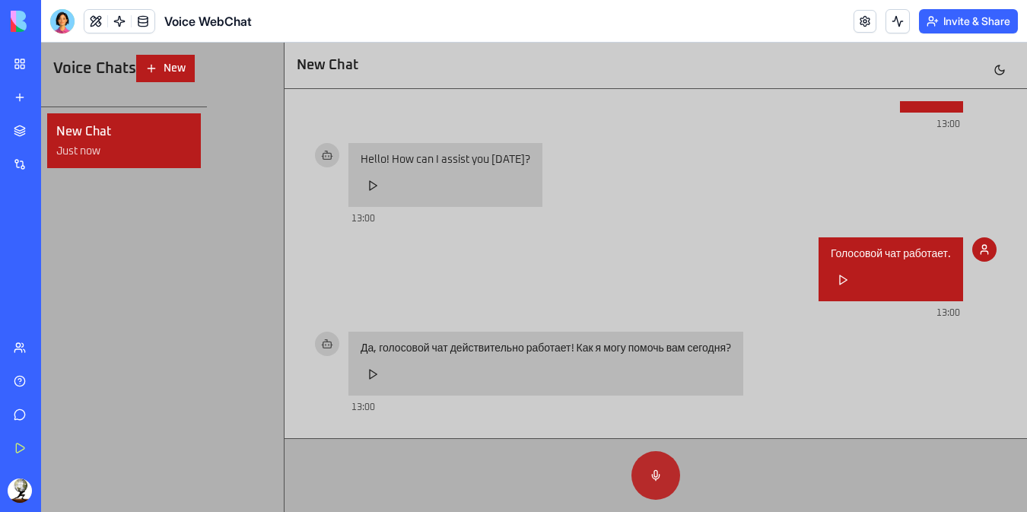
click at [657, 473] on button at bounding box center [656, 475] width 49 height 49
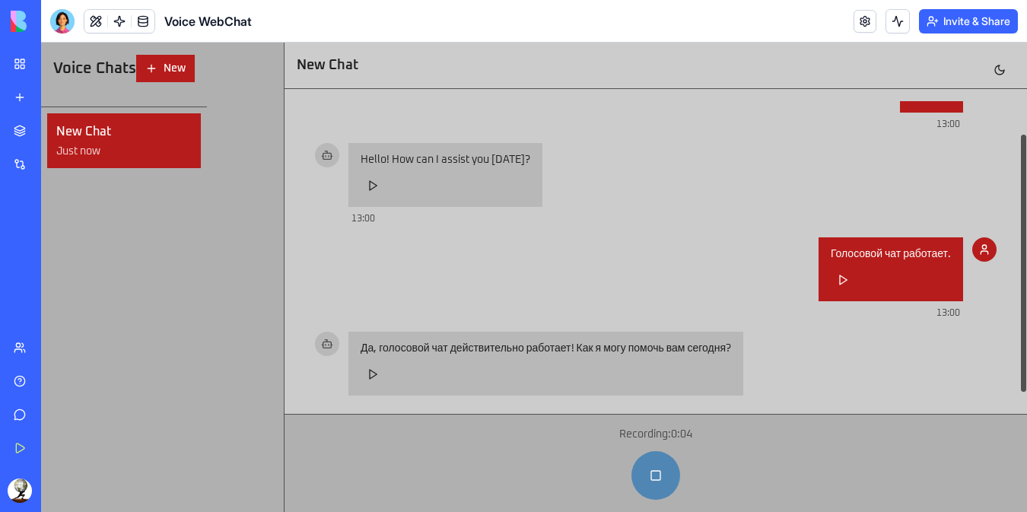
click at [652, 475] on button at bounding box center [656, 475] width 49 height 49
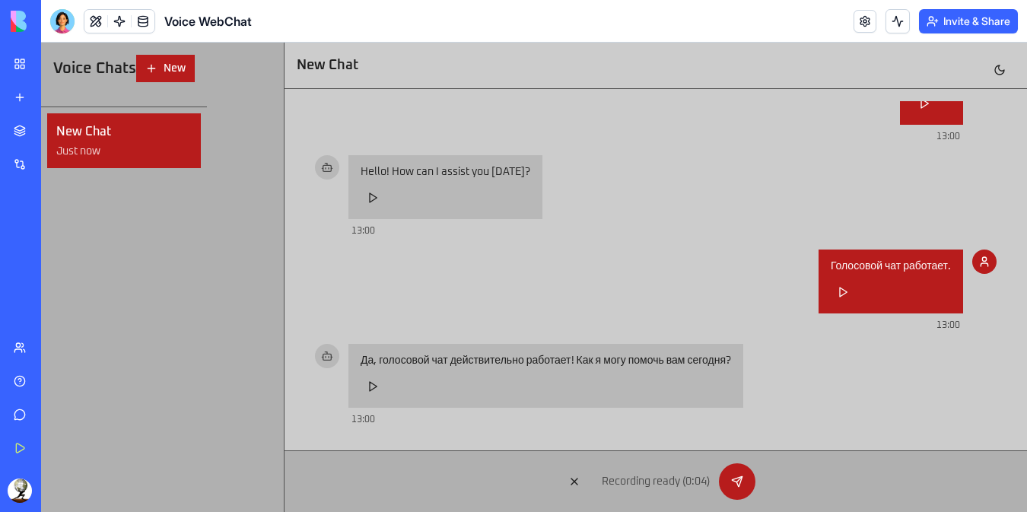
scroll to position [40, 0]
click at [742, 482] on button at bounding box center [737, 481] width 37 height 37
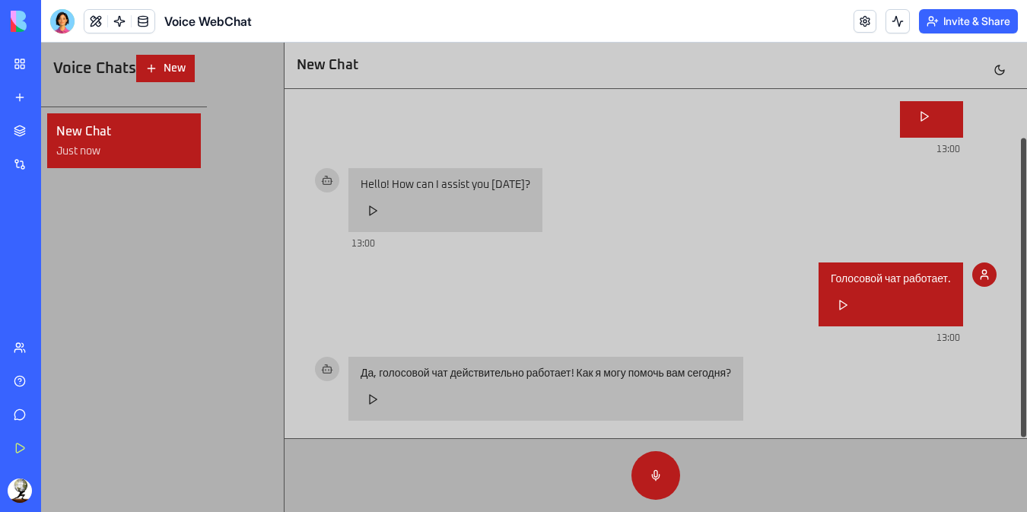
scroll to position [53, 0]
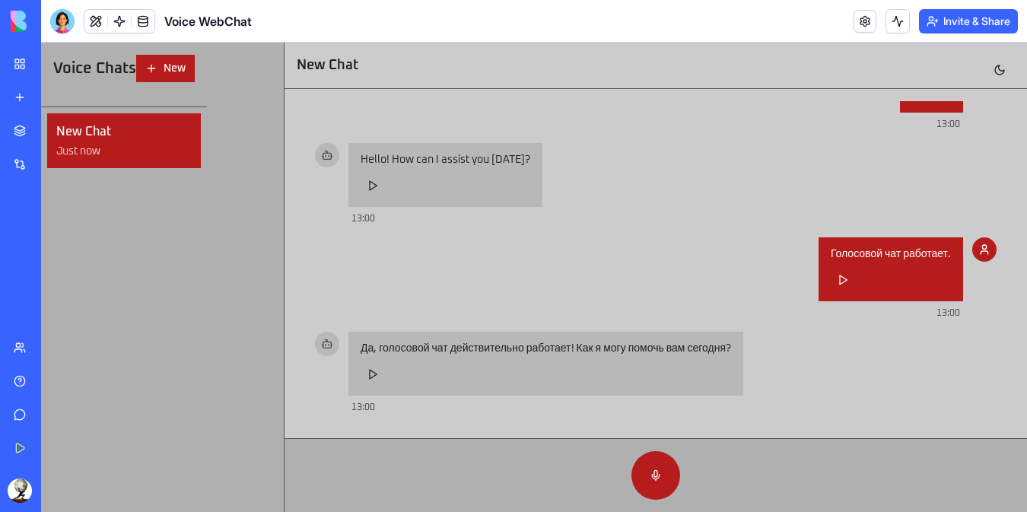
click at [56, 62] on div "My Workspace" at bounding box center [47, 63] width 20 height 15
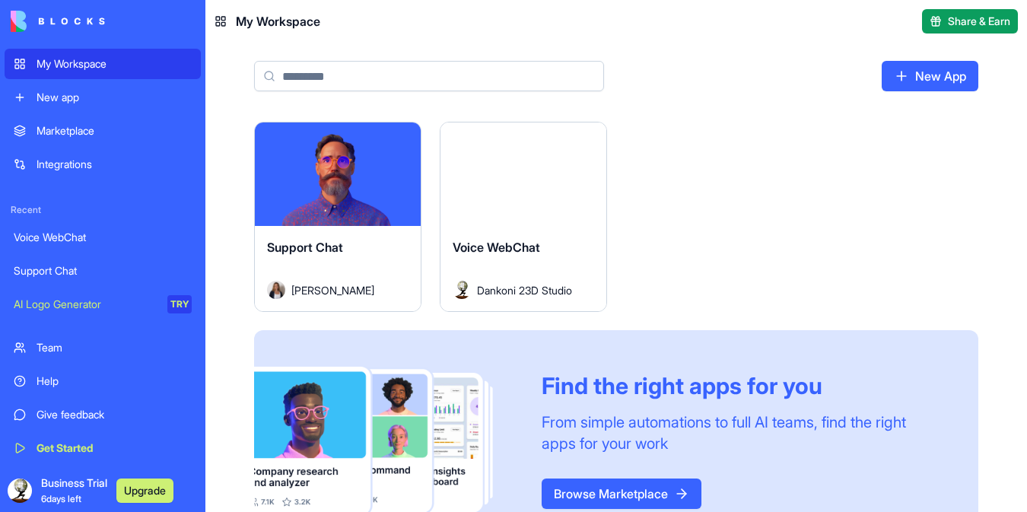
click at [336, 172] on button "Launch" at bounding box center [338, 174] width 114 height 30
